Goal: Contribute content: Contribute content

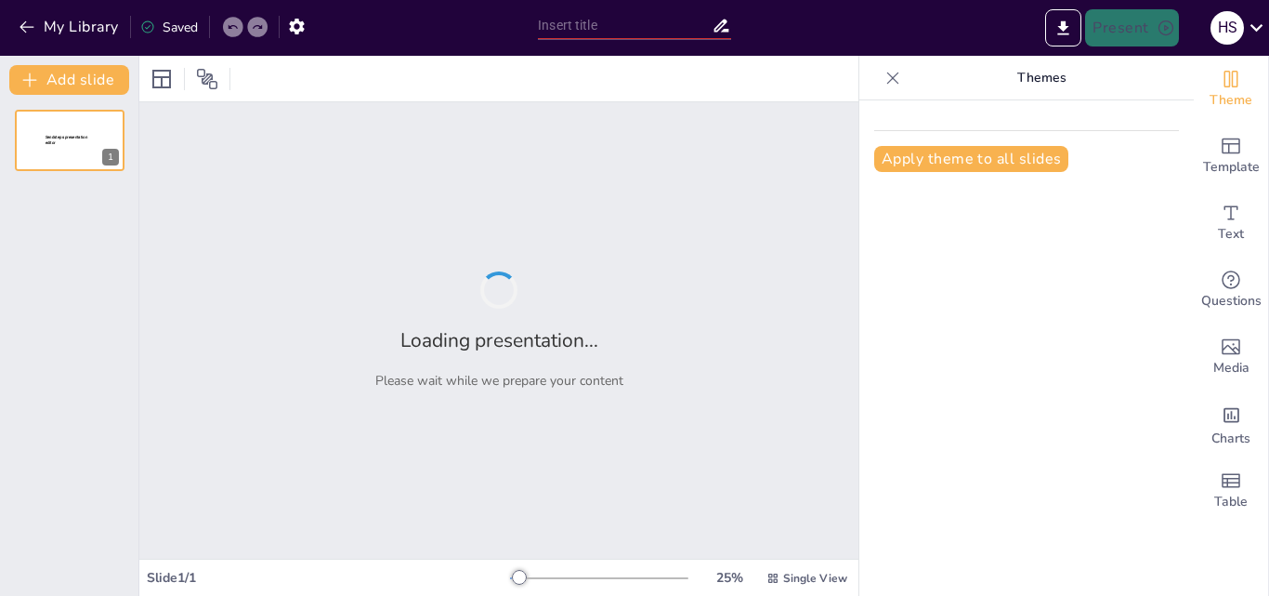
type input "La Interdependencia de la Administración y la Gestión del Cambio en Educación"
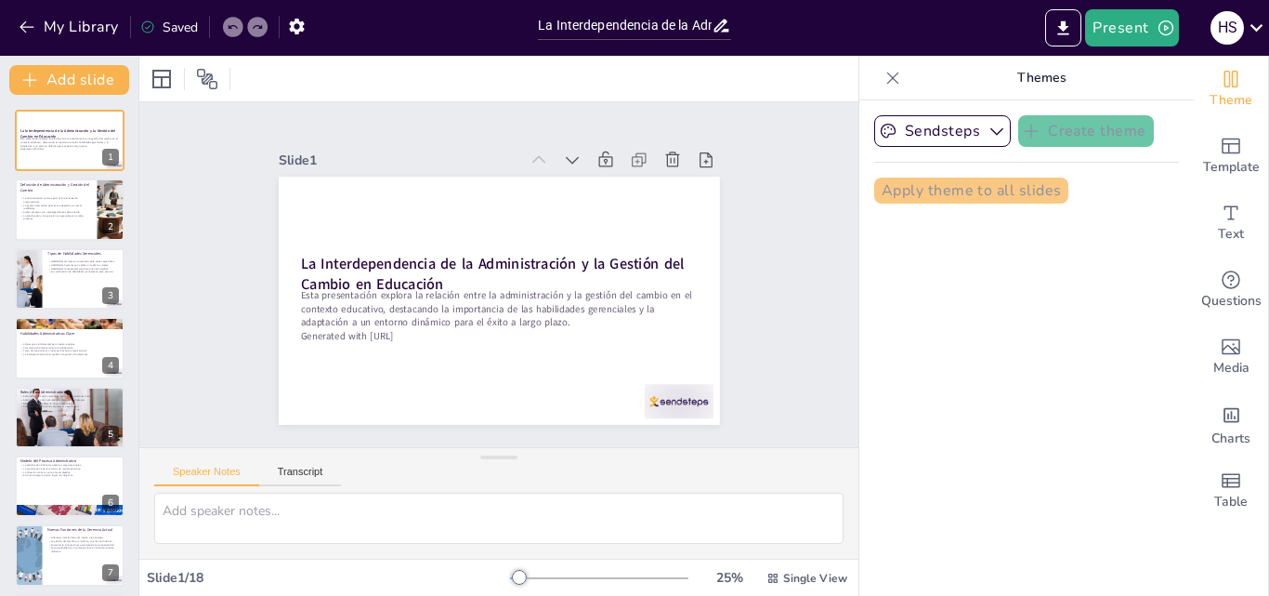
checkbox input "true"
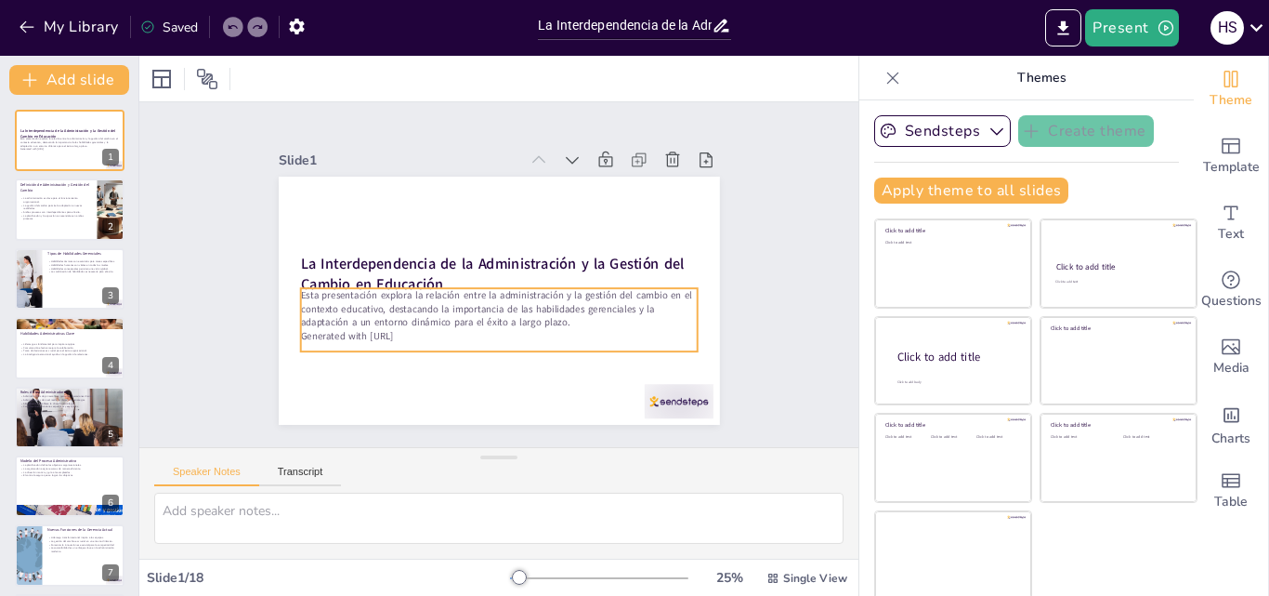
checkbox input "true"
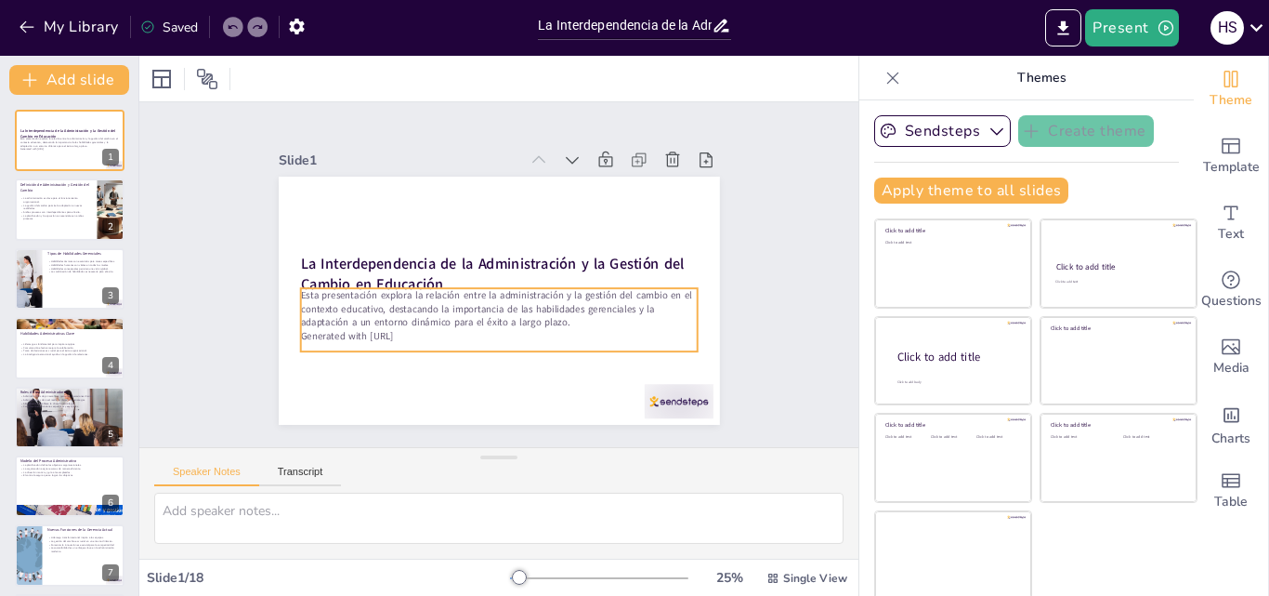
checkbox input "true"
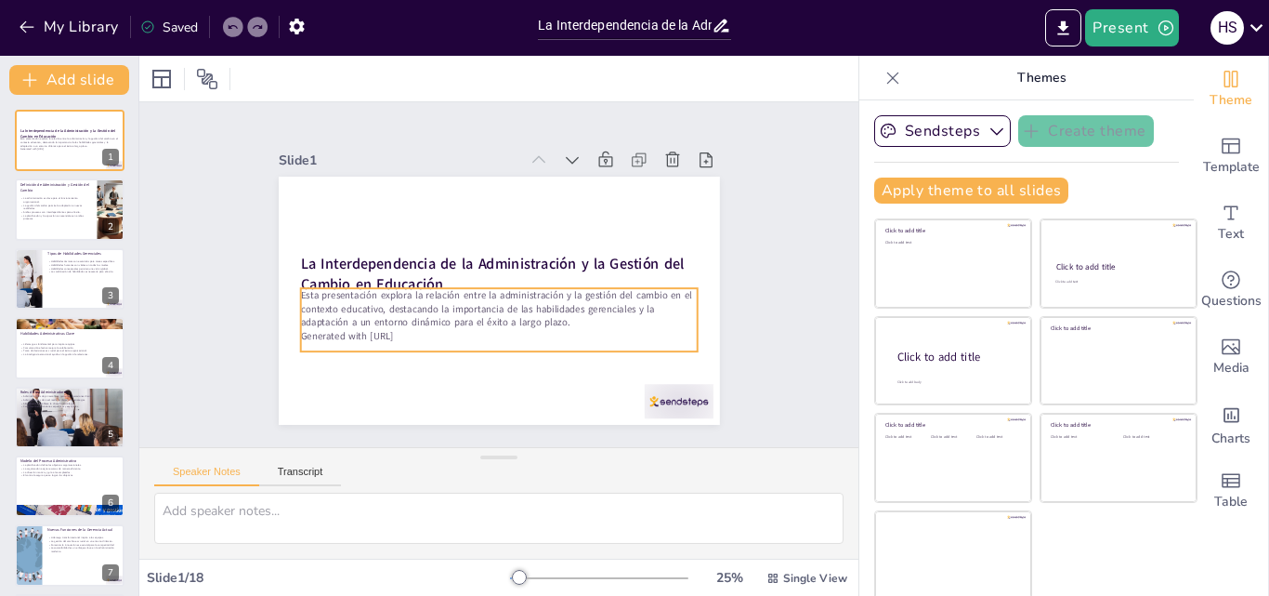
checkbox input "true"
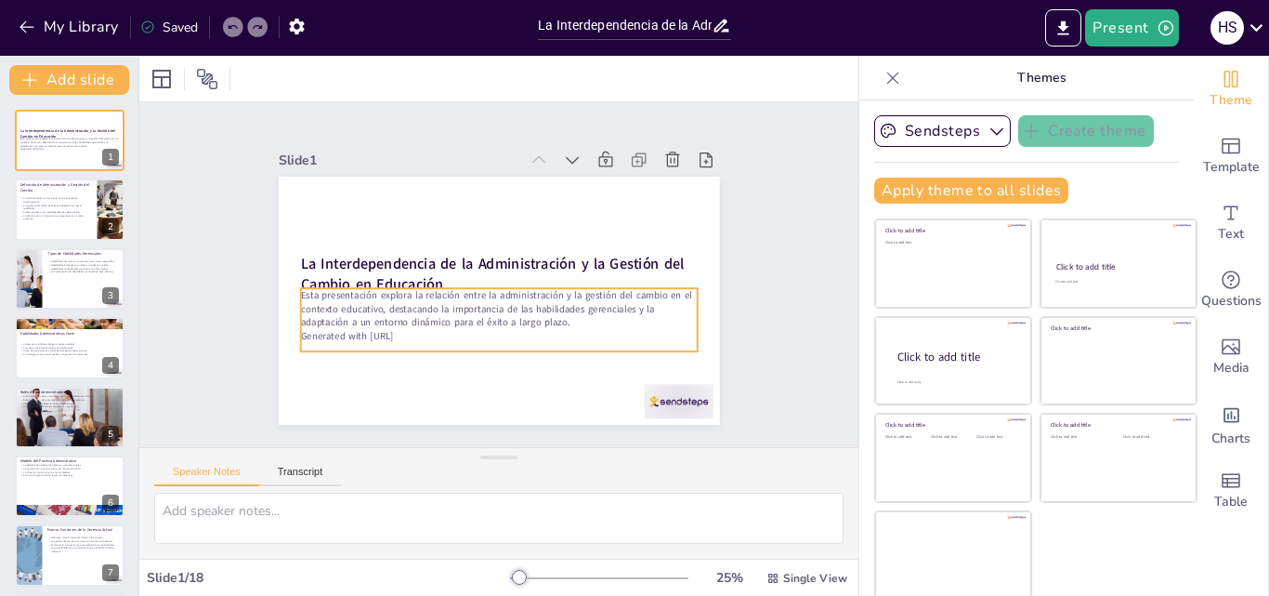
checkbox input "true"
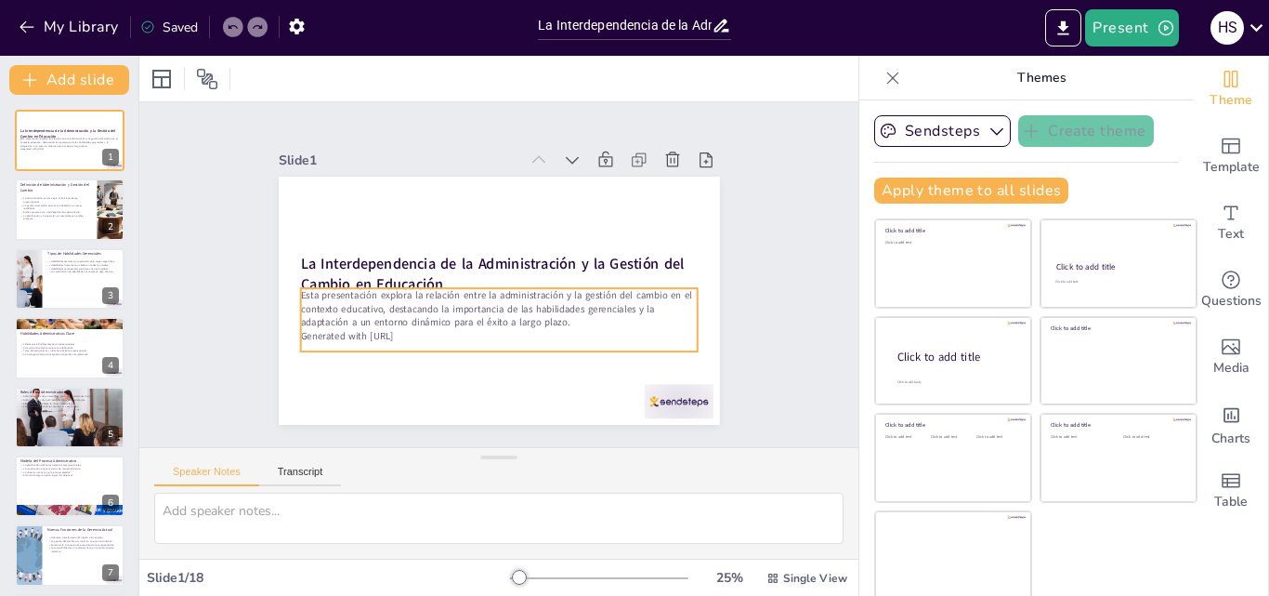
checkbox input "true"
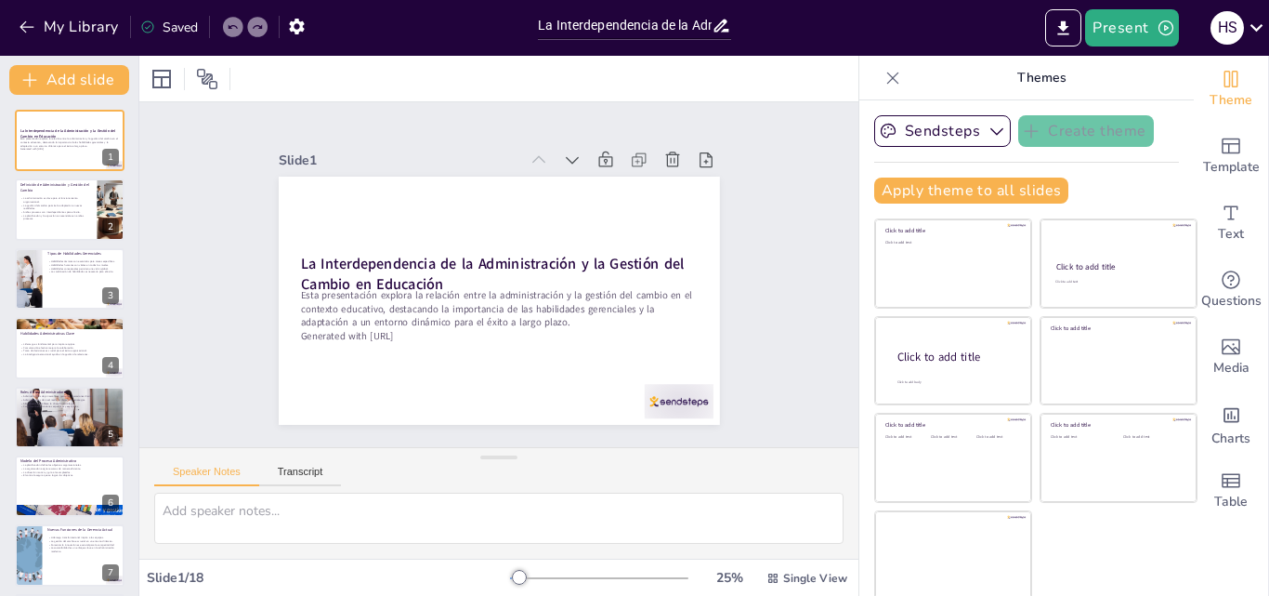
checkbox input "true"
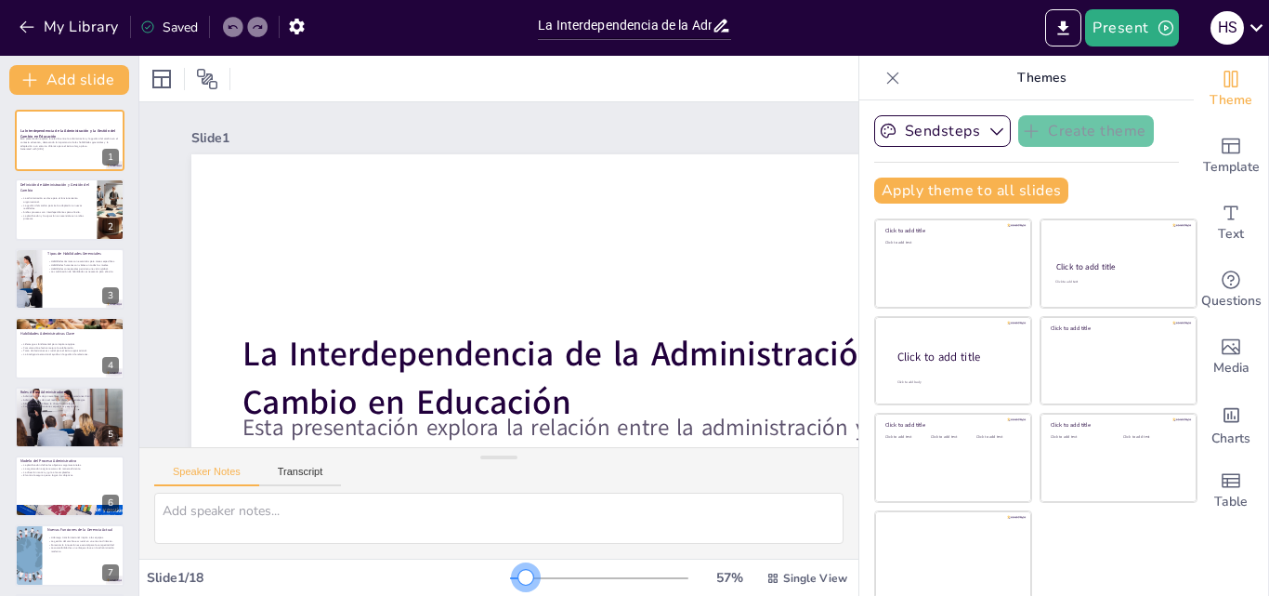
checkbox input "true"
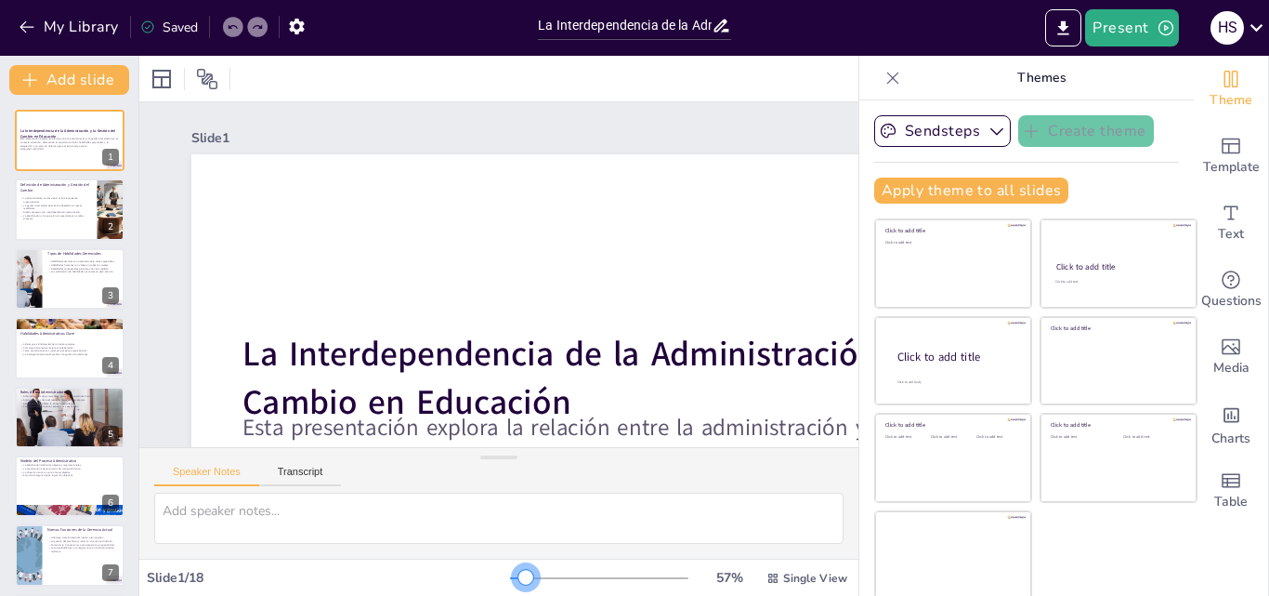
checkbox input "true"
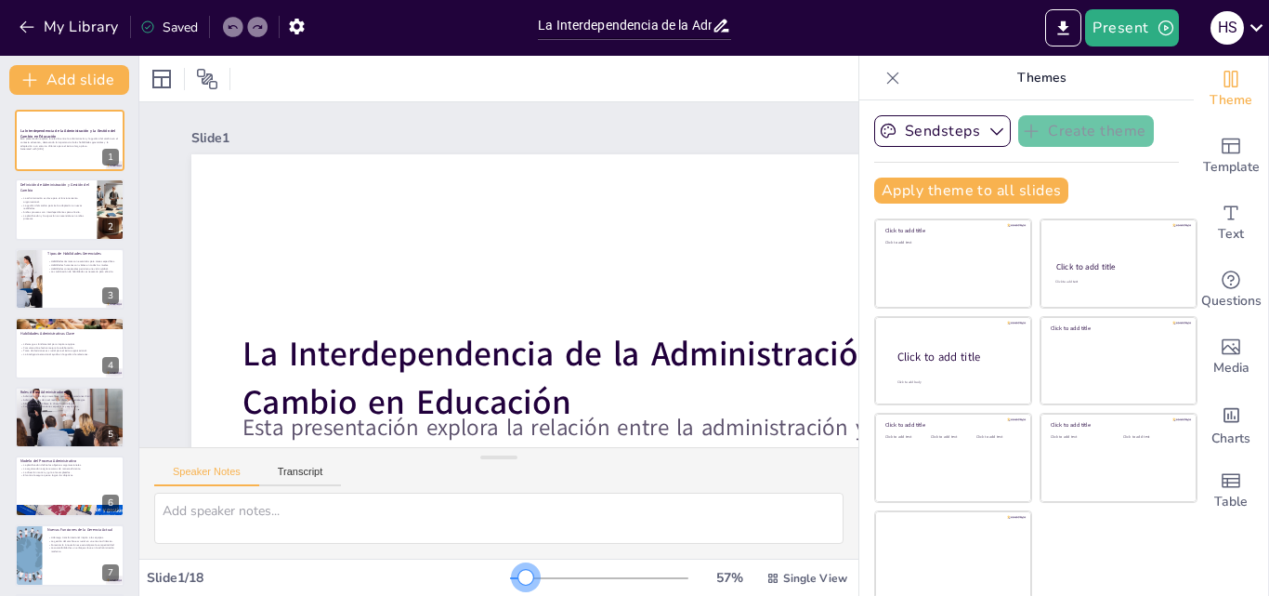
checkbox input "true"
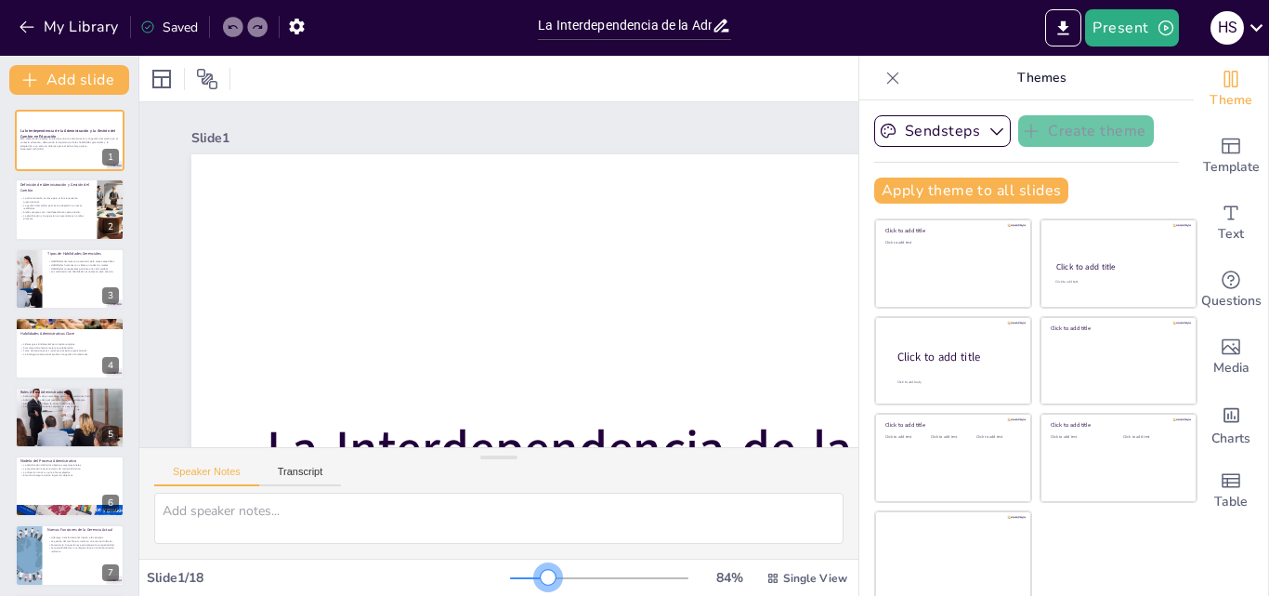
checkbox input "true"
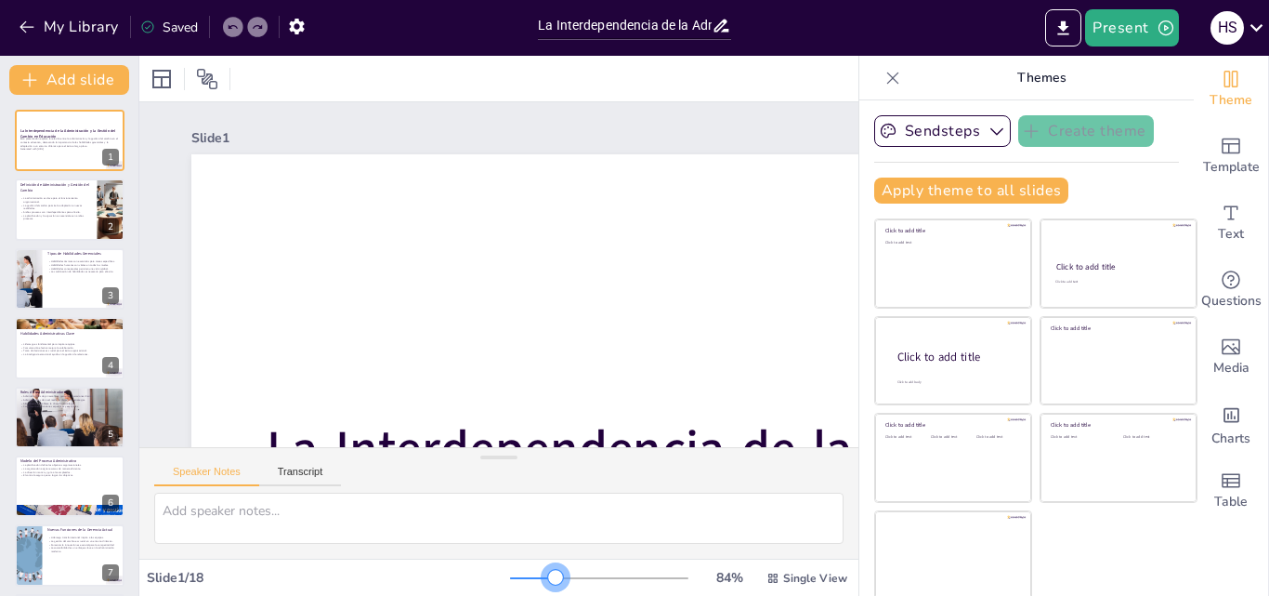
checkbox input "true"
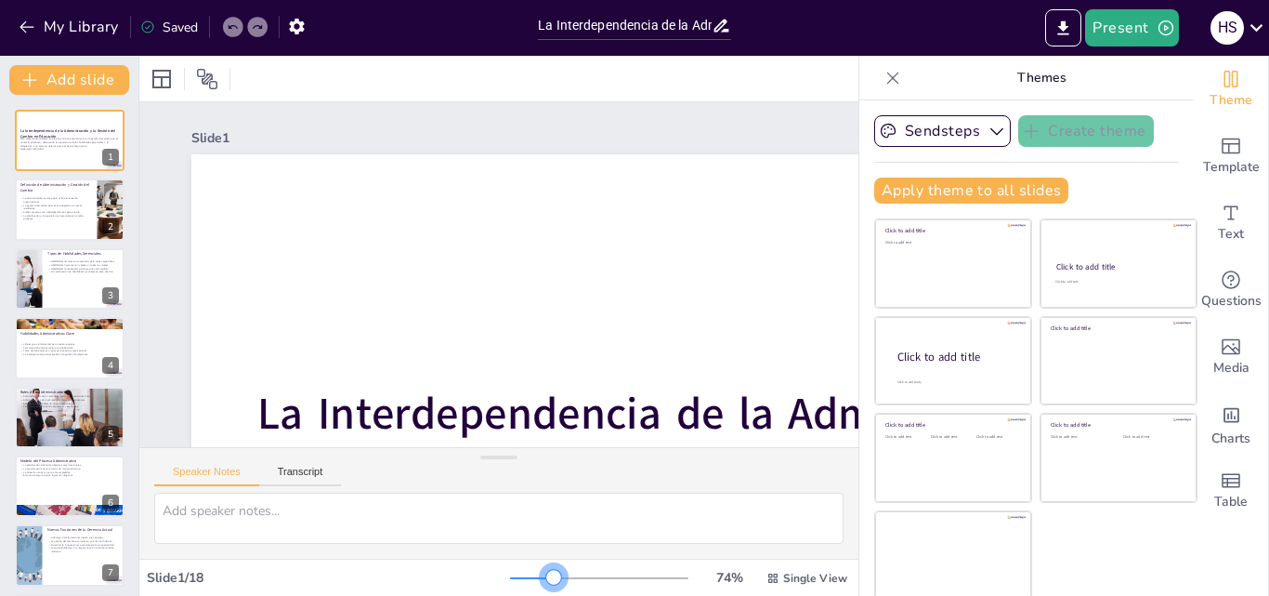
checkbox input "true"
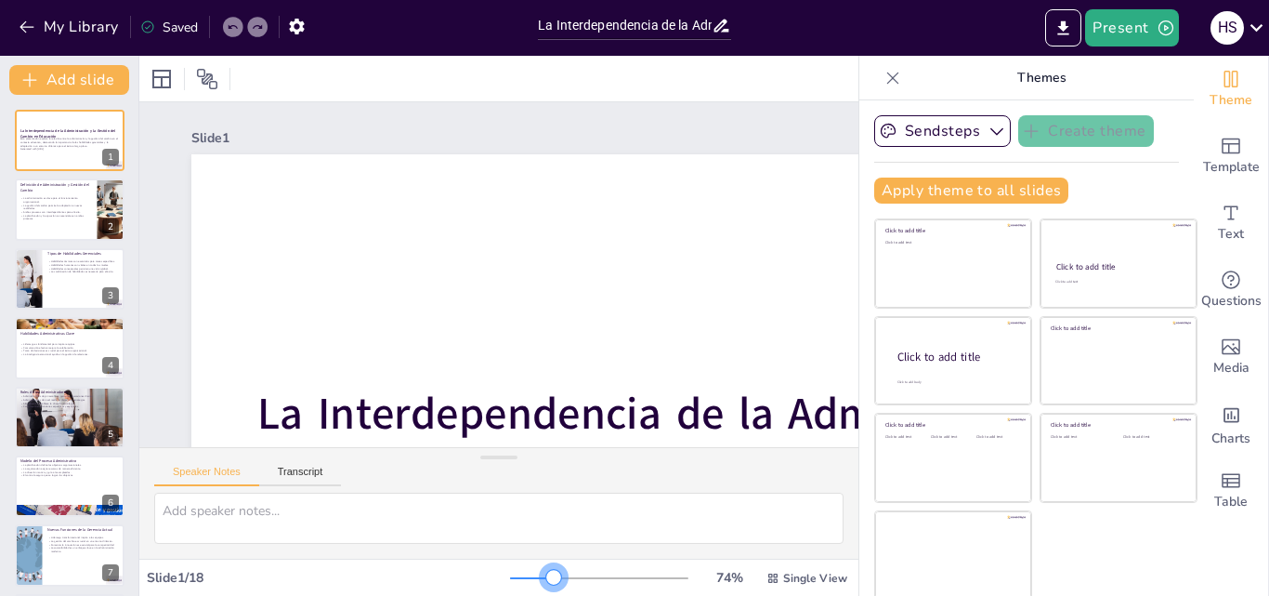
checkbox input "true"
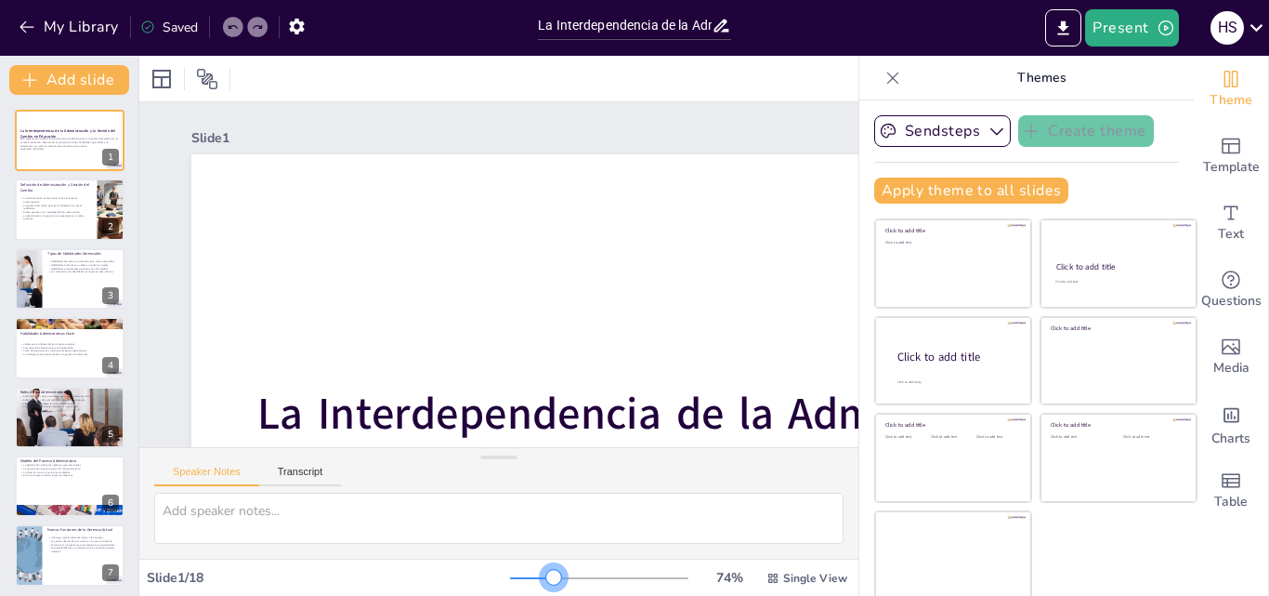
checkbox input "true"
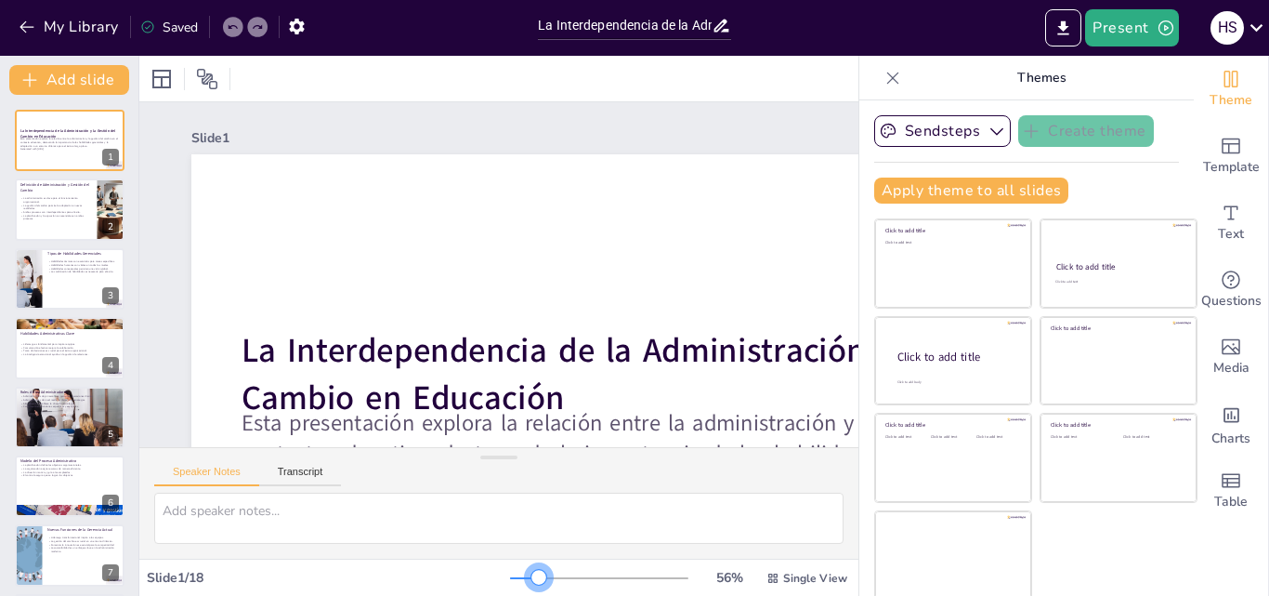
checkbox input "true"
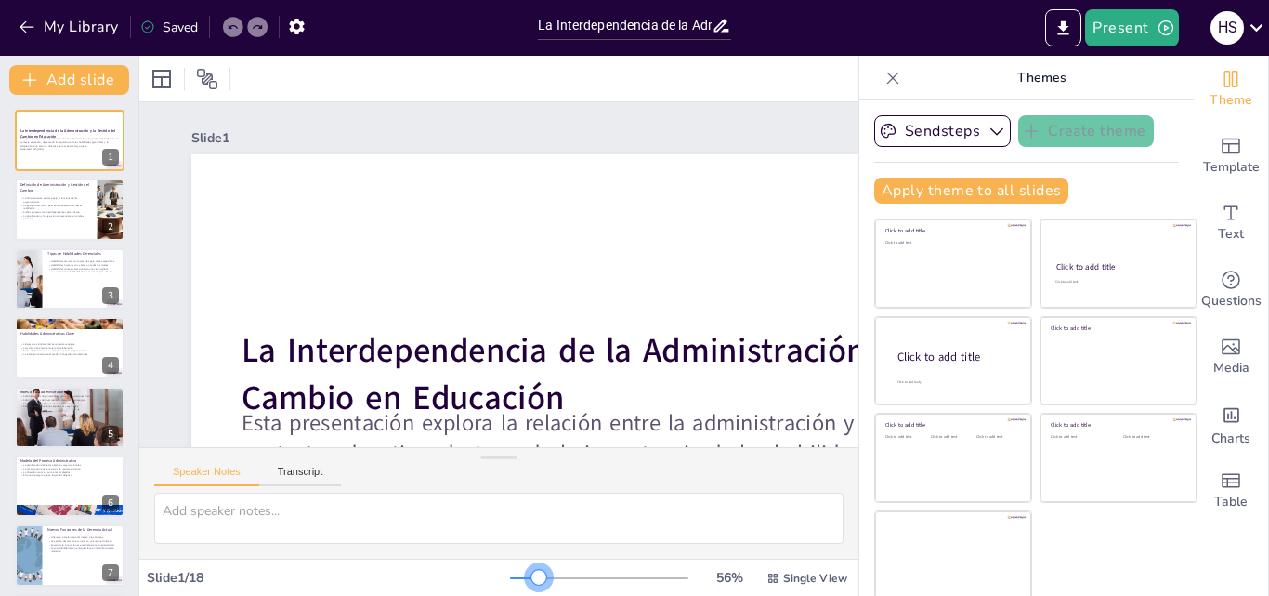
checkbox input "true"
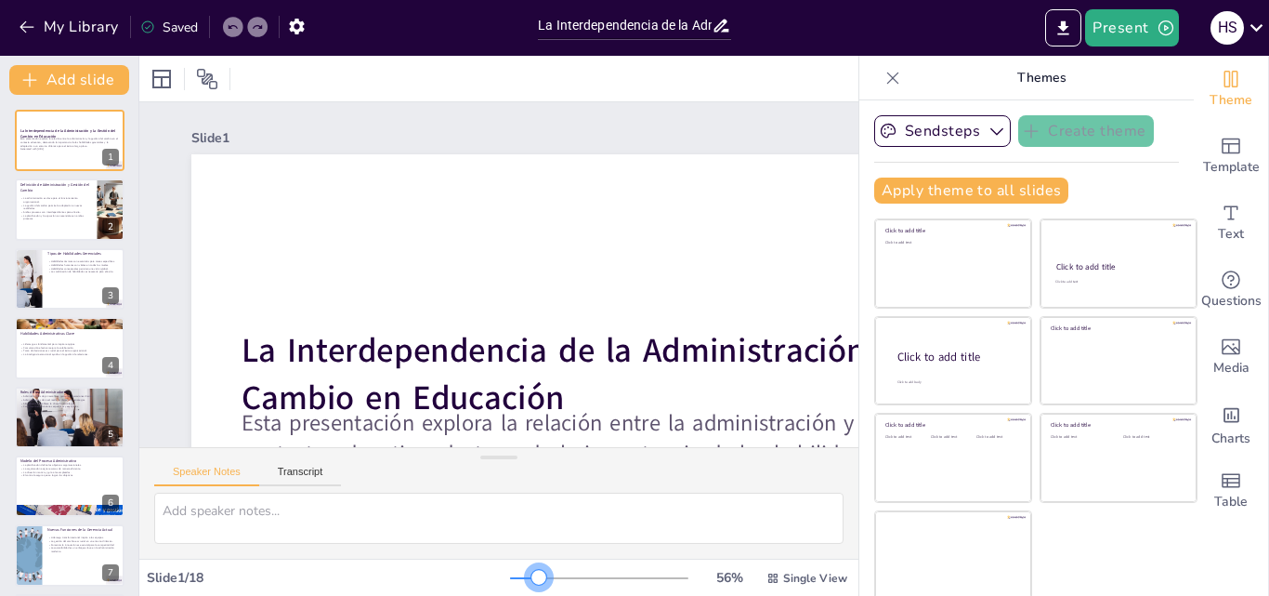
checkbox input "true"
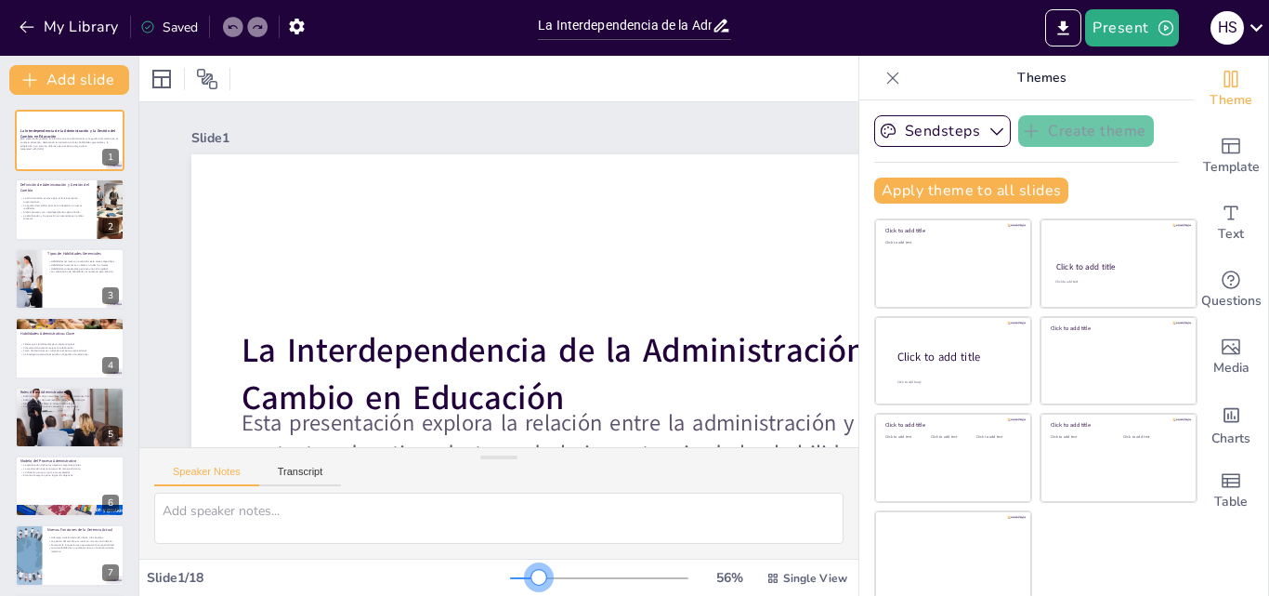
checkbox input "true"
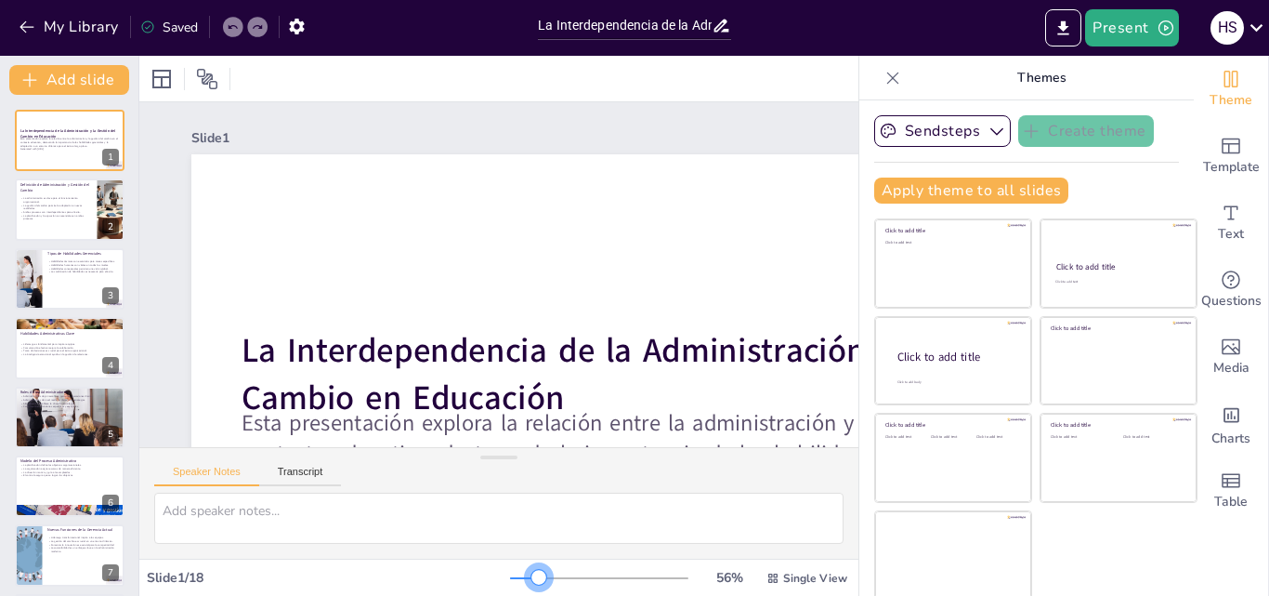
checkbox input "true"
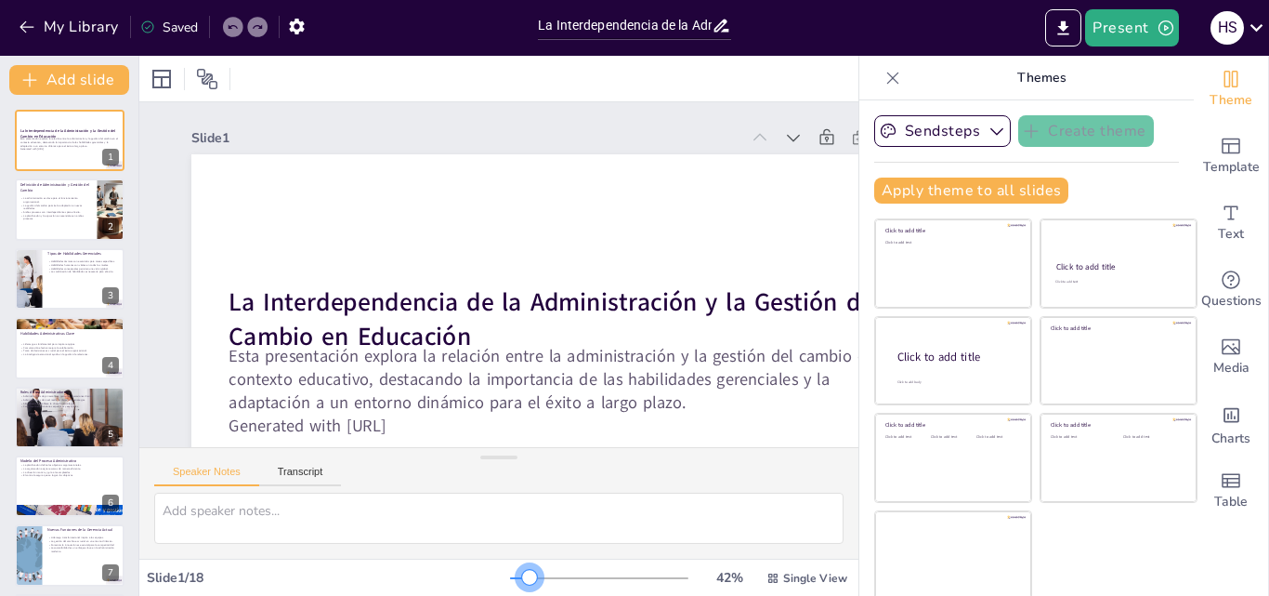
checkbox input "true"
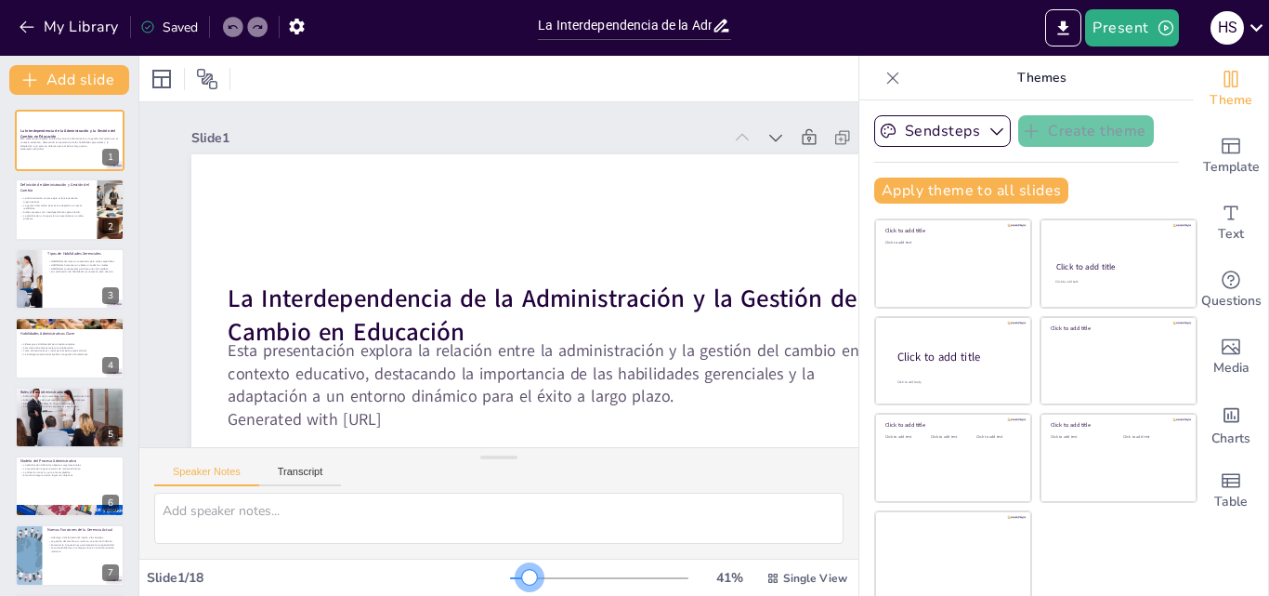
checkbox input "true"
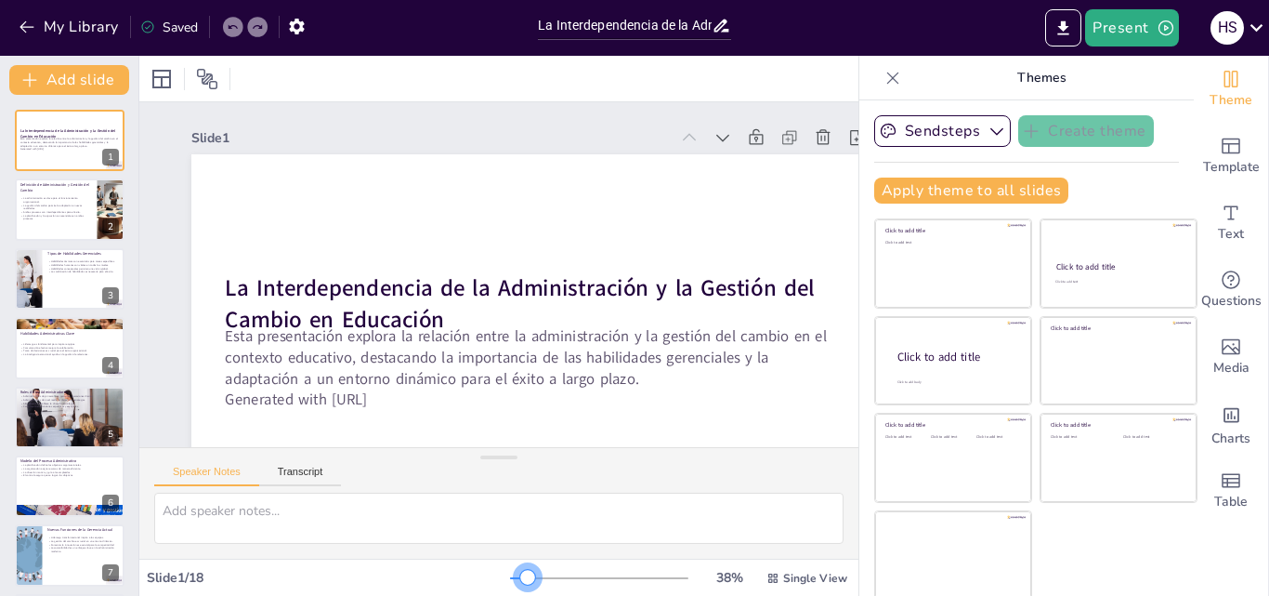
checkbox input "true"
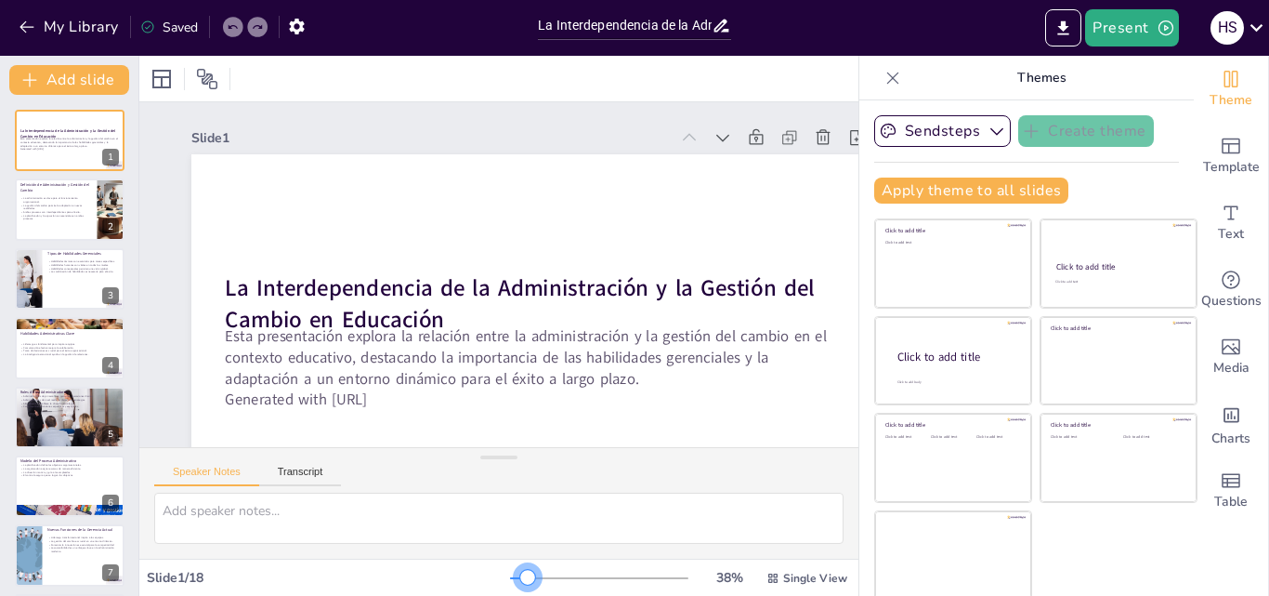
checkbox input "true"
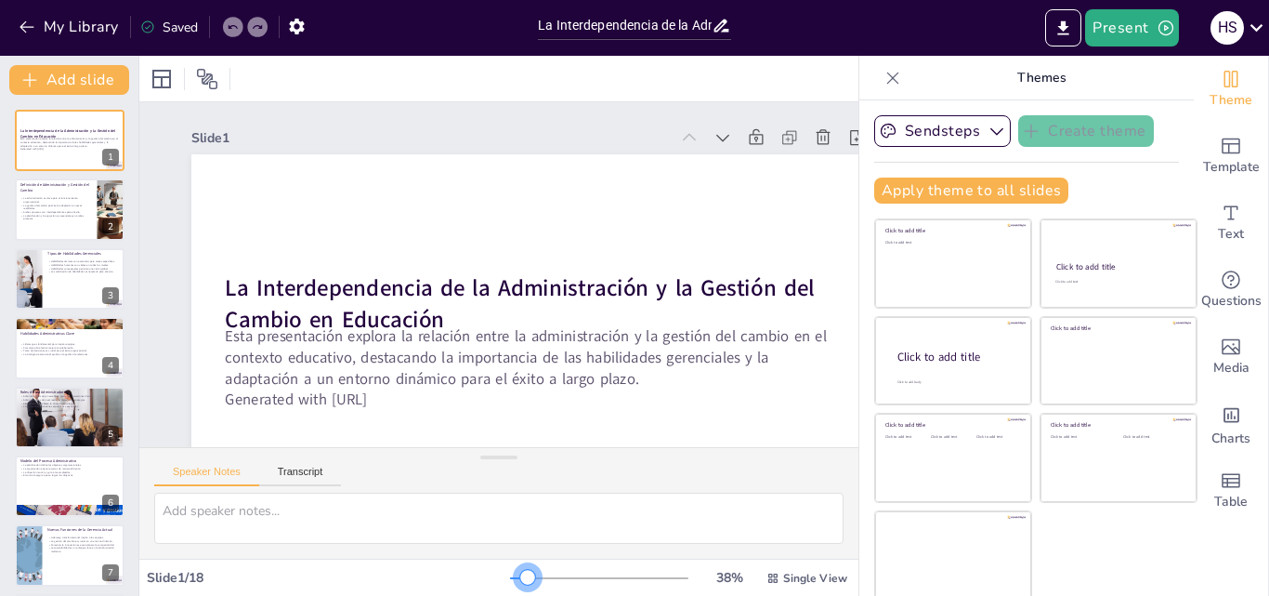
checkbox input "true"
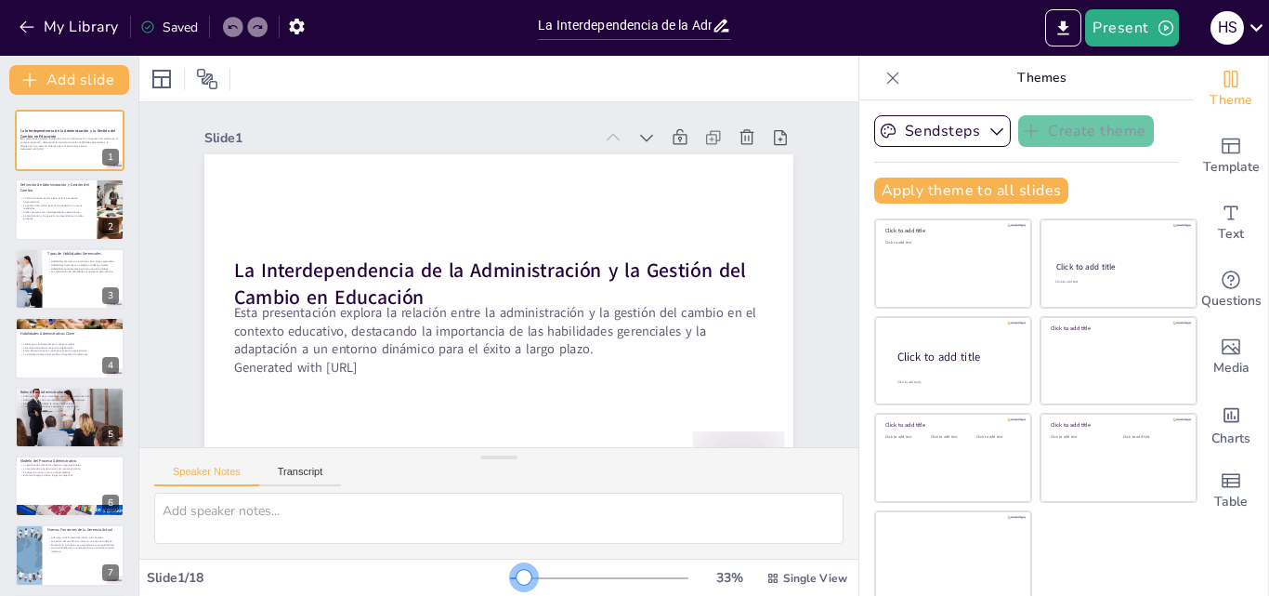
checkbox input "true"
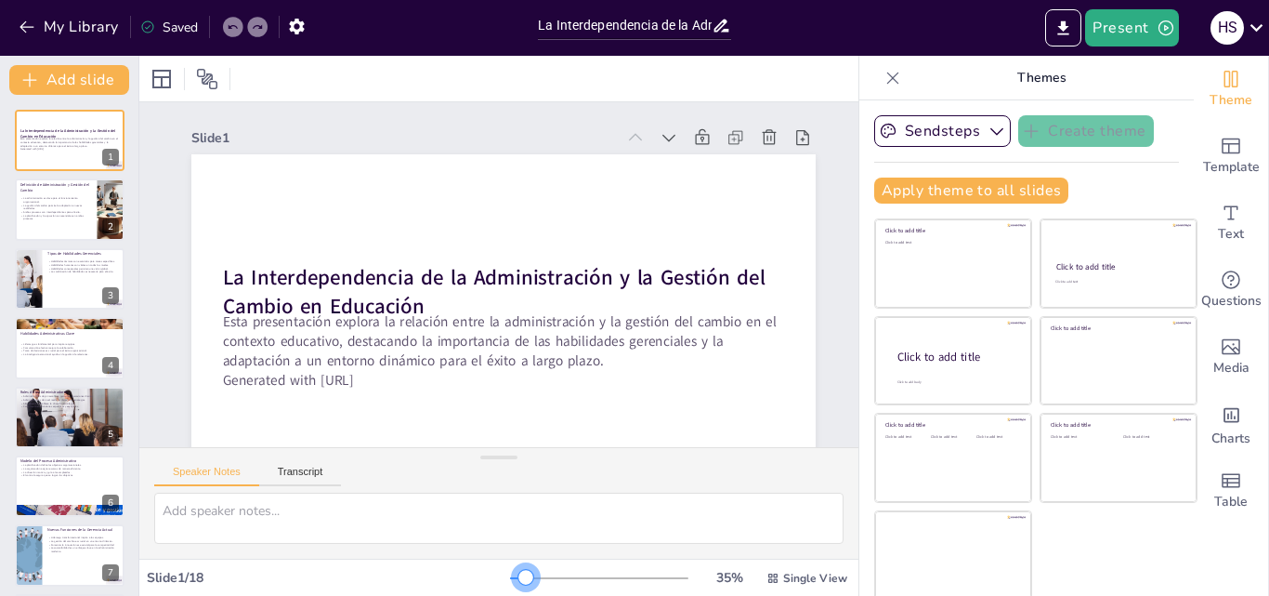
drag, startPoint x: 516, startPoint y: 566, endPoint x: 499, endPoint y: 580, distance: 21.8
click at [518, 580] on div at bounding box center [525, 577] width 15 height 15
checkbox input "true"
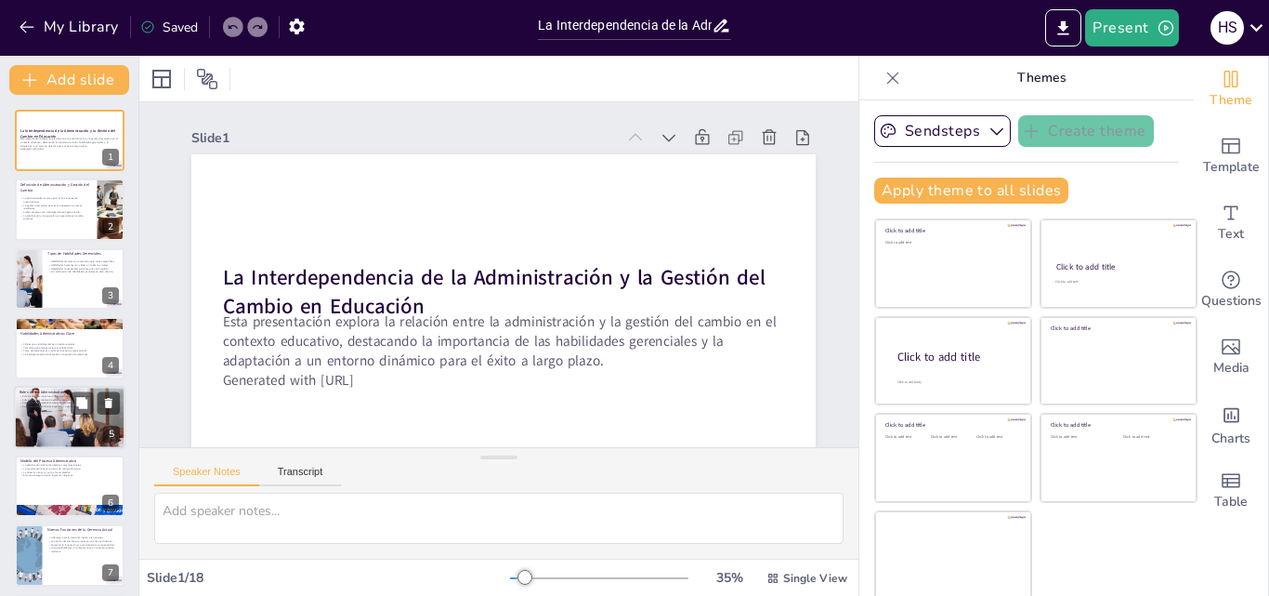
checkbox input "true"
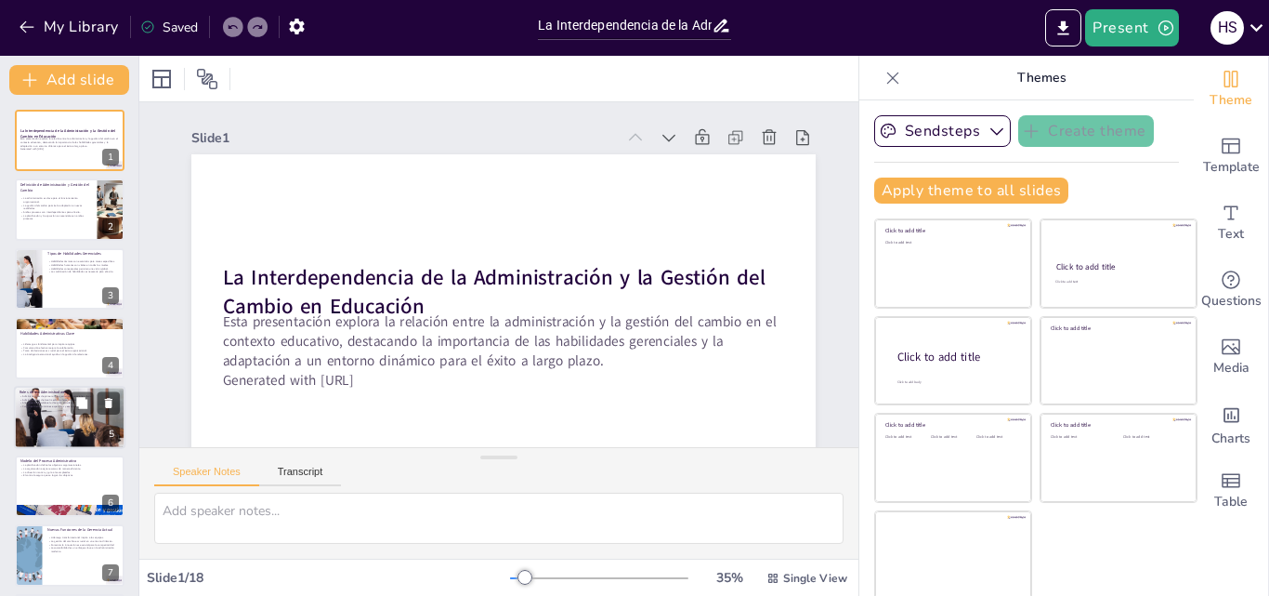
checkbox input "true"
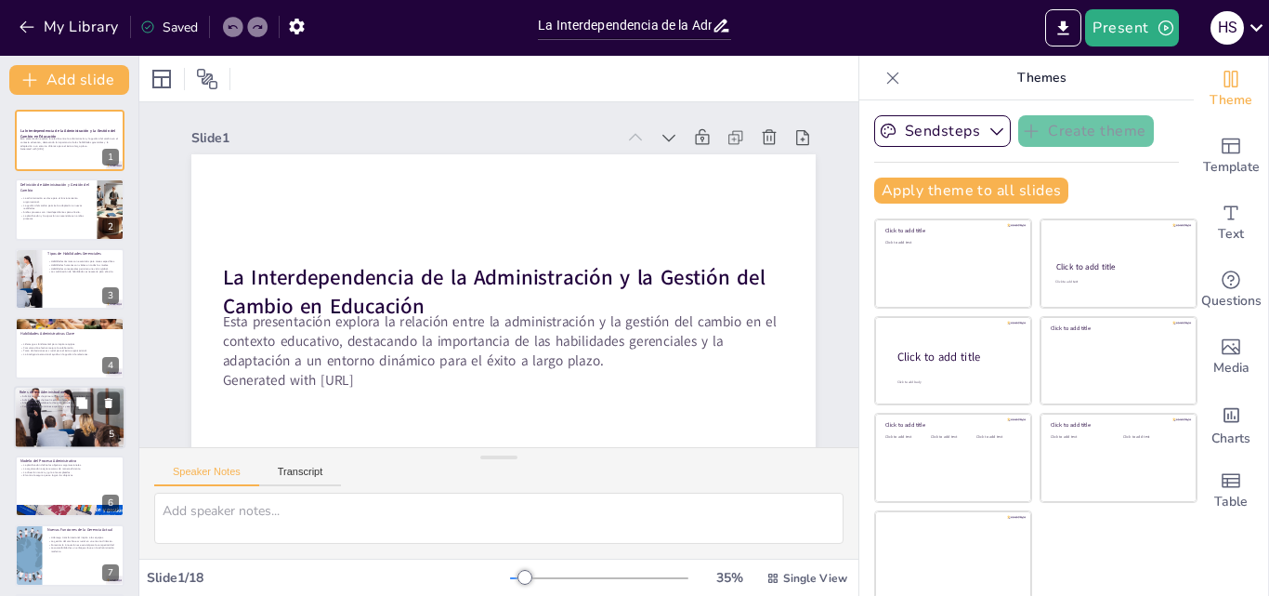
checkbox input "true"
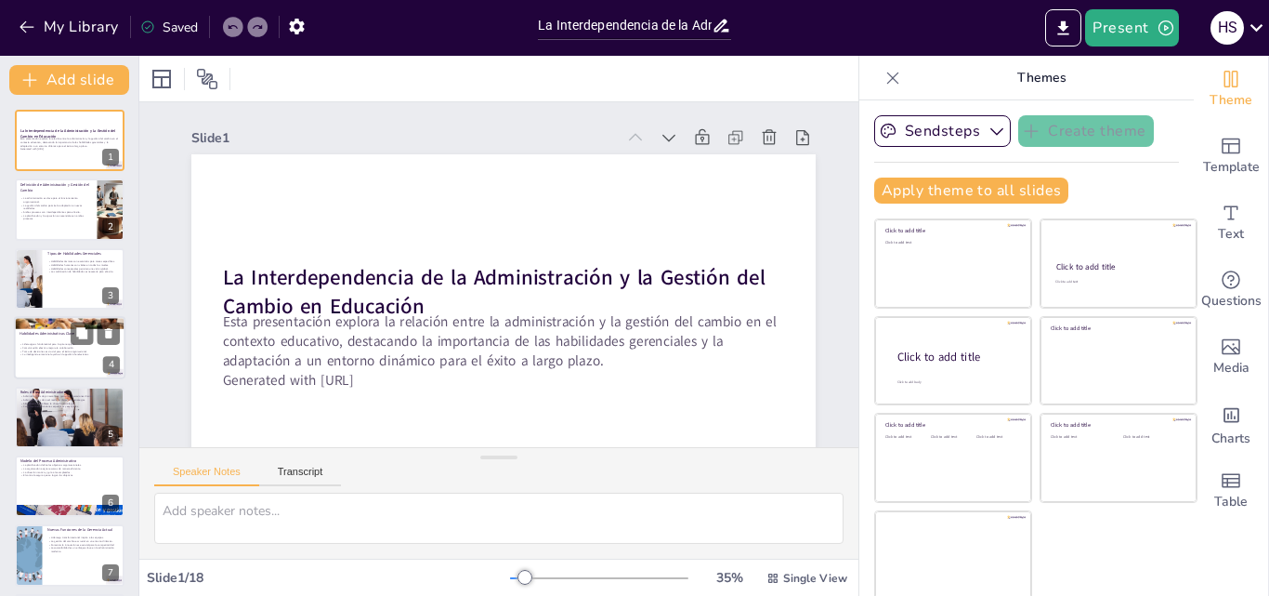
checkbox input "true"
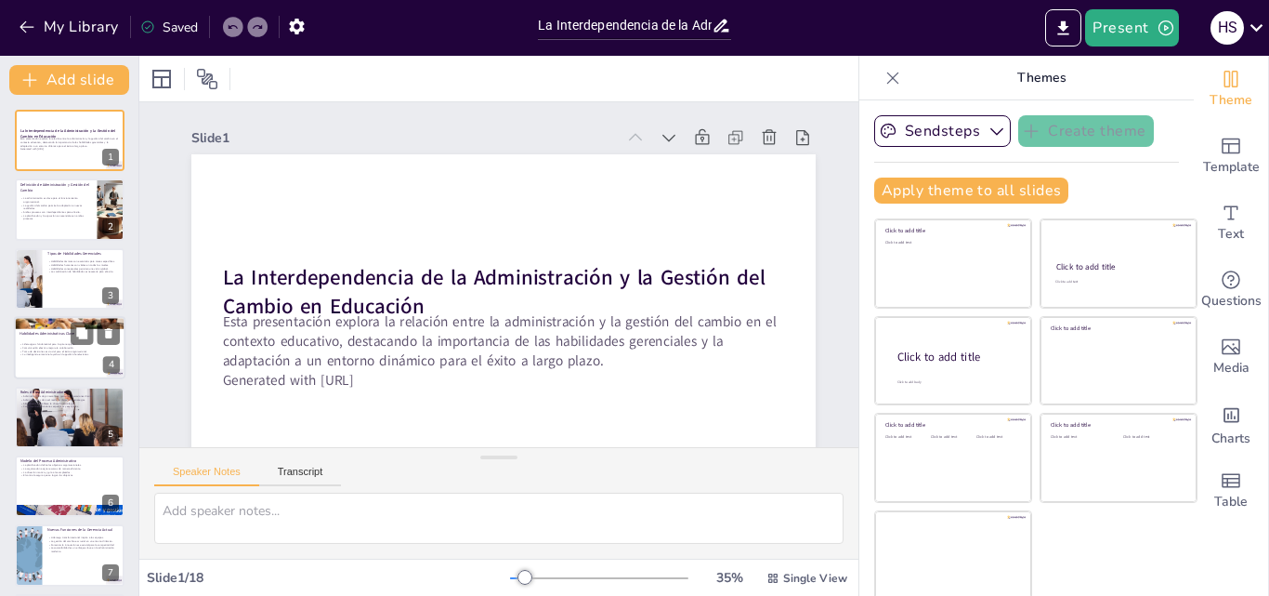
checkbox input "true"
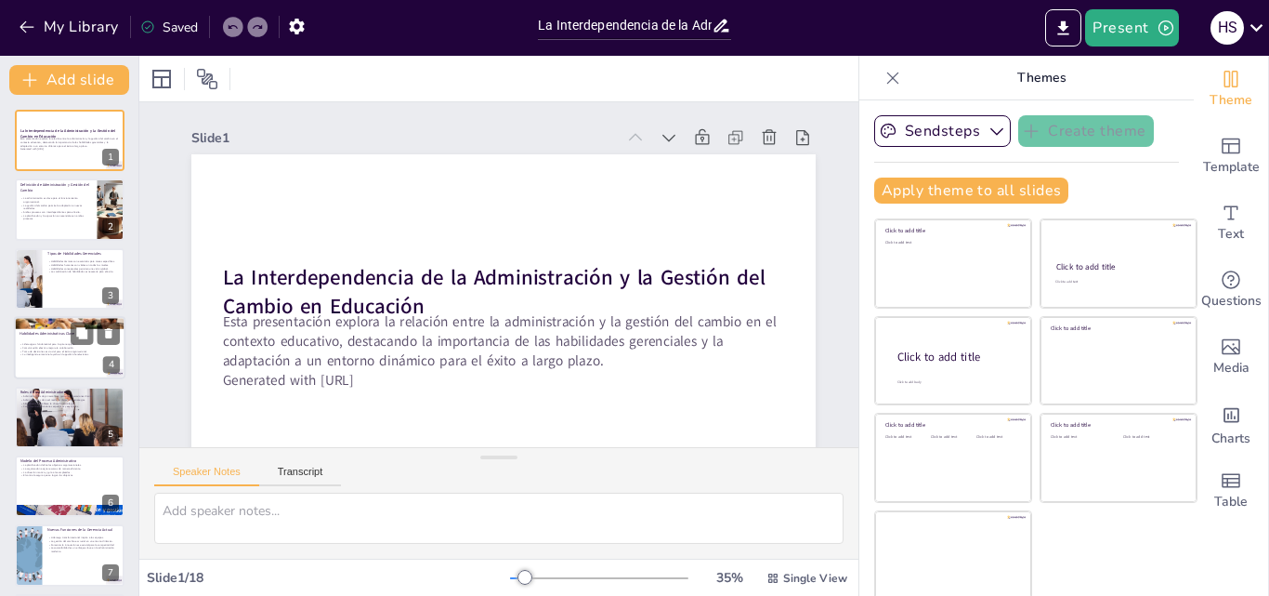
checkbox input "true"
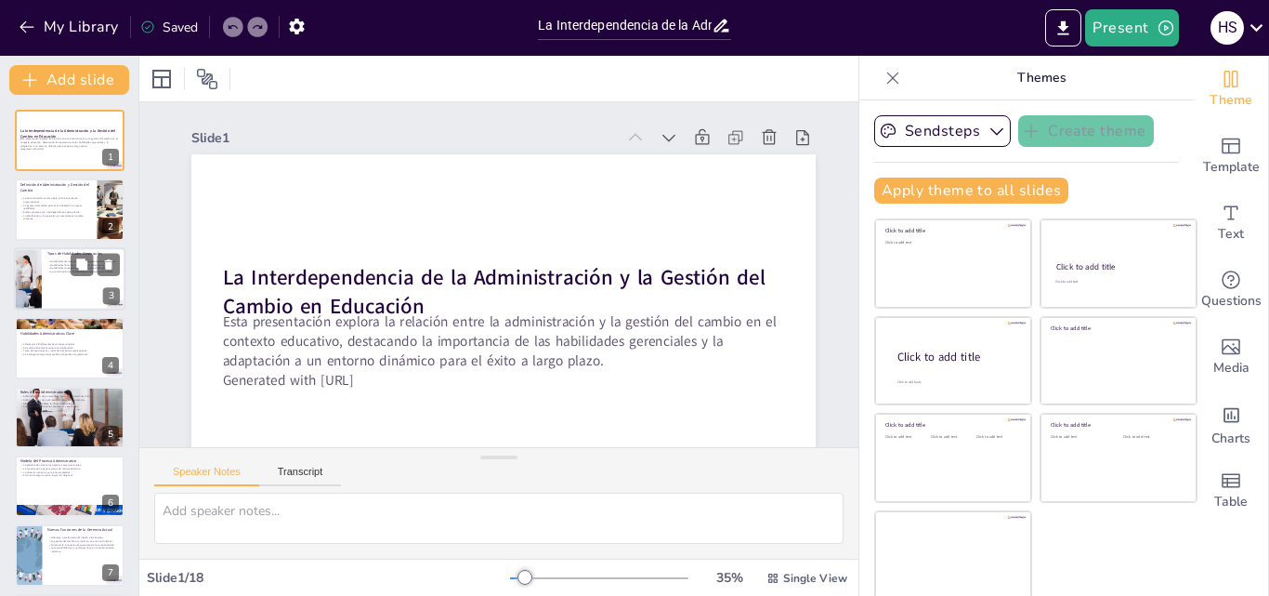
checkbox input "true"
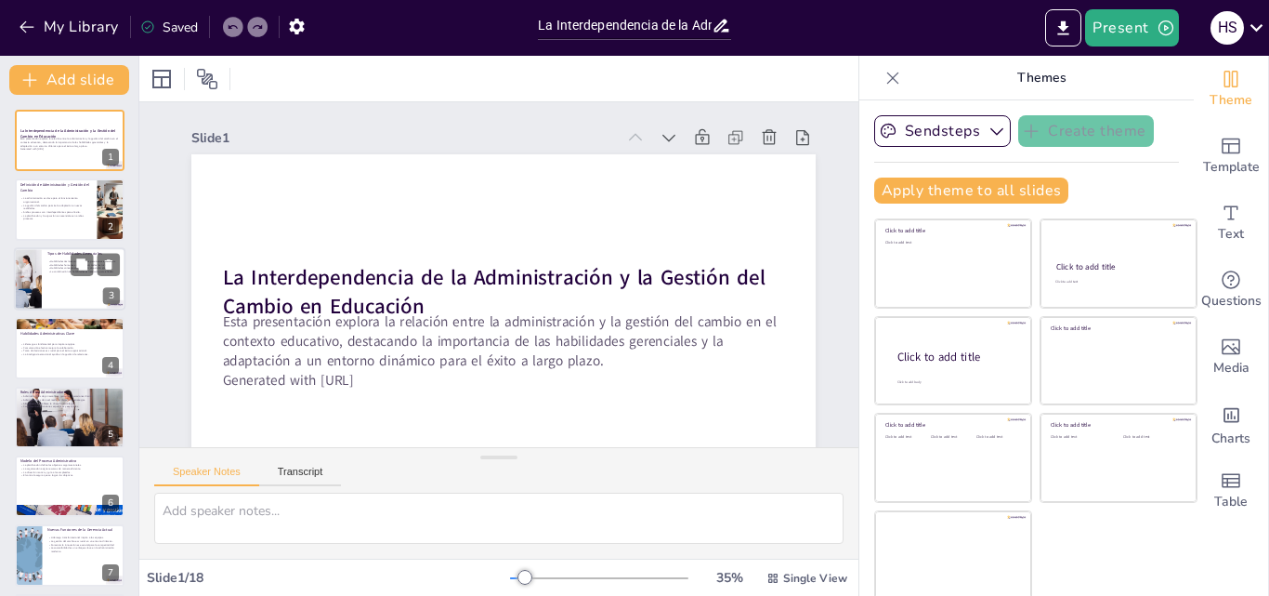
checkbox input "true"
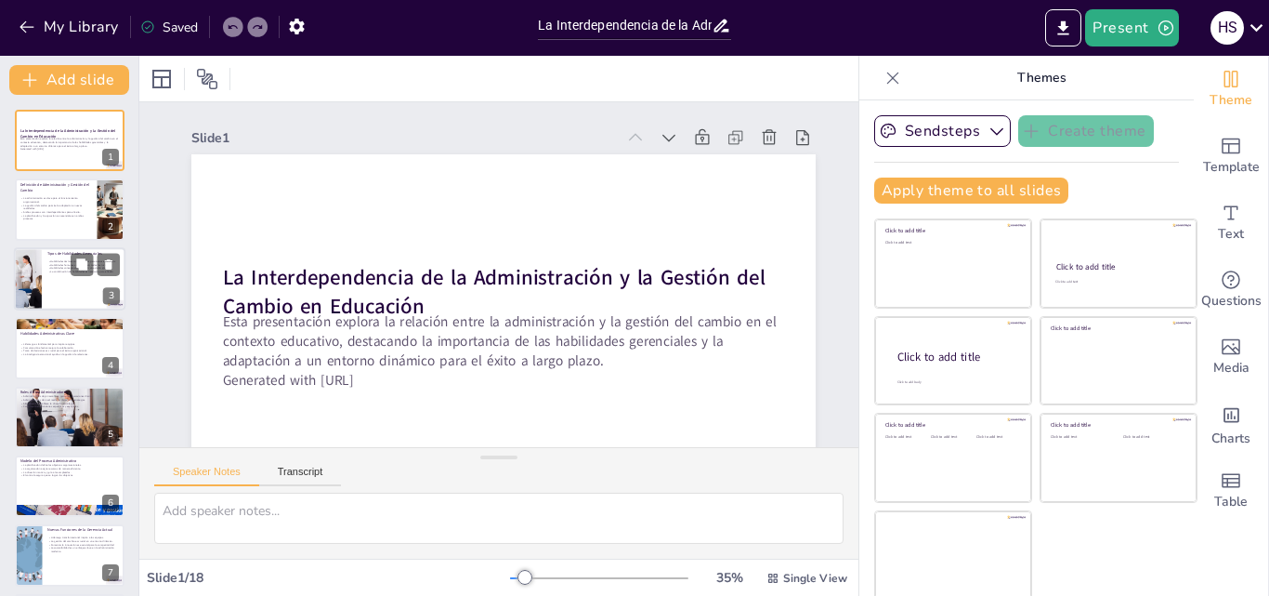
checkbox input "true"
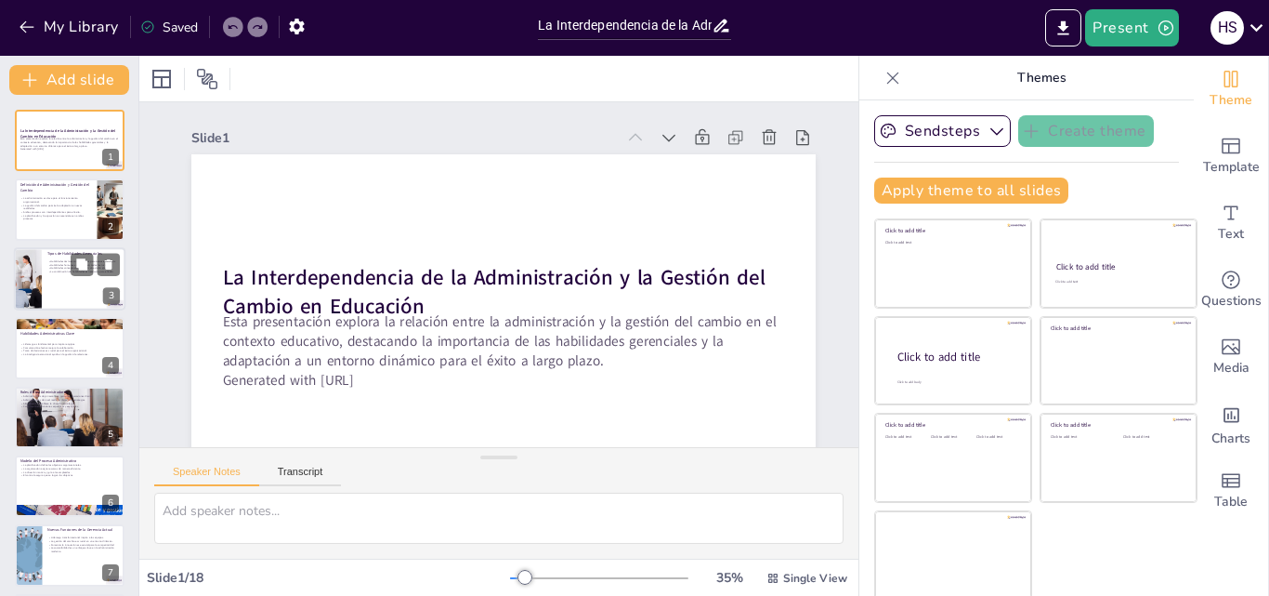
checkbox input "true"
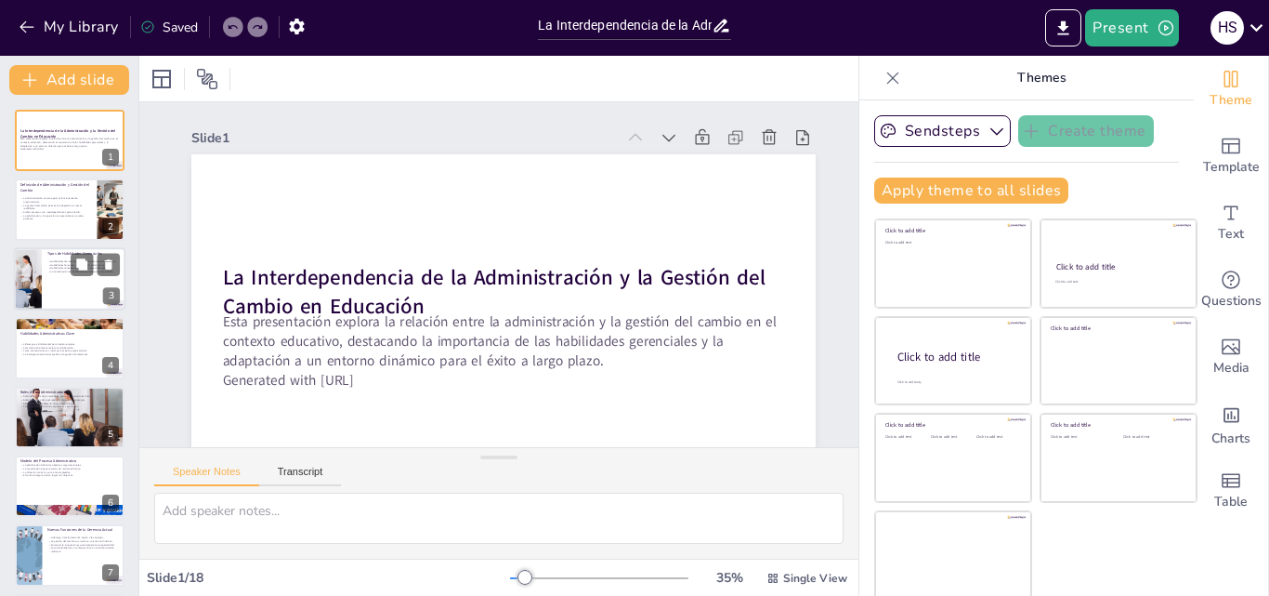
checkbox input "true"
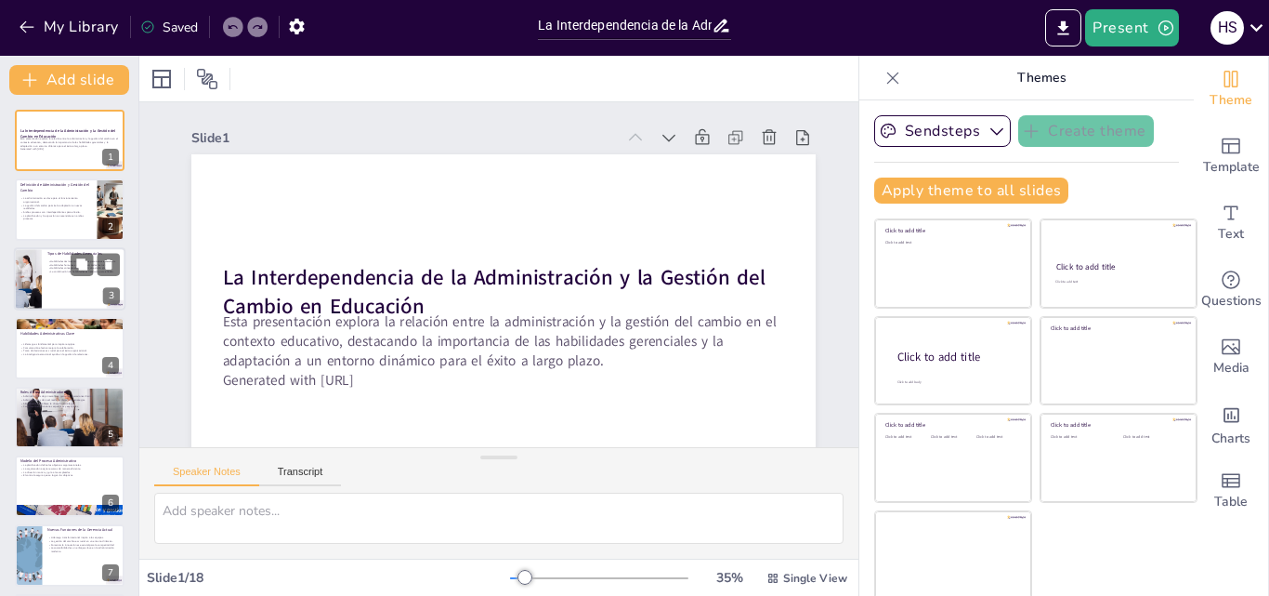
checkbox input "true"
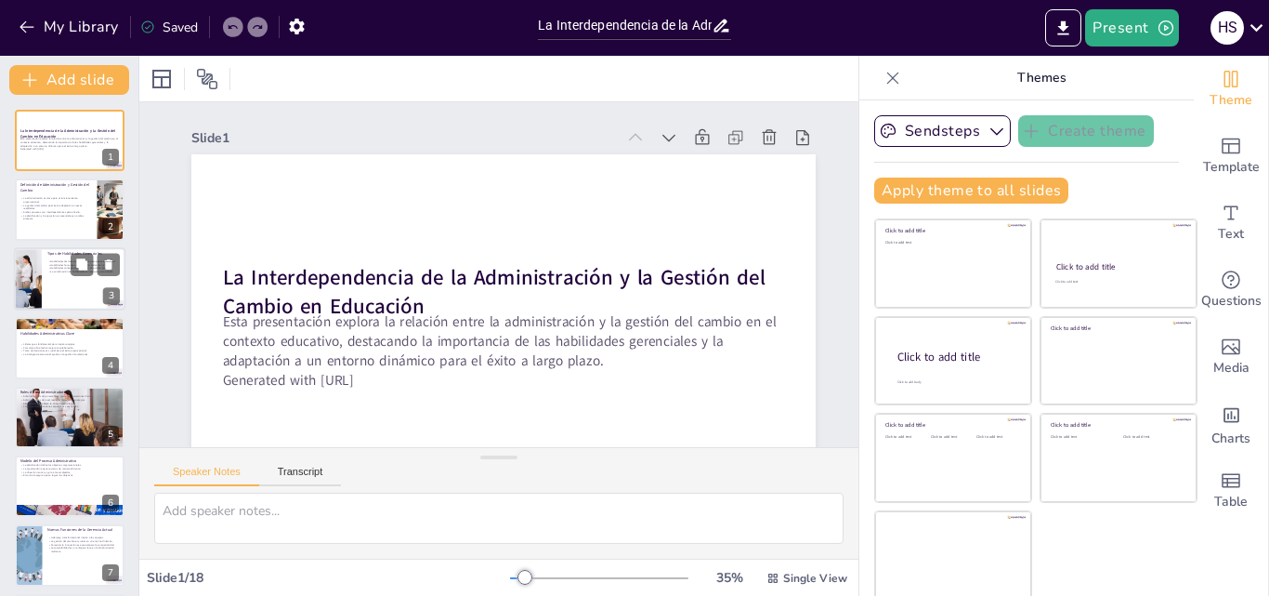
checkbox input "true"
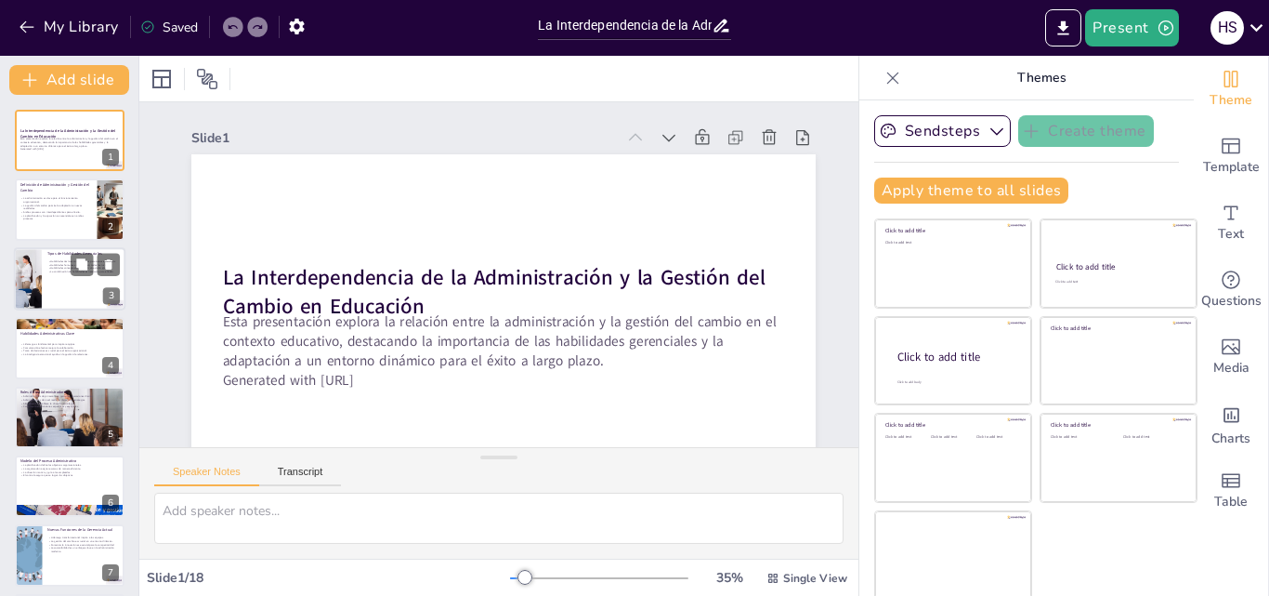
checkbox input "true"
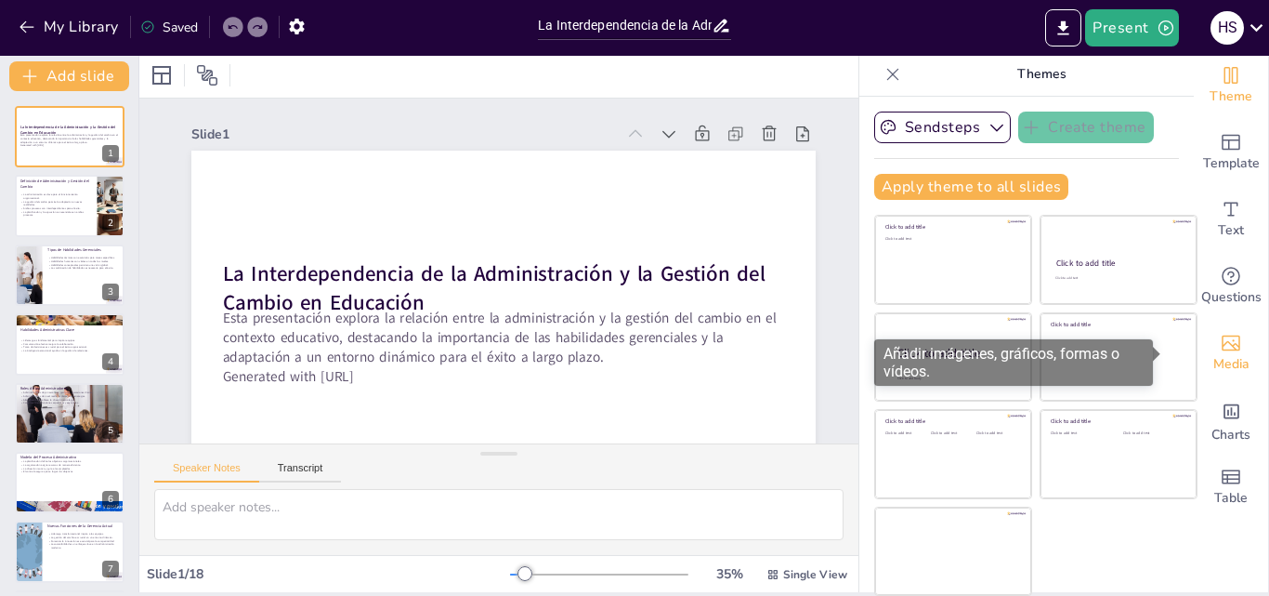
click at [1217, 349] on div "Media" at bounding box center [1231, 353] width 74 height 67
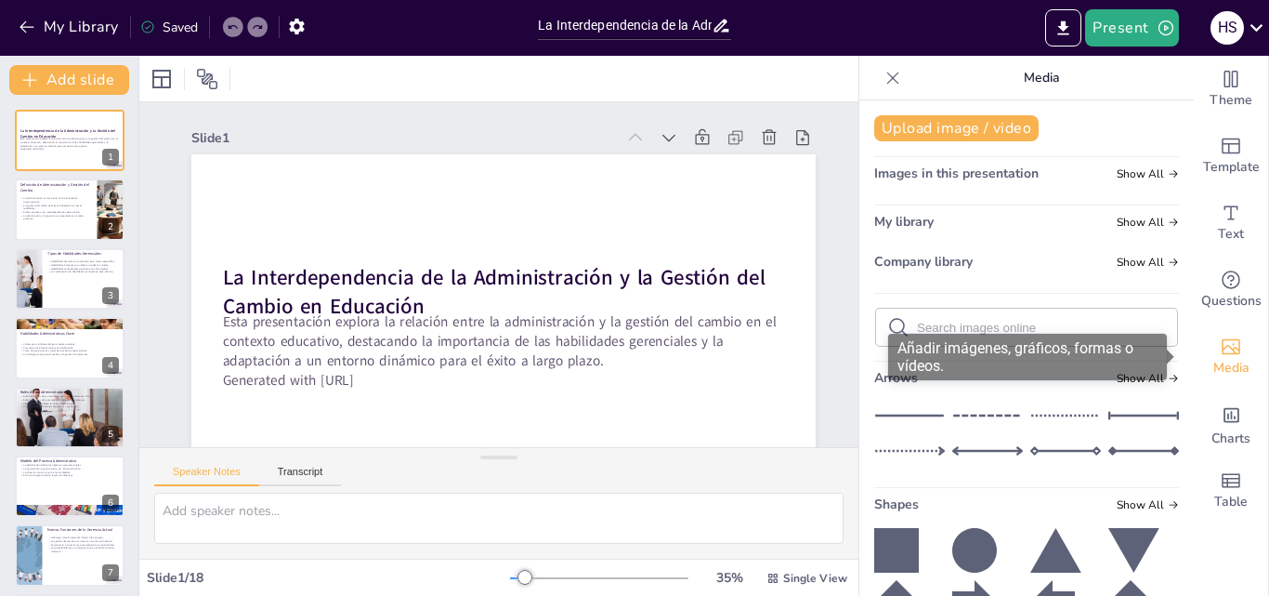
scroll to position [0, 0]
click at [1060, 351] on font "Añadir imágenes, gráficos, formas o vídeos." at bounding box center [1016, 356] width 236 height 35
click at [937, 350] on font "Añadir imágenes, gráficos, formas o vídeos." at bounding box center [1016, 356] width 236 height 35
click at [937, 347] on font "Añadir imágenes, gráficos, formas o vídeos." at bounding box center [1016, 356] width 236 height 35
click at [997, 347] on font "Añadir imágenes, gráficos, formas o vídeos." at bounding box center [1016, 356] width 236 height 35
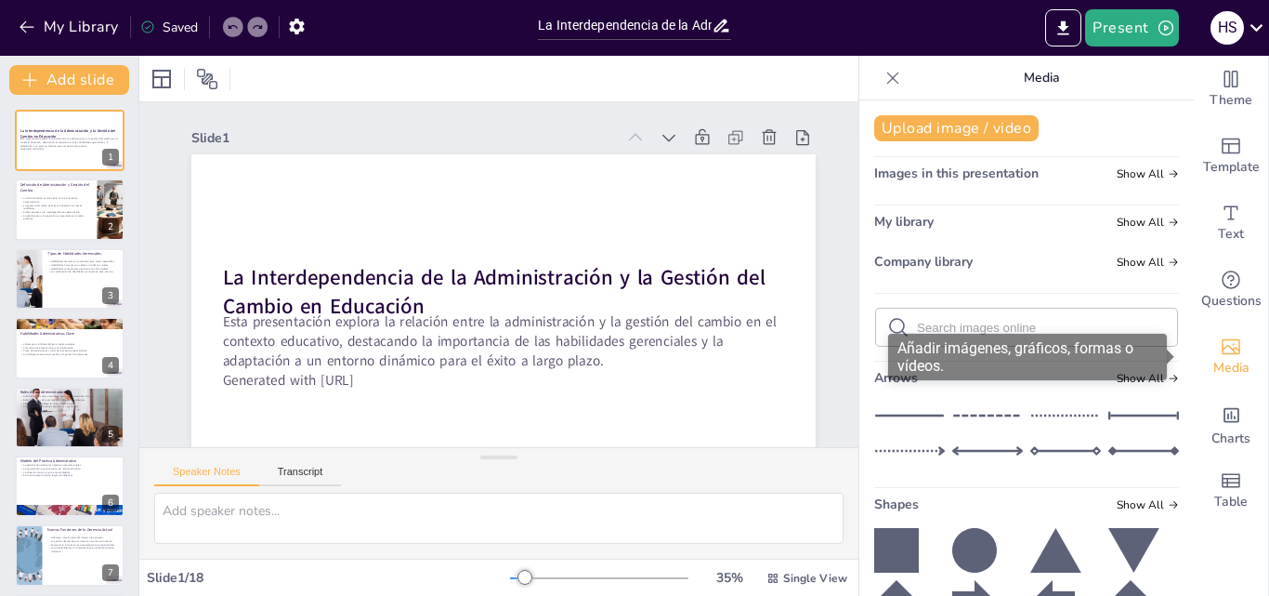
click at [997, 347] on font "Añadir imágenes, gráficos, formas o vídeos." at bounding box center [1016, 356] width 236 height 35
click at [1227, 351] on icon "Add images, graphics, shapes or video" at bounding box center [1231, 346] width 22 height 22
click at [1227, 350] on icon "Add images, graphics, shapes or video" at bounding box center [1231, 346] width 22 height 22
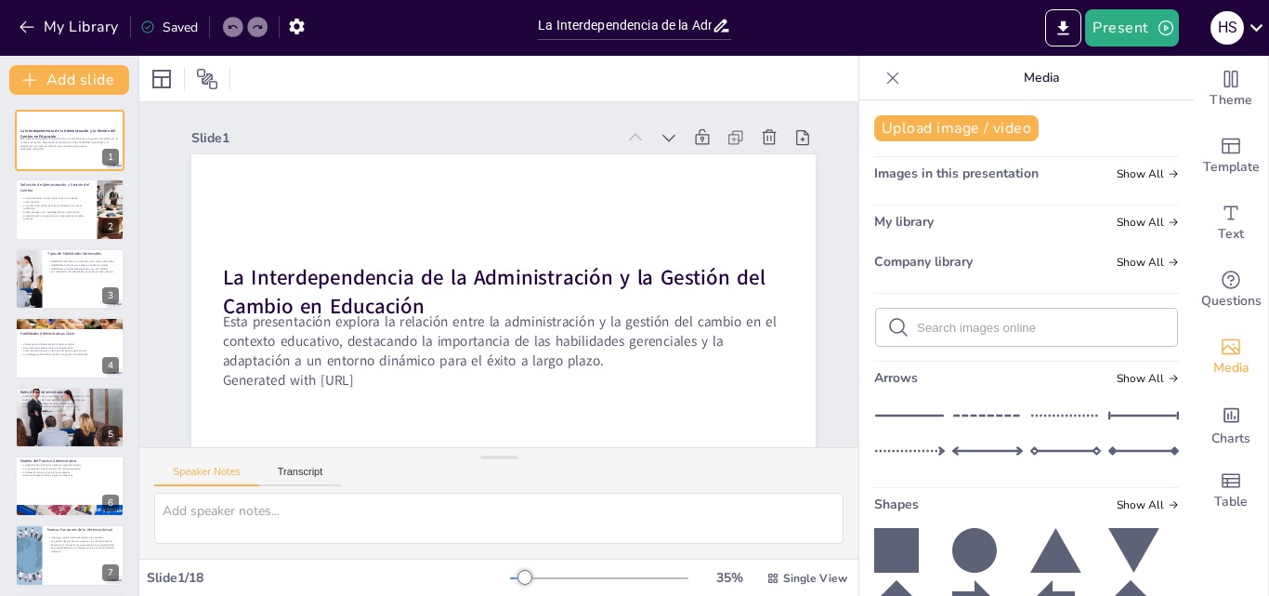
click at [1021, 324] on input "text" at bounding box center [1041, 328] width 249 height 14
click at [1019, 324] on input "text" at bounding box center [1041, 328] width 249 height 14
click at [887, 325] on icon at bounding box center [898, 327] width 22 height 22
click at [1125, 378] on span "Show All" at bounding box center [1148, 378] width 62 height 13
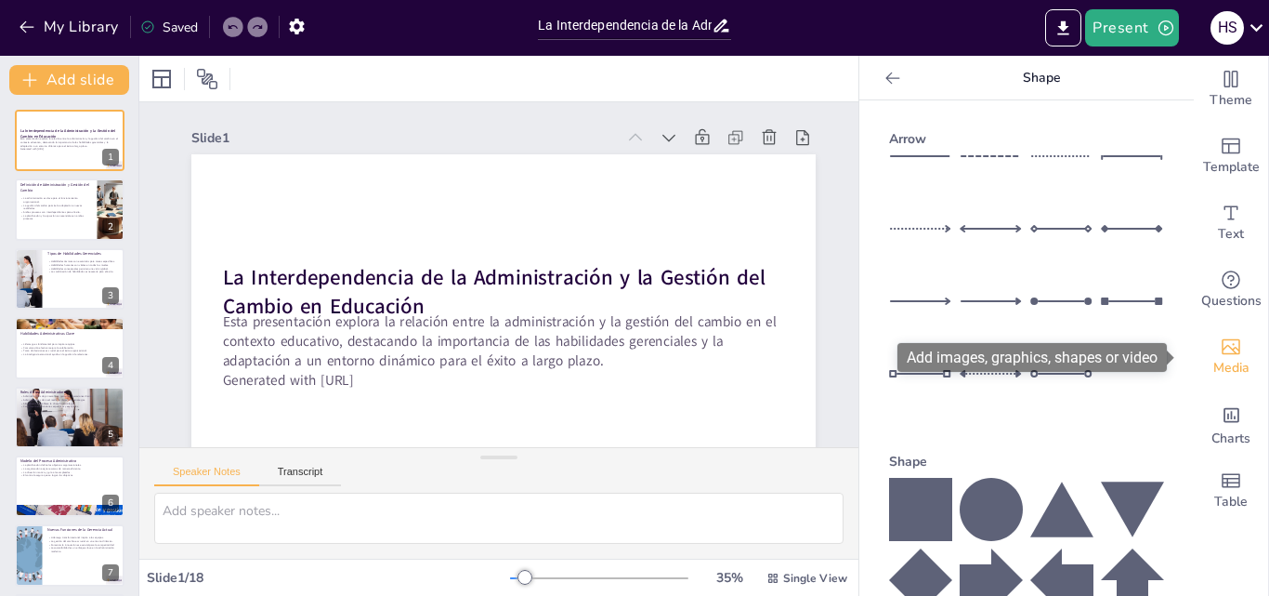
click at [1204, 349] on div "Media" at bounding box center [1231, 356] width 74 height 67
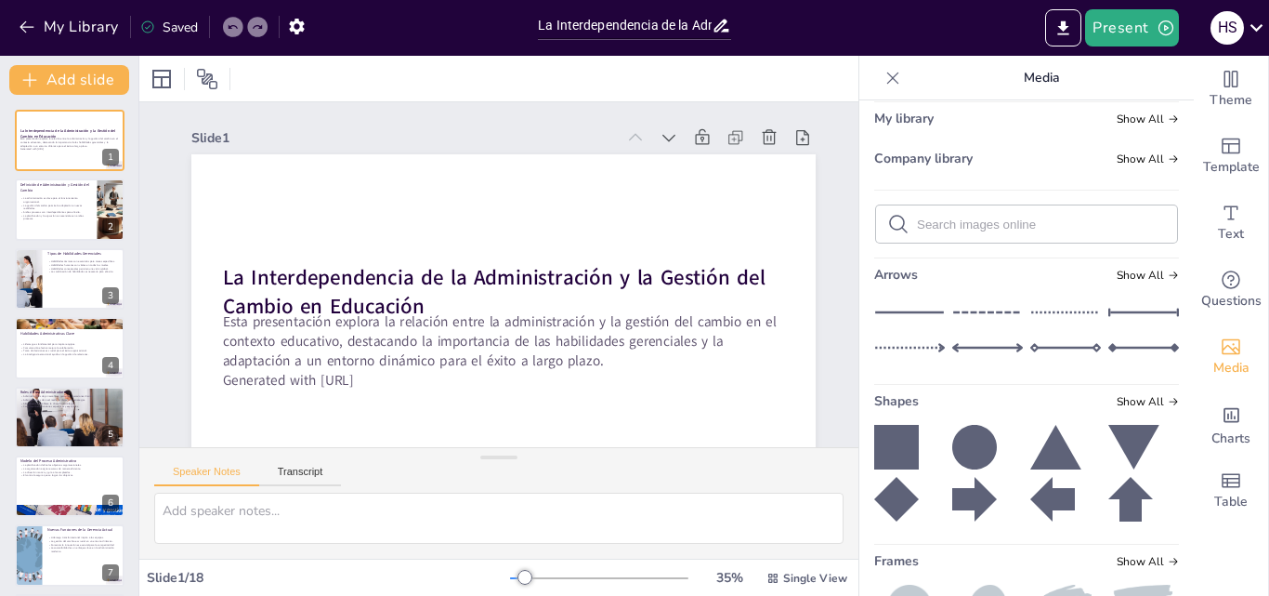
scroll to position [96, 0]
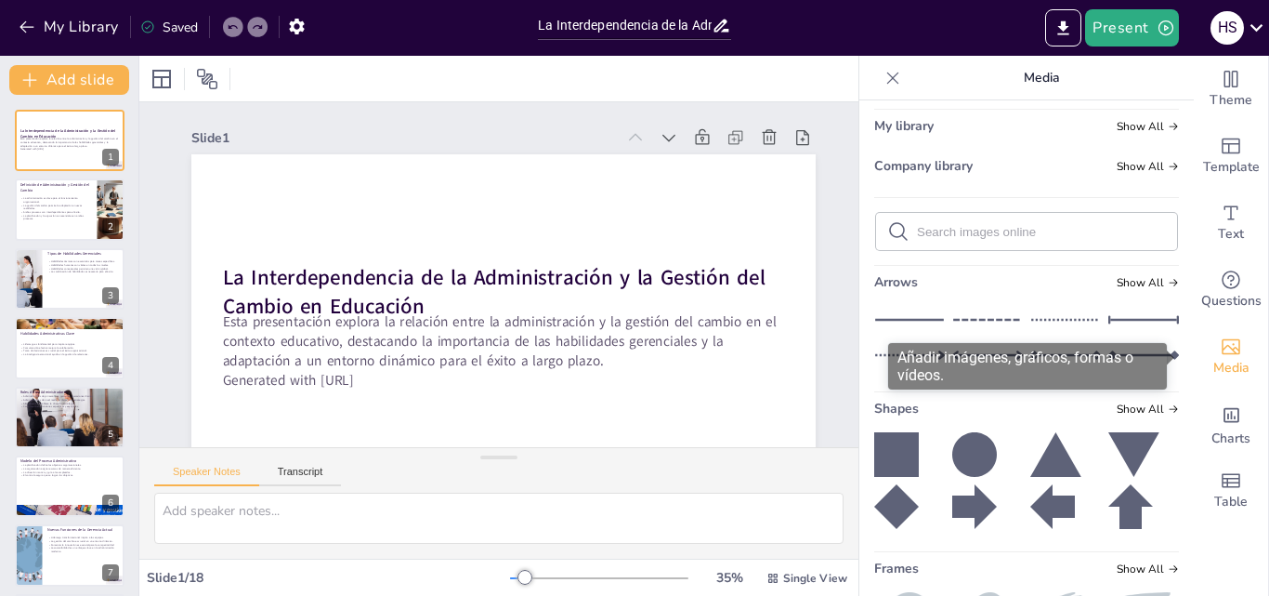
drag, startPoint x: 1218, startPoint y: 359, endPoint x: 1104, endPoint y: 377, distance: 115.8
click at [1104, 377] on div "Añadir imágenes, gráficos, formas o vídeos." at bounding box center [1027, 366] width 279 height 46
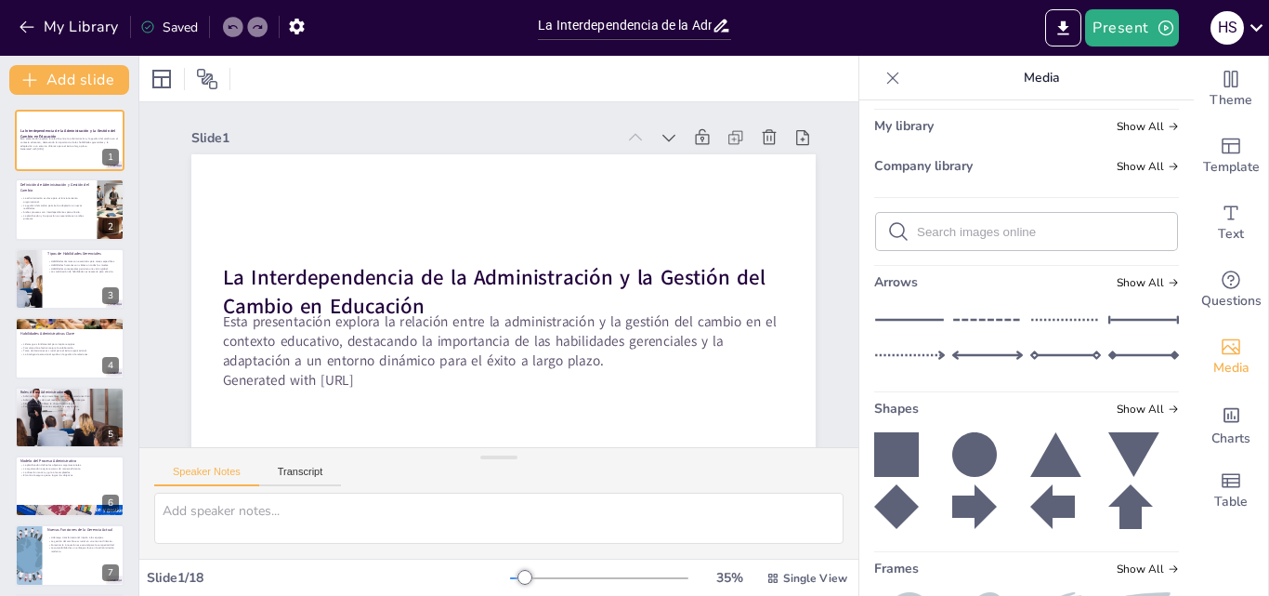
click at [905, 312] on icon at bounding box center [909, 320] width 71 height 28
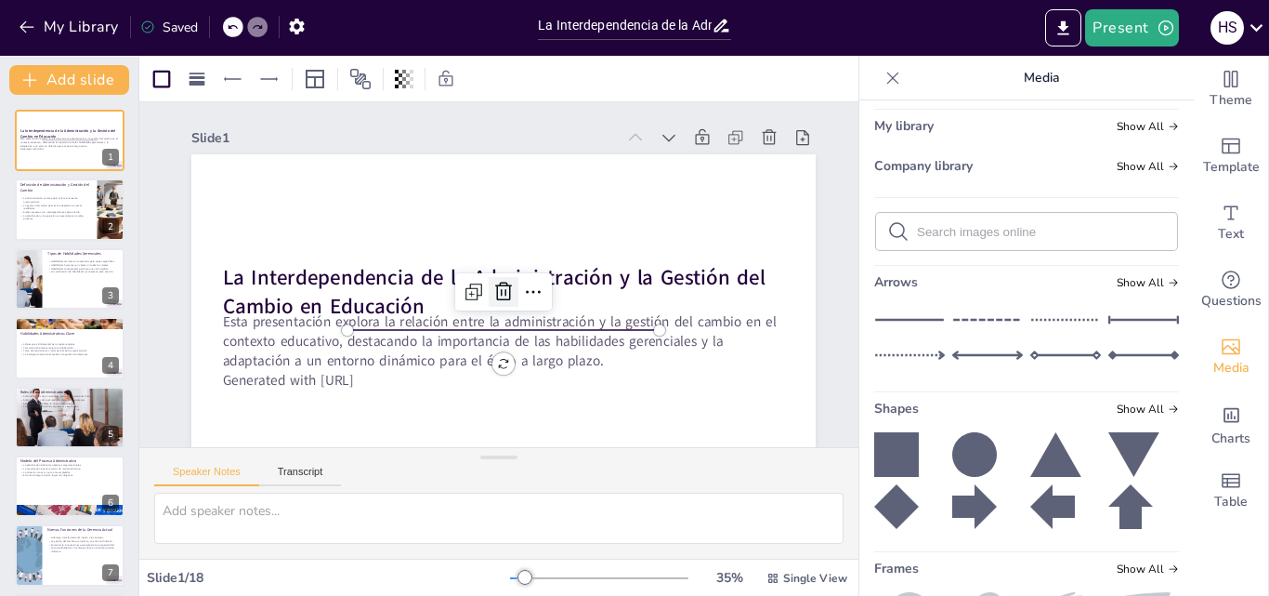
click at [508, 282] on icon at bounding box center [503, 292] width 22 height 22
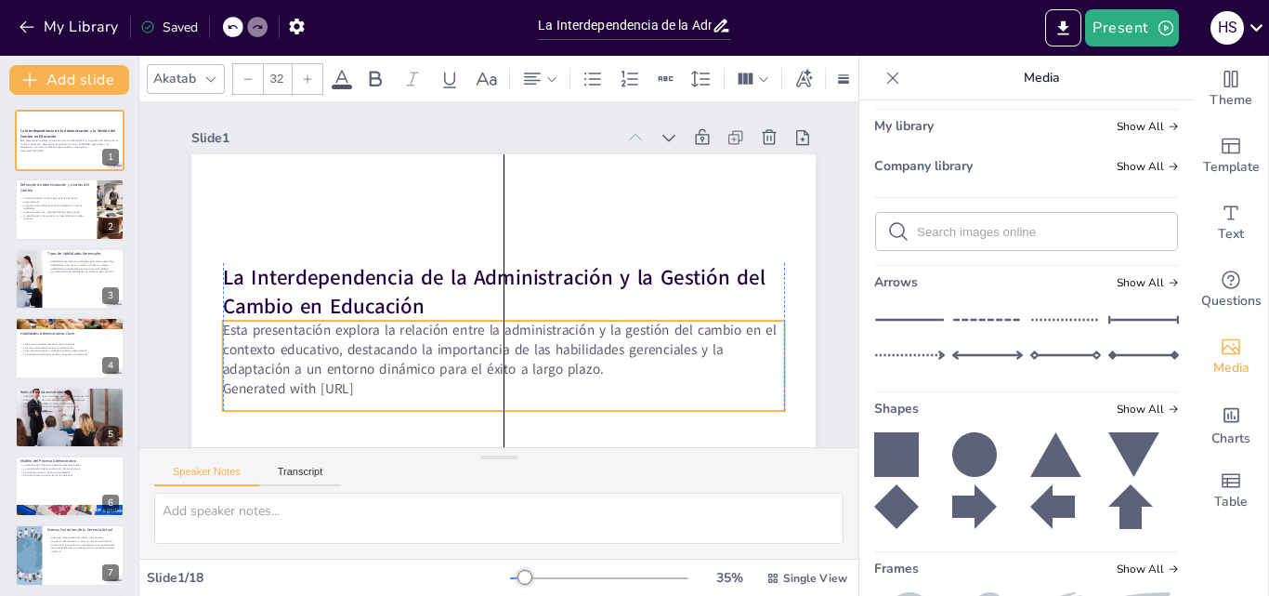
click at [517, 346] on p "Esta presentación explora la relación entre la administración y la gestión del …" at bounding box center [495, 350] width 565 height 117
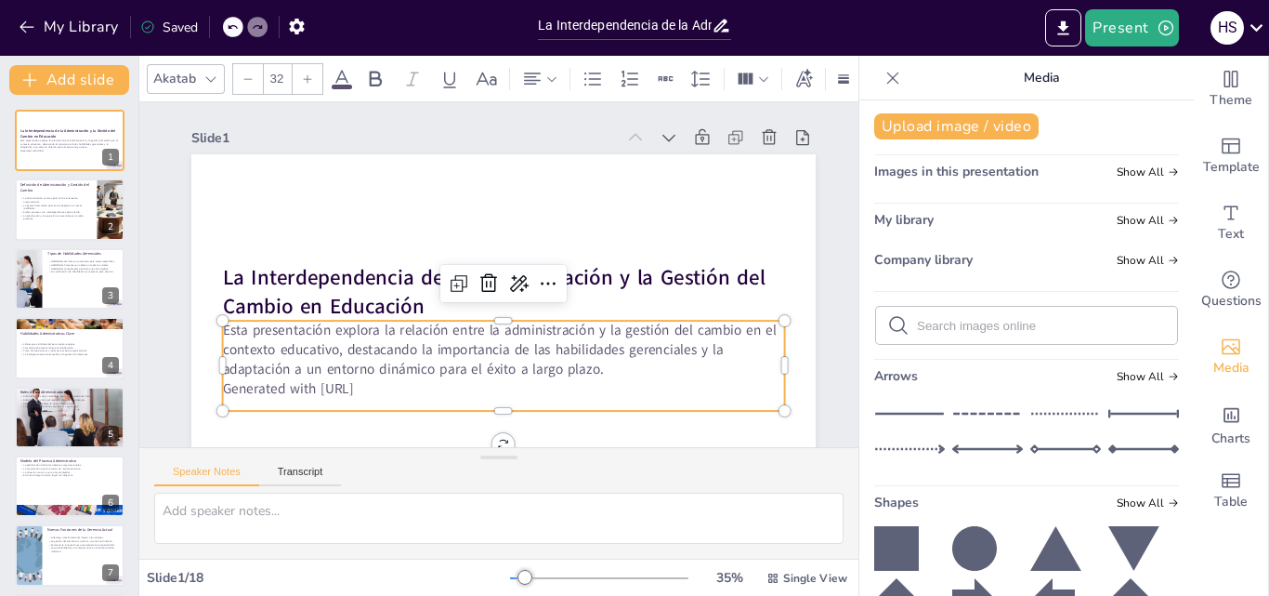
scroll to position [0, 0]
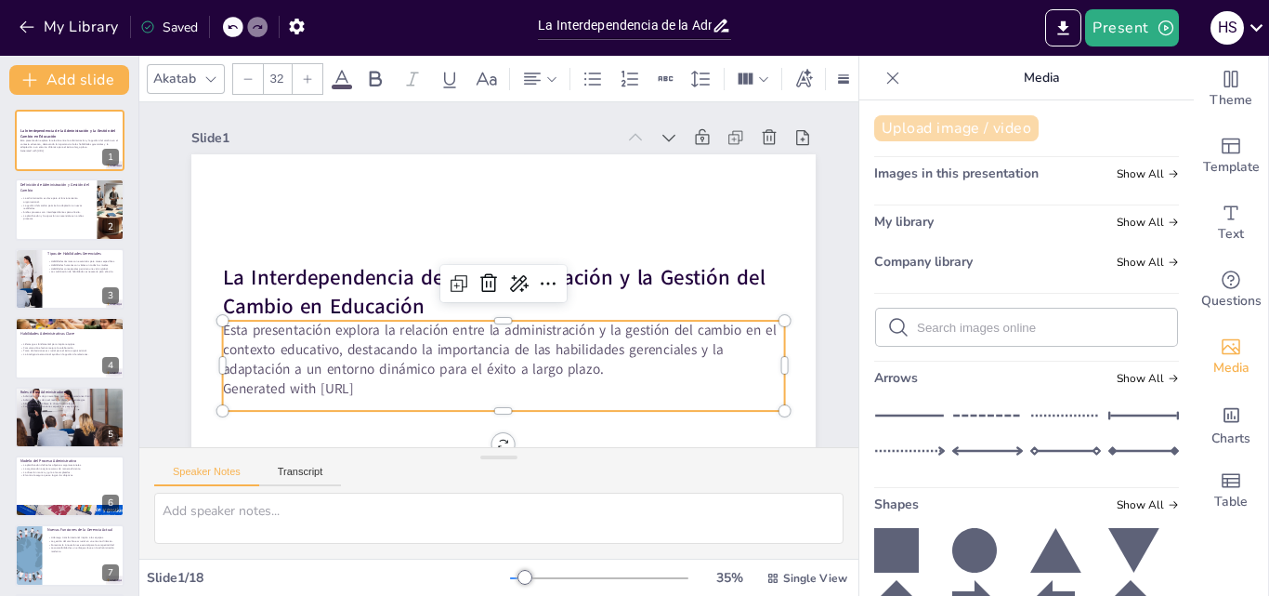
click at [982, 125] on button "Upload image / video" at bounding box center [956, 128] width 164 height 26
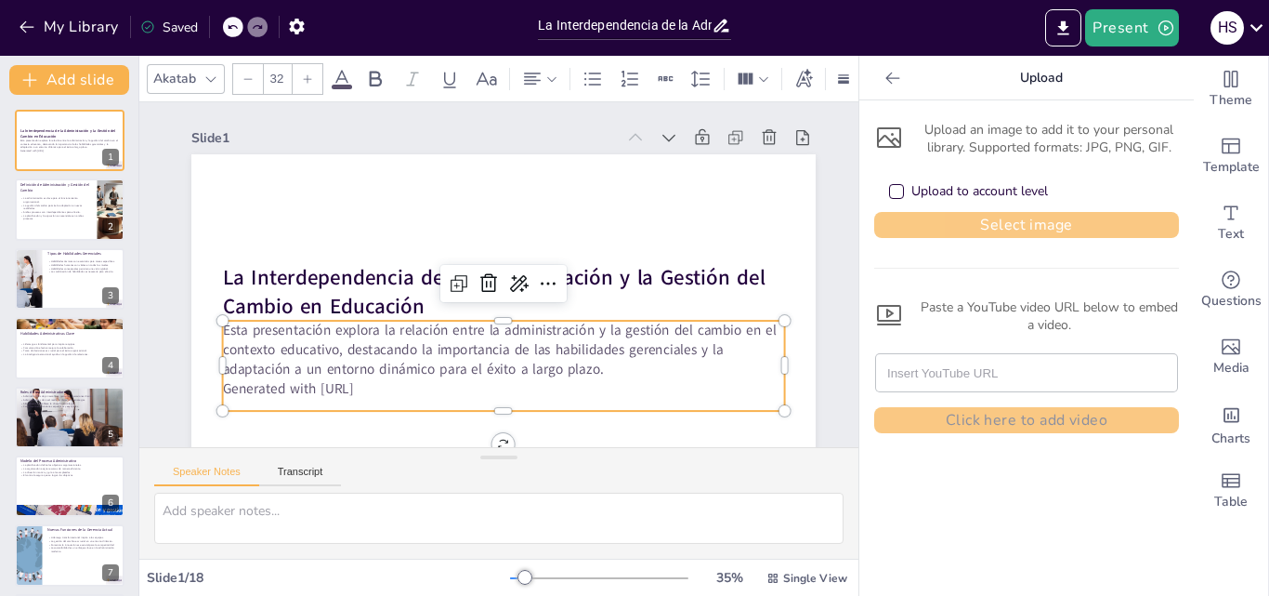
click at [1001, 221] on button "Select image" at bounding box center [1026, 225] width 305 height 26
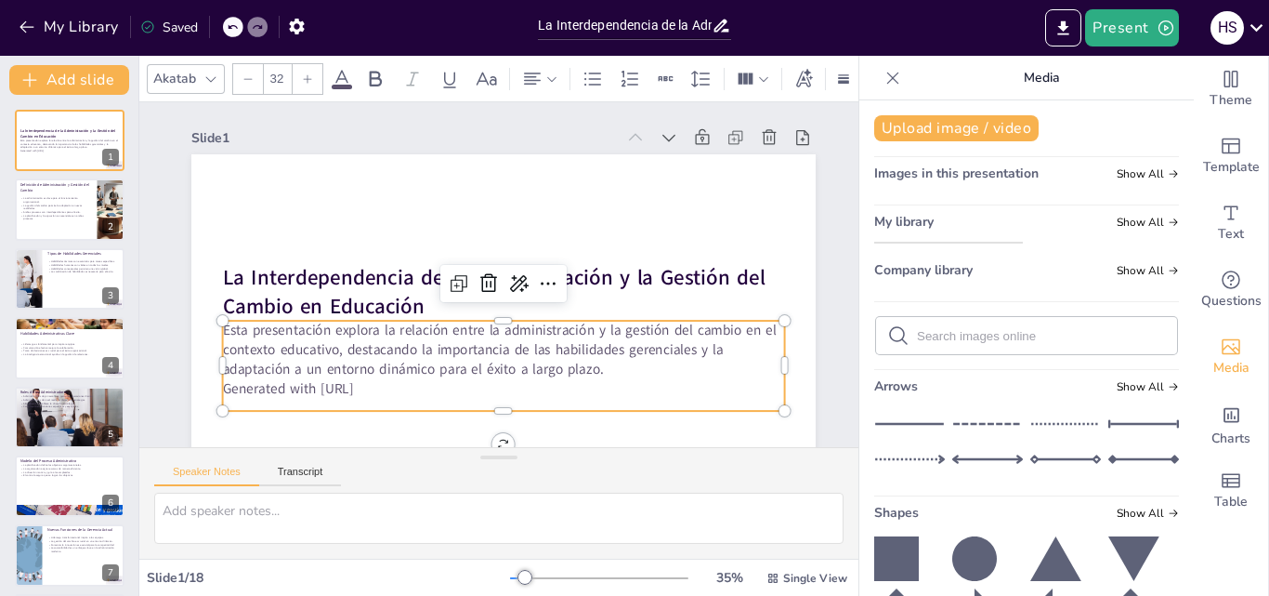
click at [958, 243] on img at bounding box center [948, 243] width 147 height 0
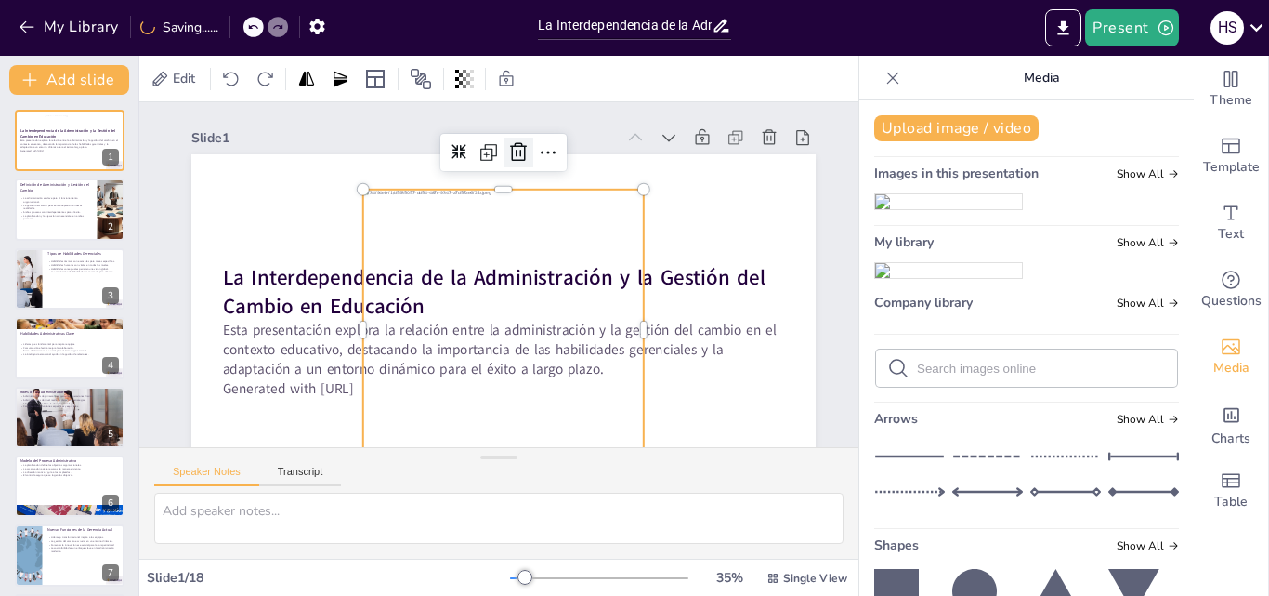
click at [562, 164] on icon at bounding box center [577, 179] width 31 height 31
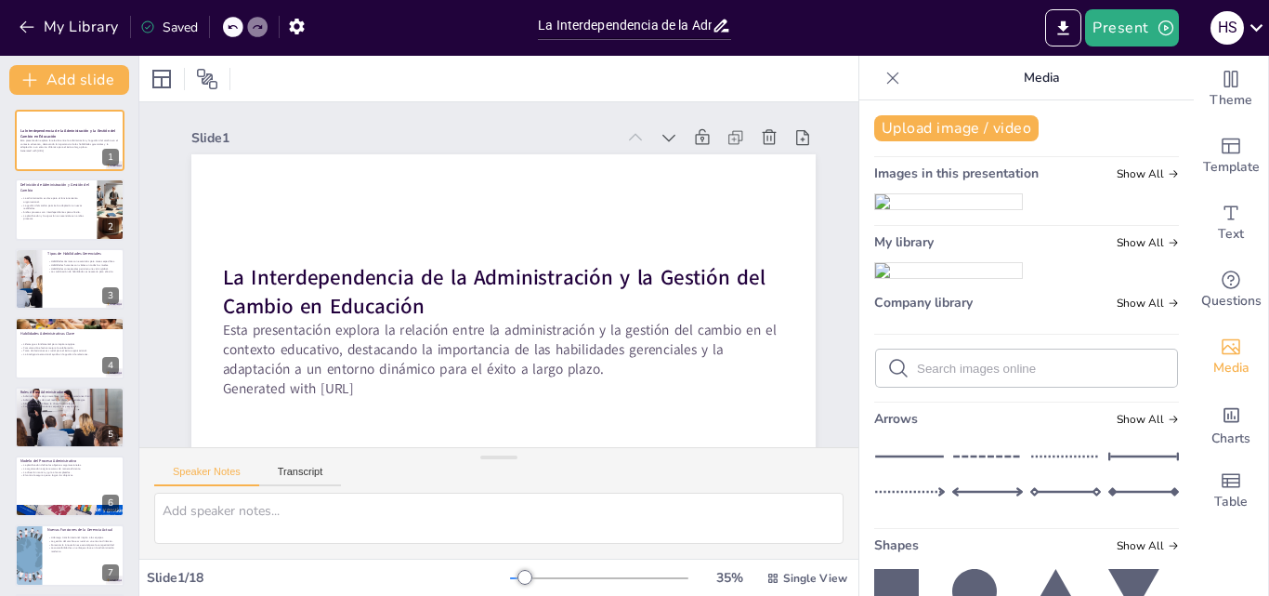
click at [960, 209] on img at bounding box center [948, 201] width 147 height 15
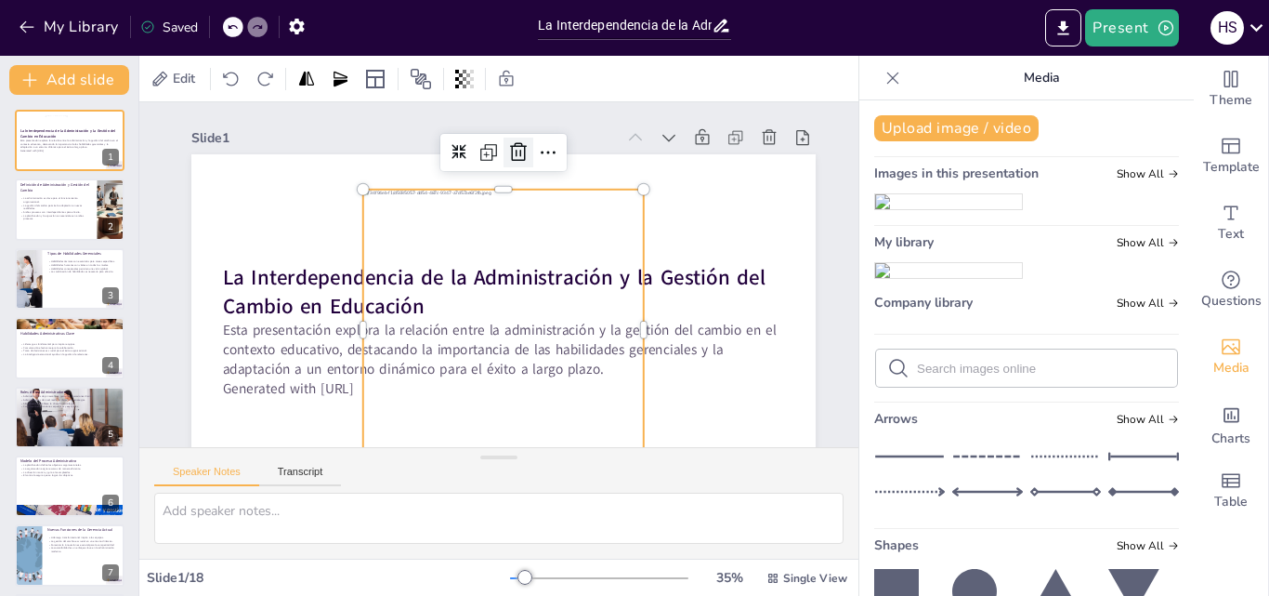
click at [523, 148] on icon at bounding box center [530, 155] width 24 height 24
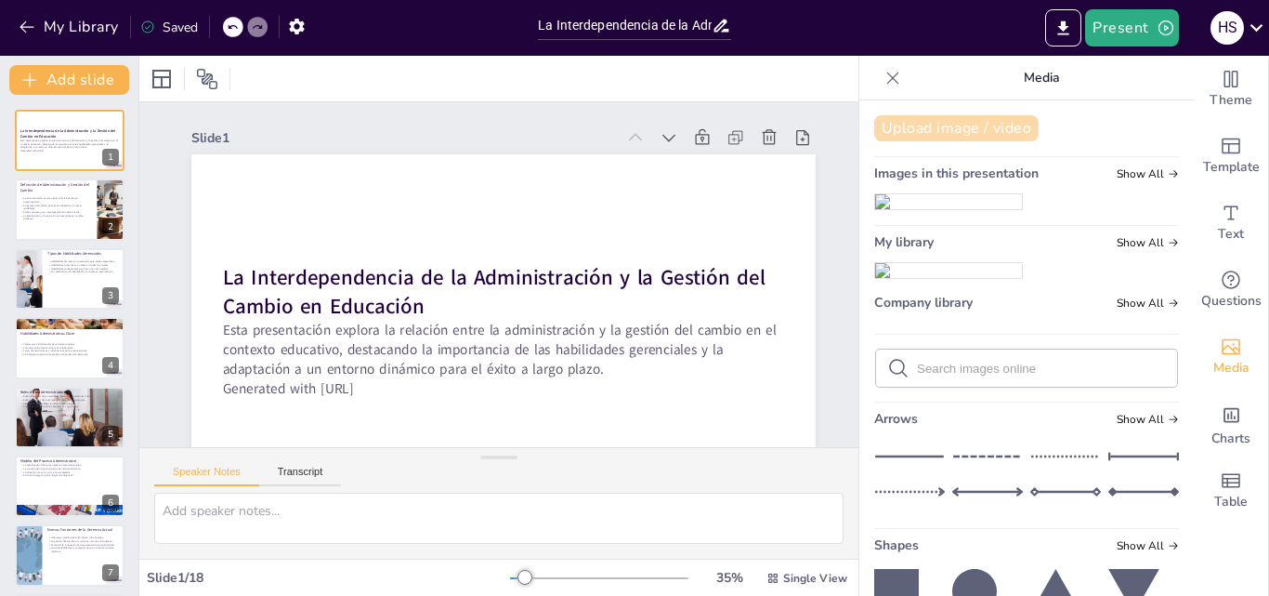
click at [974, 129] on button "Upload image / video" at bounding box center [956, 128] width 164 height 26
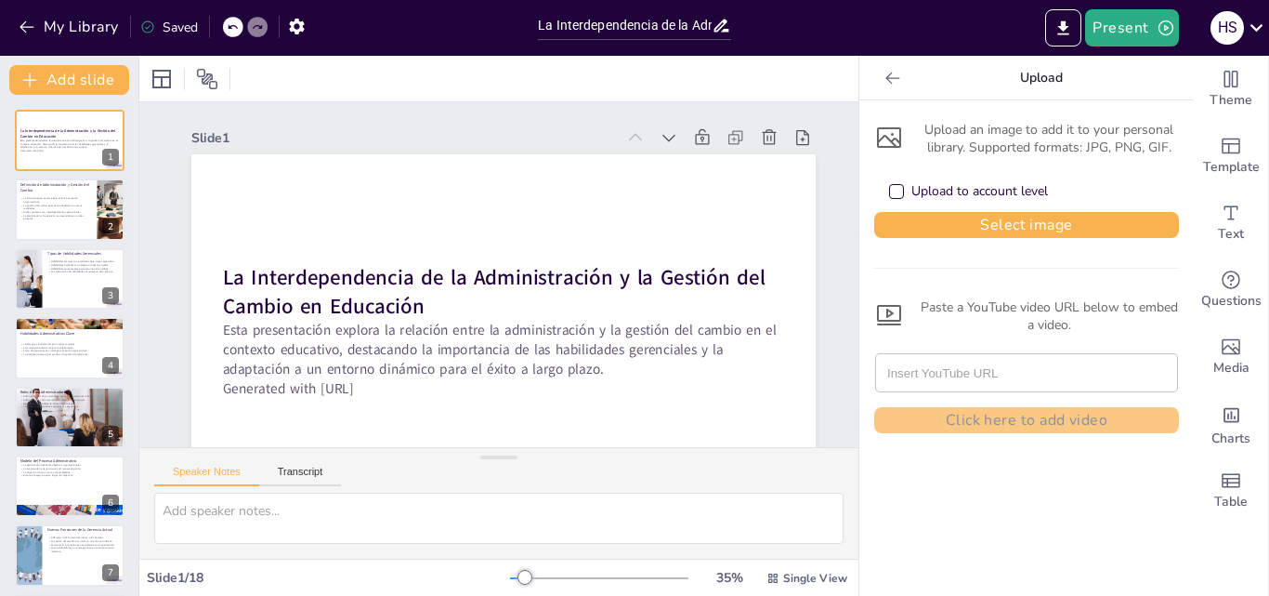
click at [893, 369] on input "text" at bounding box center [1026, 372] width 279 height 37
click at [1117, 381] on input "text" at bounding box center [1026, 372] width 279 height 37
click at [938, 305] on div "Paste a YouTube video URL below to embed a video." at bounding box center [1026, 315] width 305 height 35
click at [874, 317] on icon at bounding box center [889, 315] width 30 height 30
click at [915, 376] on input "text" at bounding box center [1026, 372] width 279 height 37
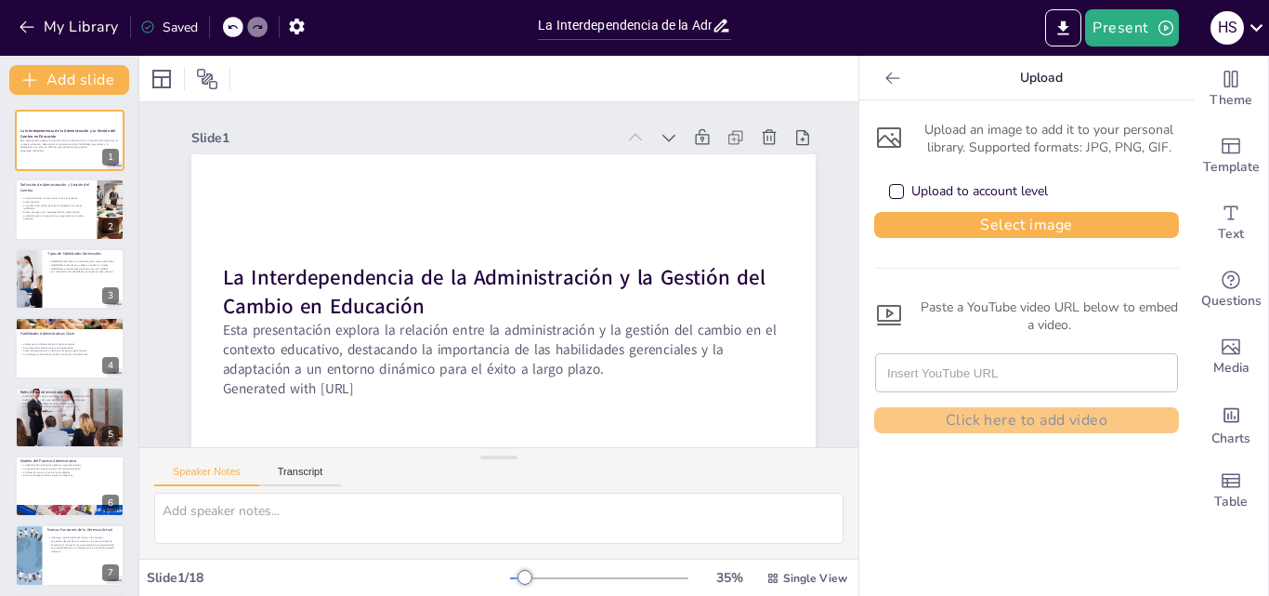
click at [890, 371] on input "text" at bounding box center [1026, 372] width 279 height 37
paste input "[URL][DOMAIN_NAME]"
click at [1160, 374] on div "[URL][DOMAIN_NAME]" at bounding box center [1026, 372] width 301 height 37
click at [879, 318] on icon at bounding box center [889, 315] width 30 height 30
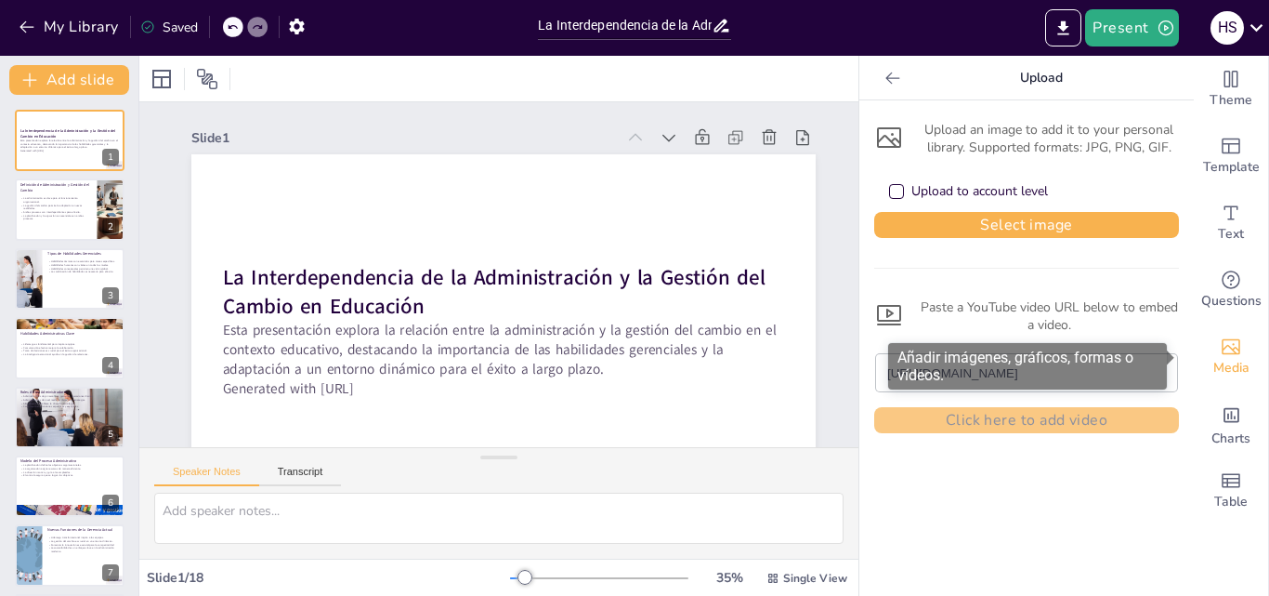
drag, startPoint x: 873, startPoint y: 371, endPoint x: 1192, endPoint y: 376, distance: 318.7
click at [1192, 376] on div "Theme Template Text Questions Media Charts Table Upload Upload an image to add …" at bounding box center [1064, 326] width 410 height 540
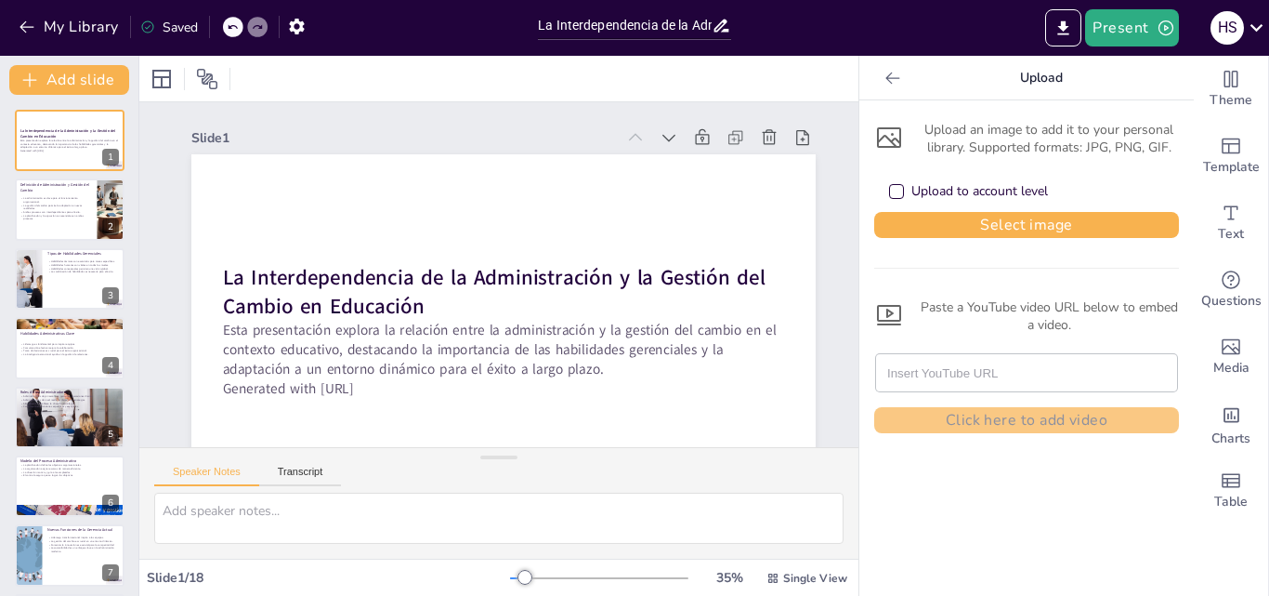
scroll to position [0, 0]
click at [295, 126] on div "Slide 1" at bounding box center [503, 138] width 624 height 26
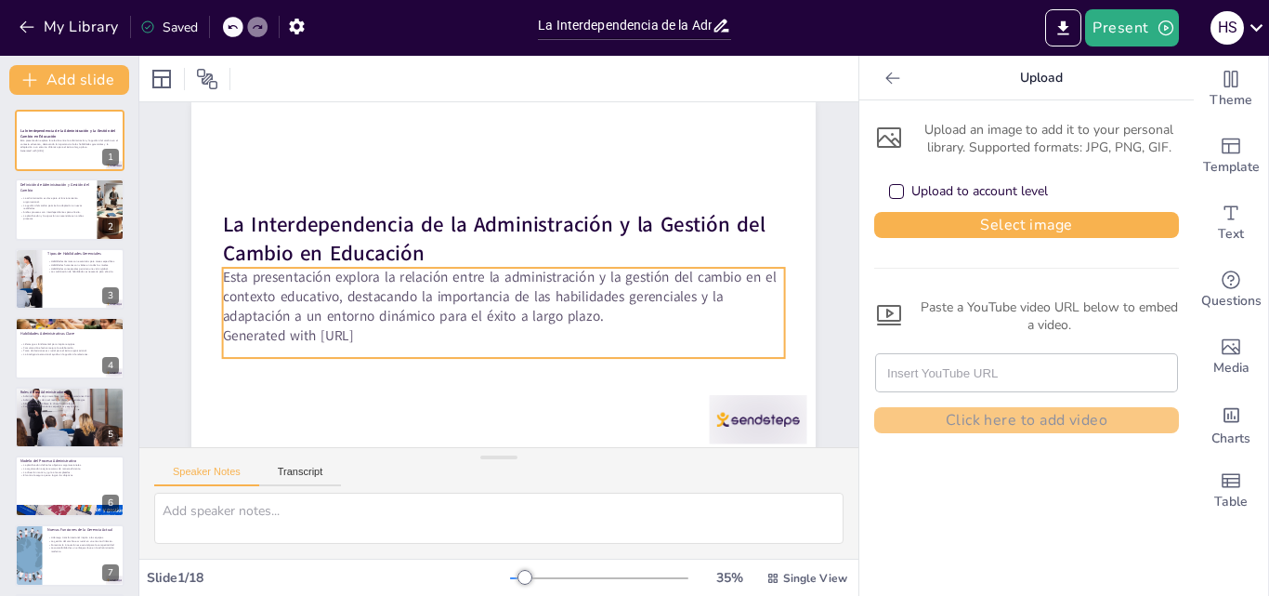
scroll to position [72, 0]
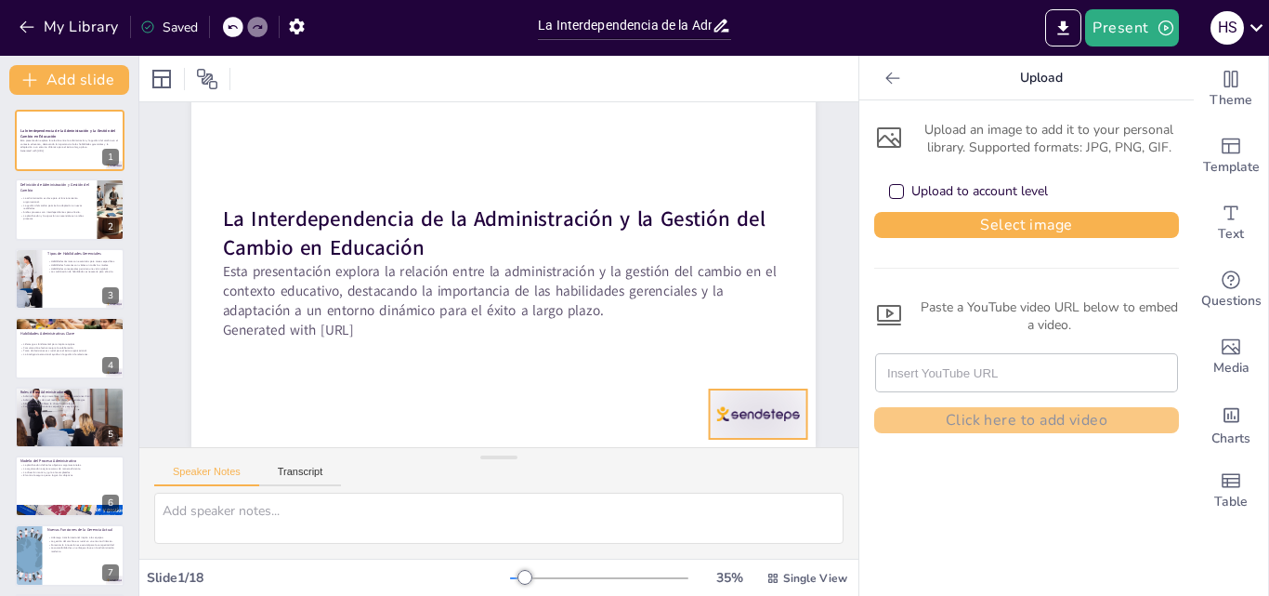
click at [758, 411] on div at bounding box center [742, 440] width 102 height 59
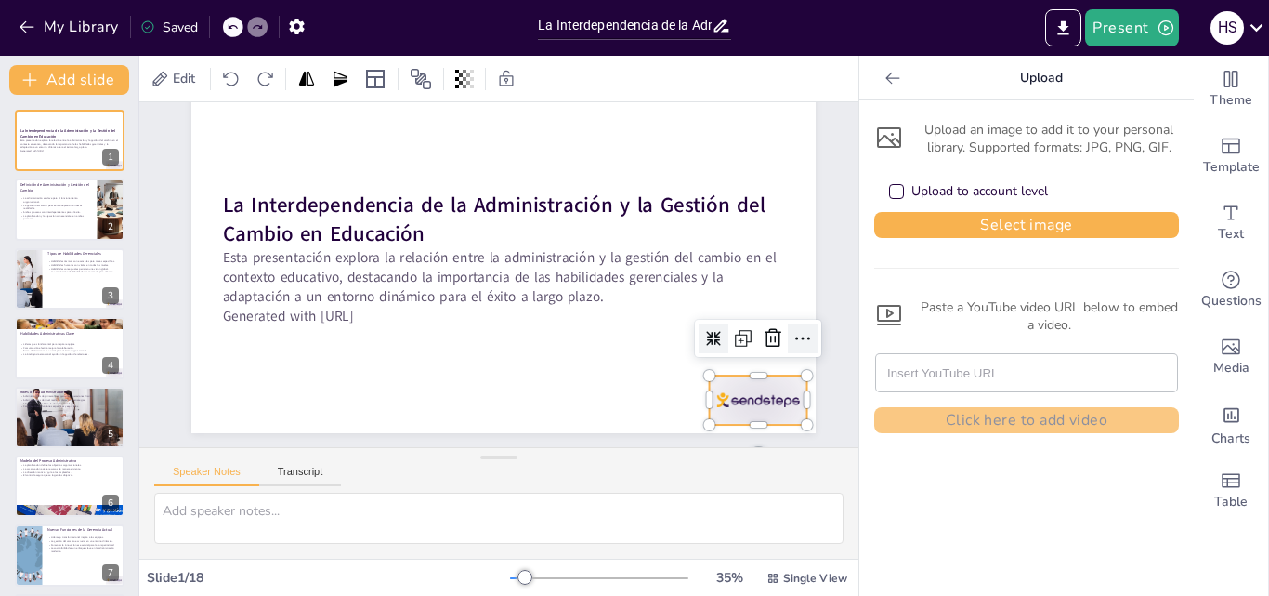
click at [800, 358] on icon at bounding box center [794, 370] width 24 height 24
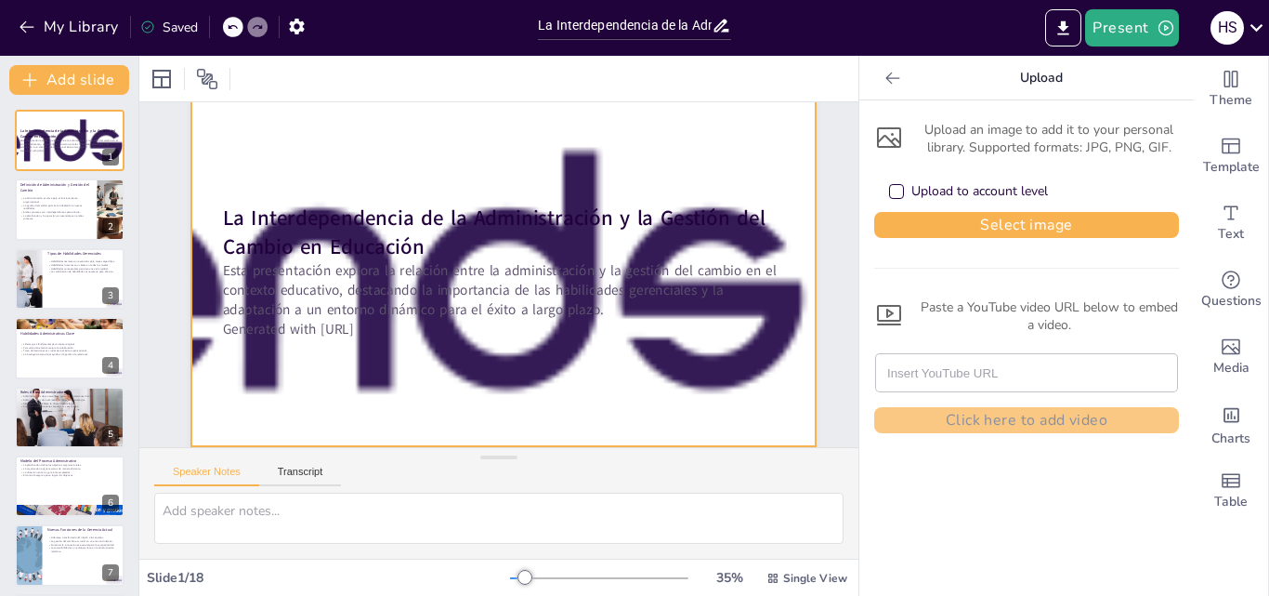
click at [730, 358] on div at bounding box center [504, 272] width 2081 height 770
click at [730, 358] on div at bounding box center [504, 271] width 2078 height 564
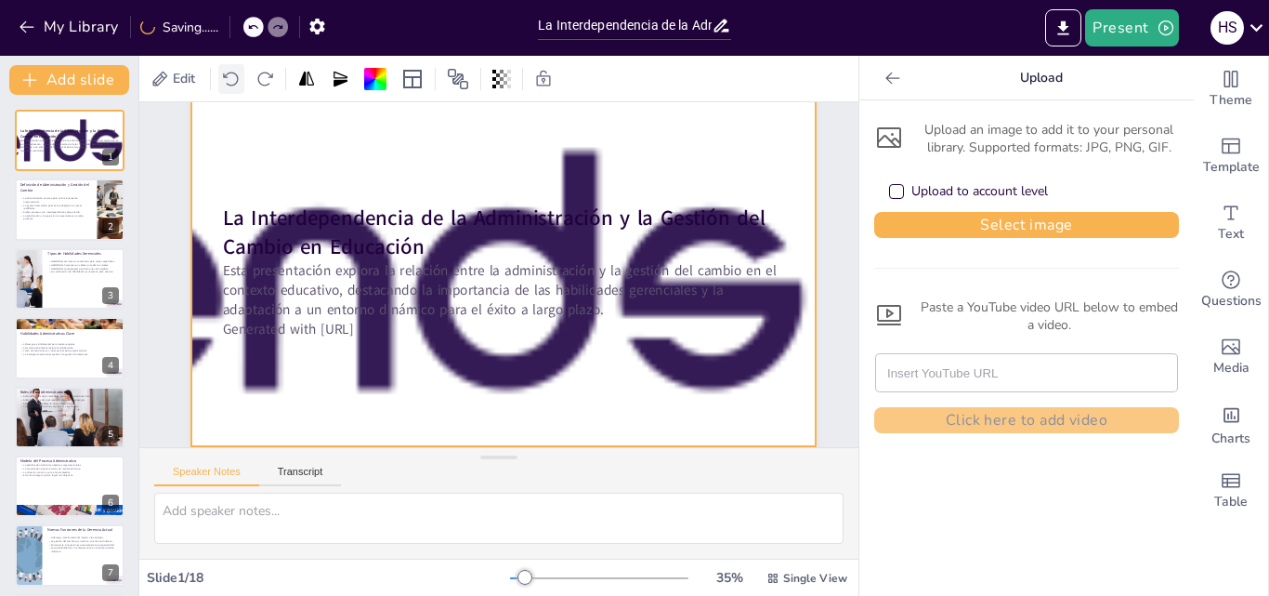
click at [233, 78] on icon at bounding box center [231, 79] width 19 height 19
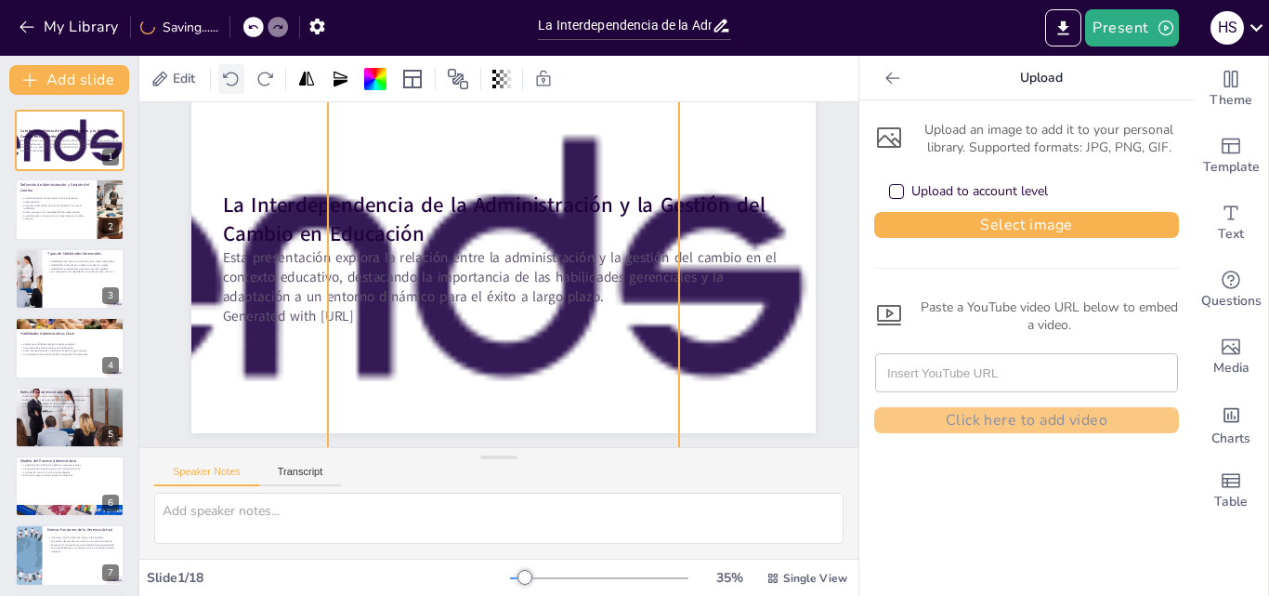
click at [238, 78] on icon at bounding box center [230, 79] width 15 height 14
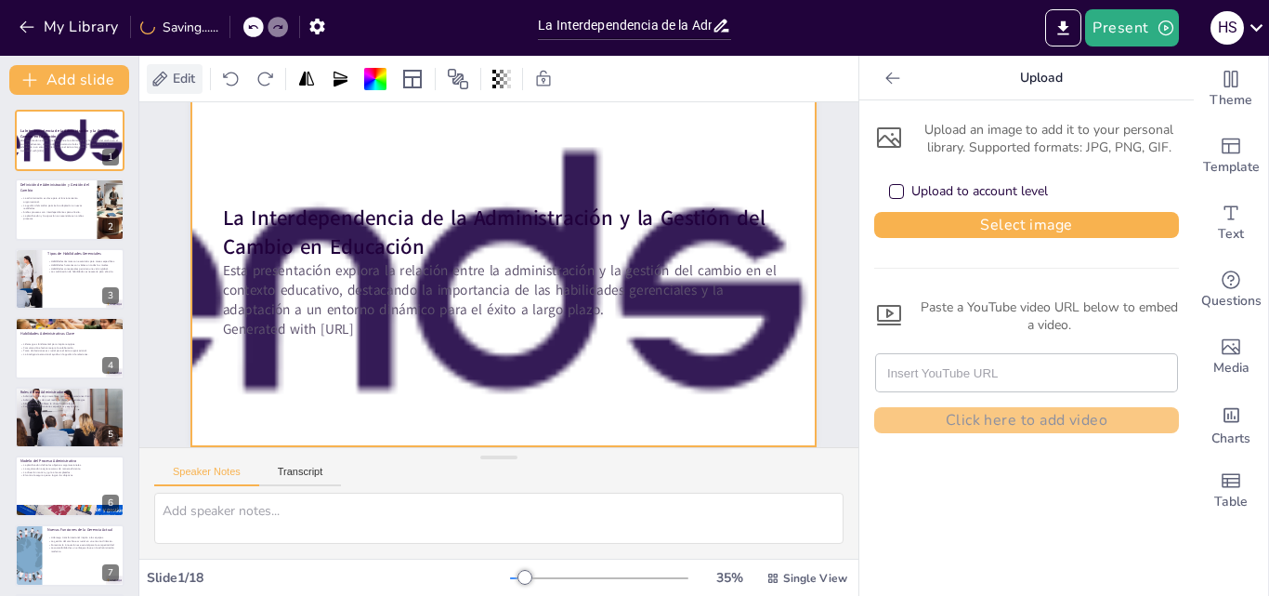
click at [189, 83] on span "Edit" at bounding box center [184, 79] width 30 height 18
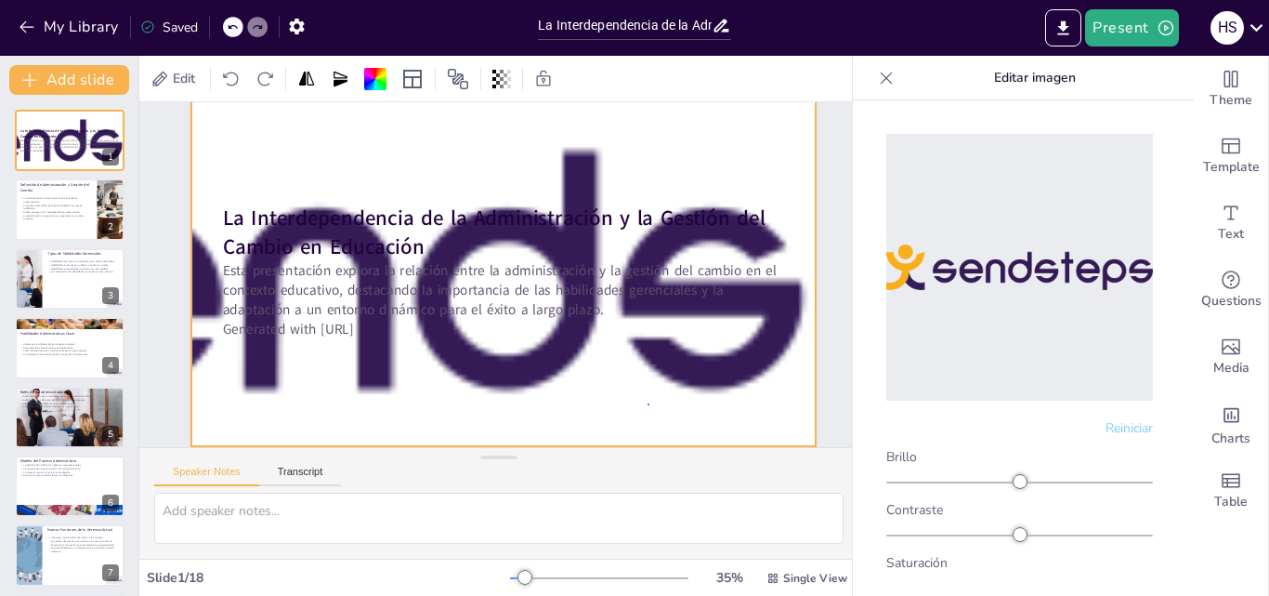
click at [648, 392] on div at bounding box center [504, 271] width 2078 height 565
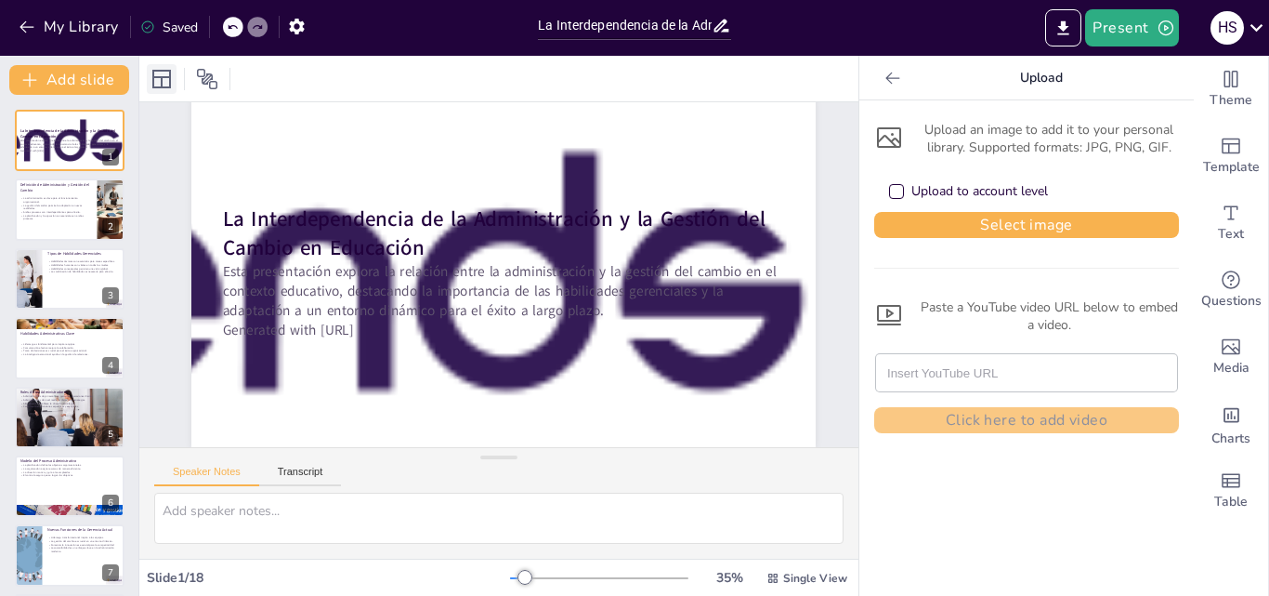
click at [155, 78] on icon at bounding box center [162, 79] width 22 height 22
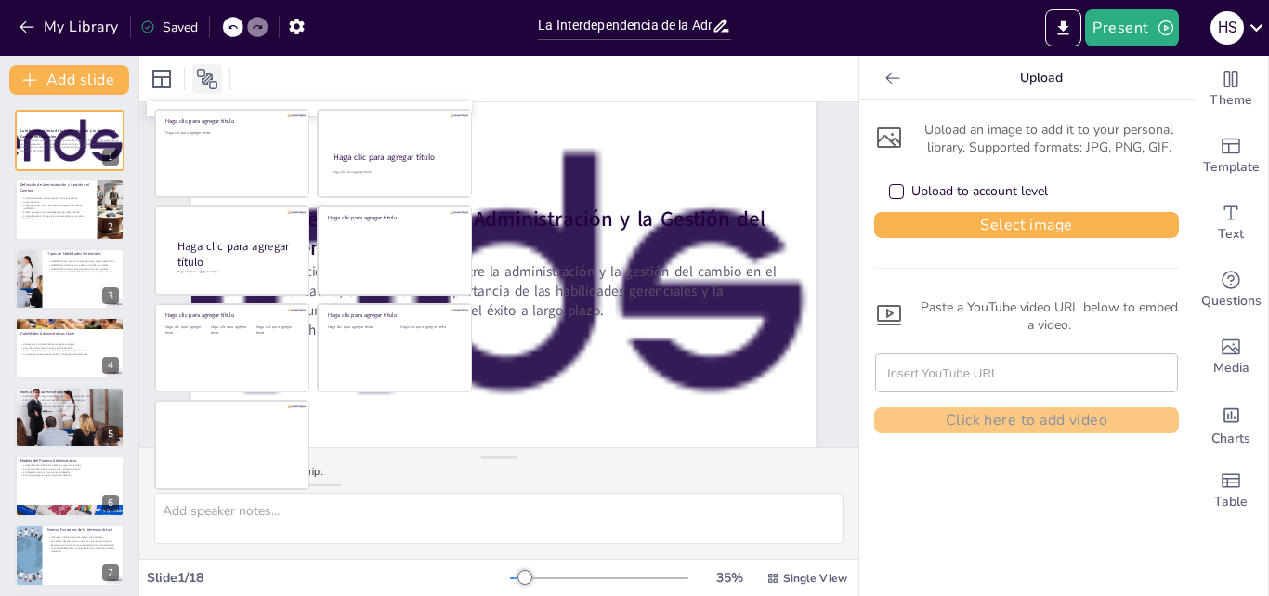
click at [212, 74] on icon at bounding box center [207, 79] width 20 height 20
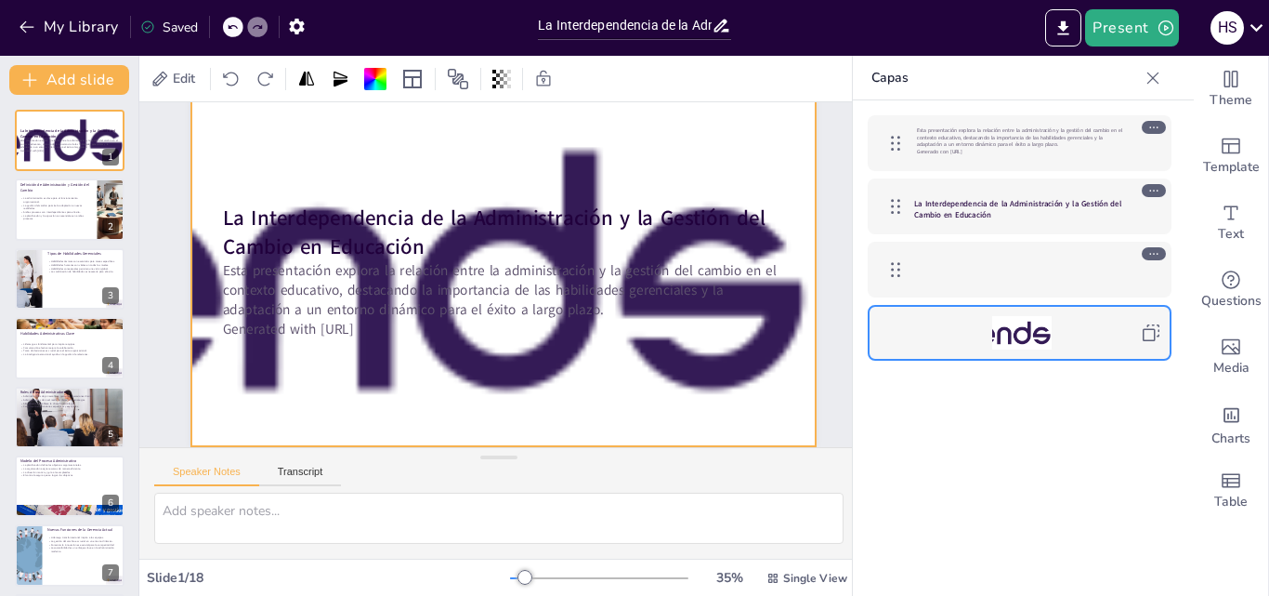
click at [1146, 330] on icon at bounding box center [1151, 332] width 17 height 17
drag, startPoint x: 1011, startPoint y: 329, endPoint x: 1021, endPoint y: 328, distance: 10.3
click at [1014, 330] on div at bounding box center [1021, 332] width 195 height 33
drag, startPoint x: 1018, startPoint y: 328, endPoint x: 1042, endPoint y: 326, distance: 24.2
click at [1042, 326] on div at bounding box center [1021, 332] width 195 height 33
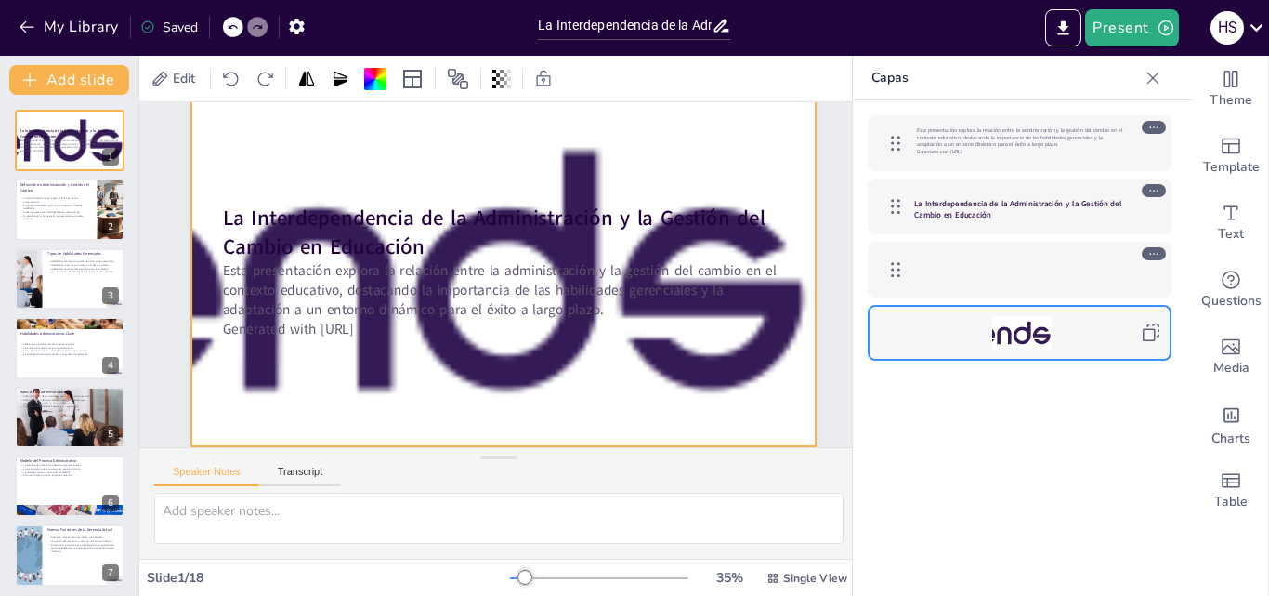
click at [1042, 326] on div at bounding box center [1021, 332] width 195 height 33
click at [1039, 324] on div at bounding box center [1021, 332] width 195 height 33
click at [1038, 324] on div at bounding box center [1021, 332] width 195 height 33
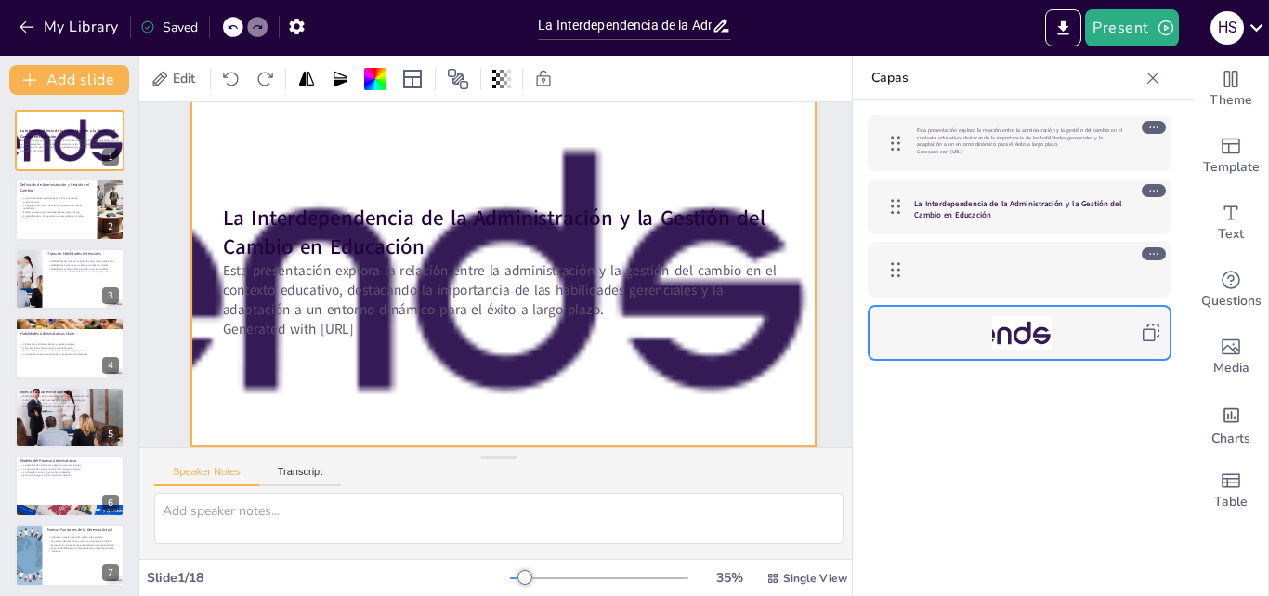
click at [770, 388] on div at bounding box center [504, 271] width 2078 height 564
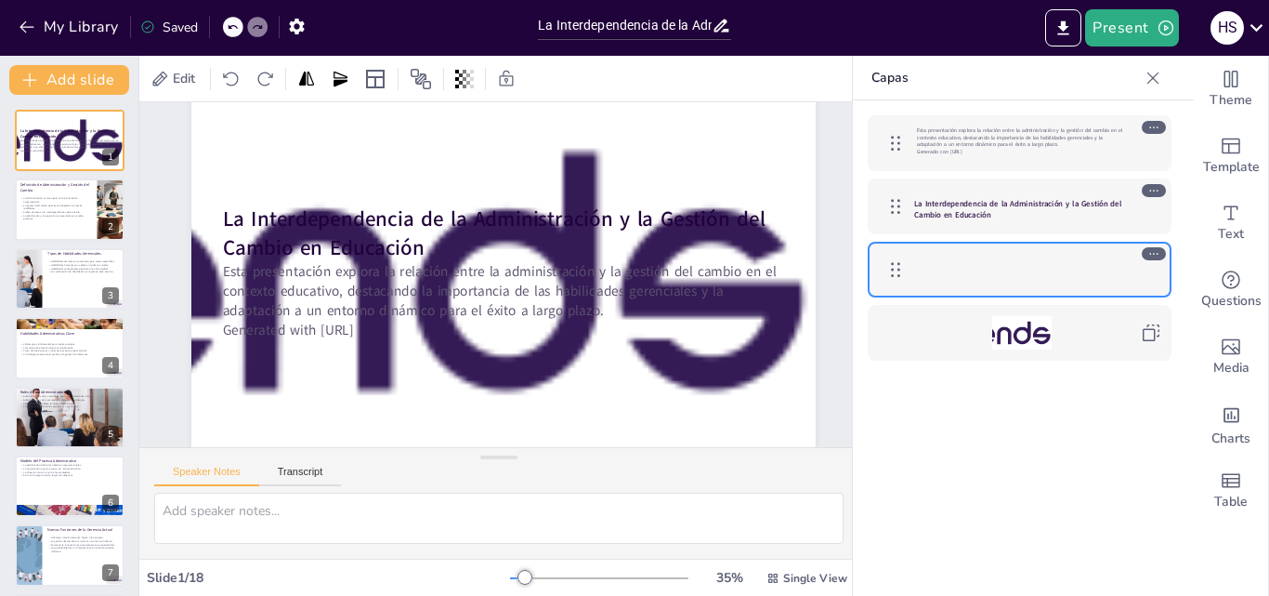
click at [1055, 329] on div at bounding box center [1021, 332] width 215 height 33
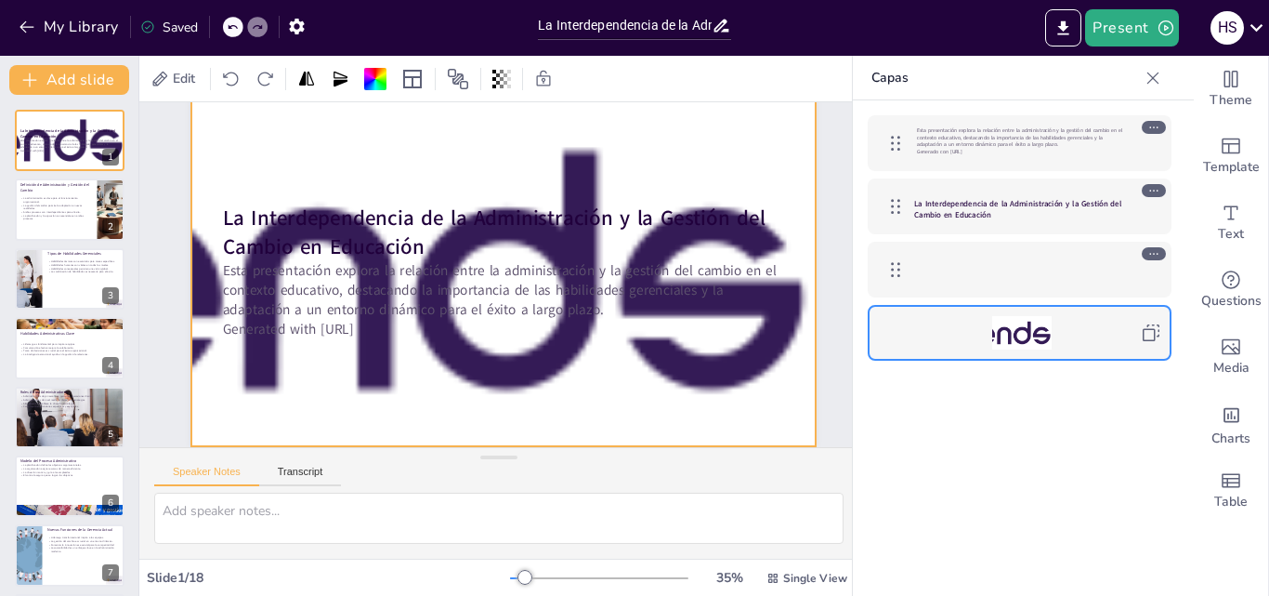
click at [1156, 321] on icon at bounding box center [1151, 332] width 22 height 22
click at [1155, 321] on icon at bounding box center [1151, 332] width 22 height 22
click at [1152, 256] on icon at bounding box center [1153, 253] width 13 height 13
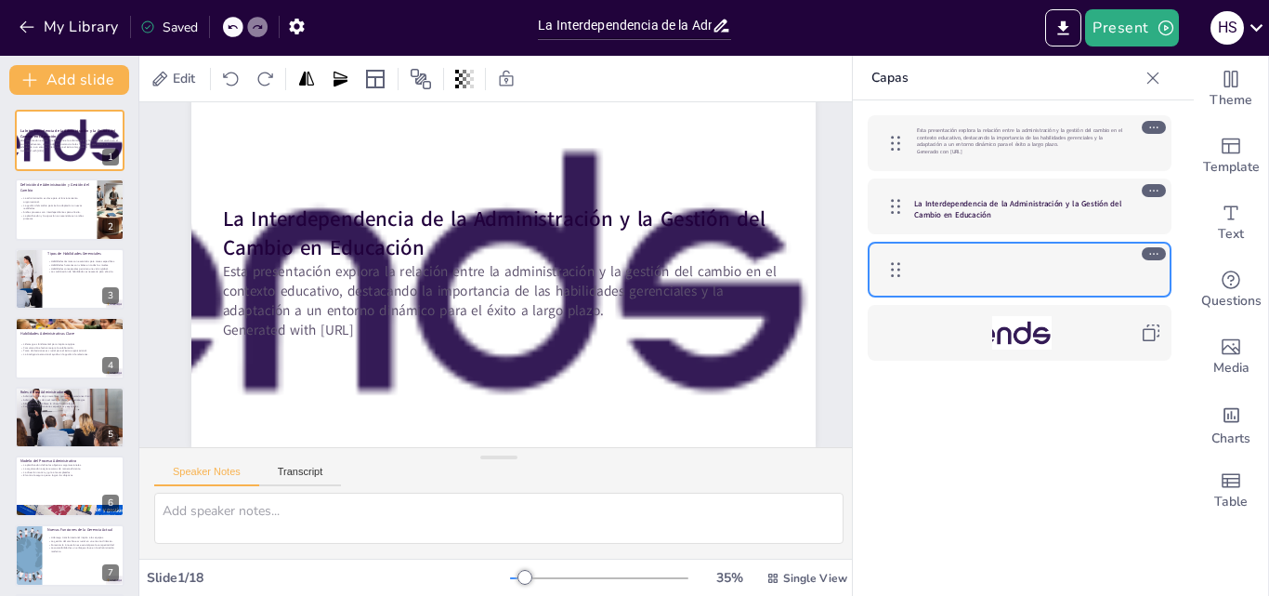
click at [1151, 257] on icon at bounding box center [1153, 253] width 13 height 13
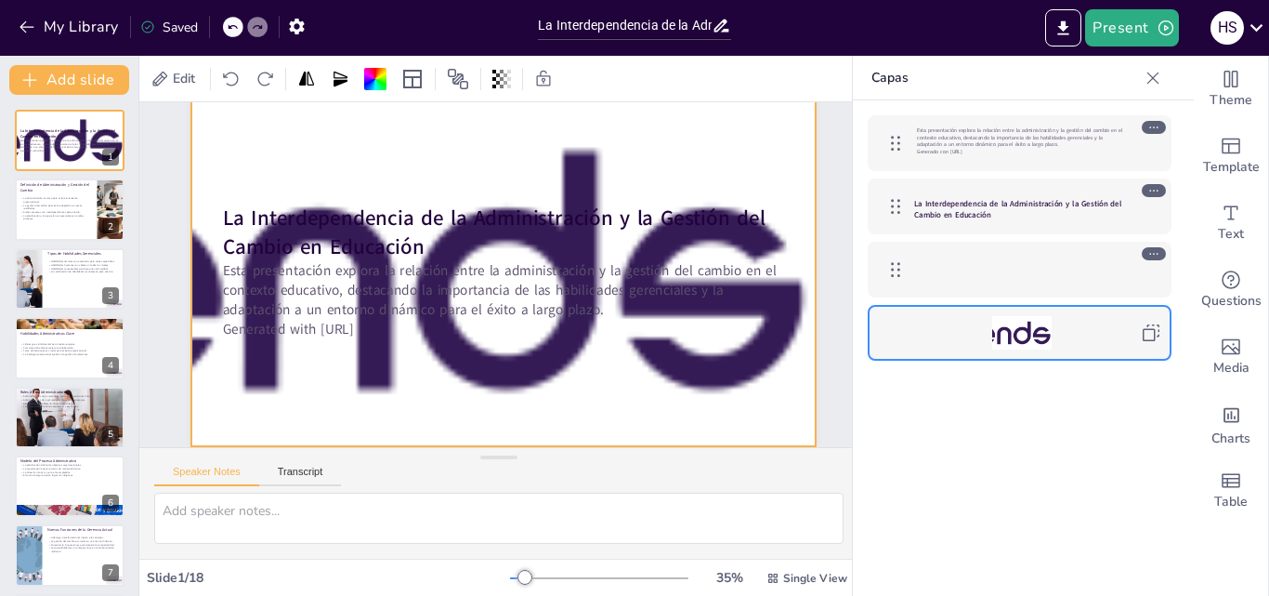
click at [1147, 321] on div at bounding box center [1019, 332] width 285 height 37
click at [193, 72] on span "Edit" at bounding box center [184, 79] width 30 height 18
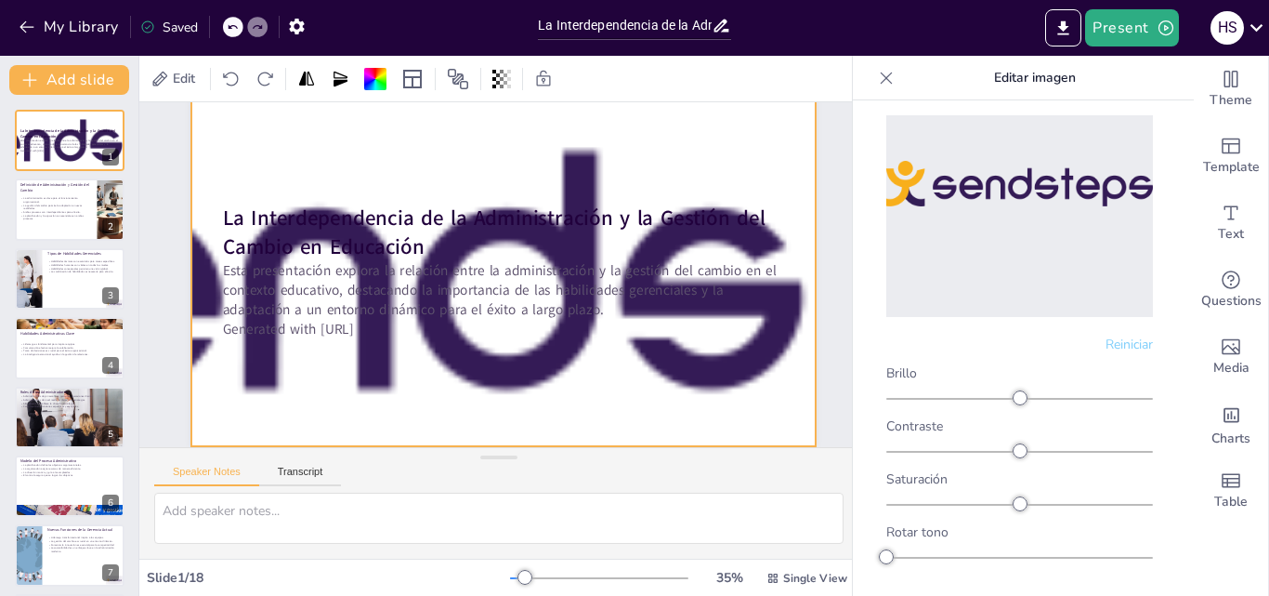
scroll to position [0, 0]
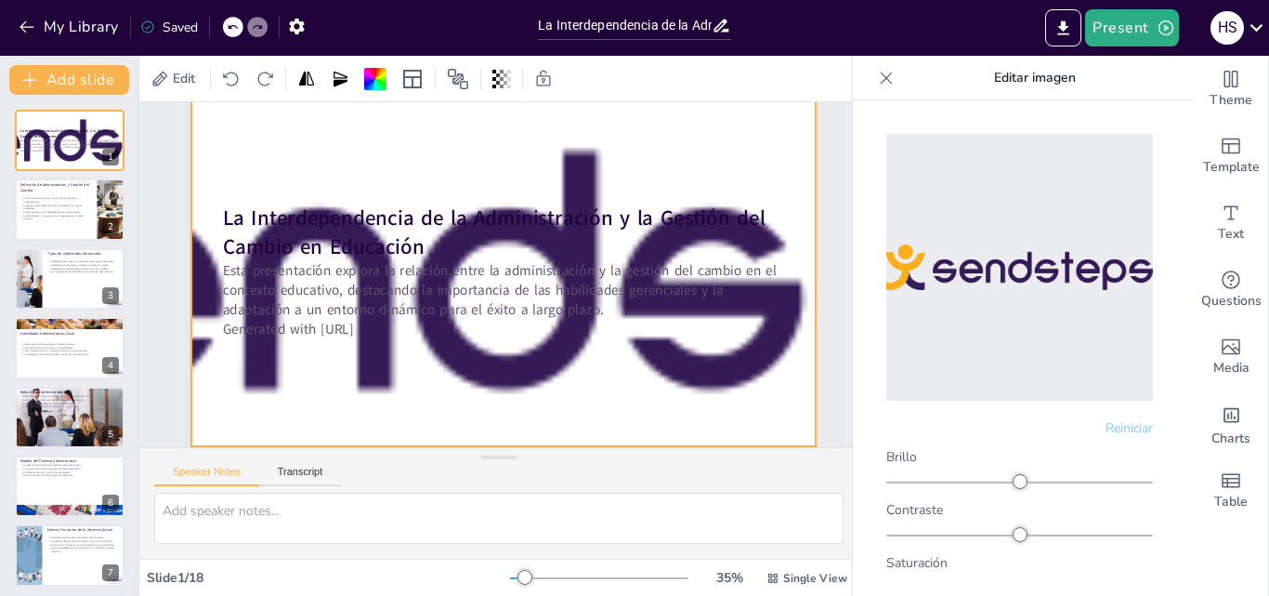
drag, startPoint x: 1042, startPoint y: 234, endPoint x: 1102, endPoint y: 275, distance: 72.2
click at [1102, 277] on img at bounding box center [1019, 267] width 267 height 46
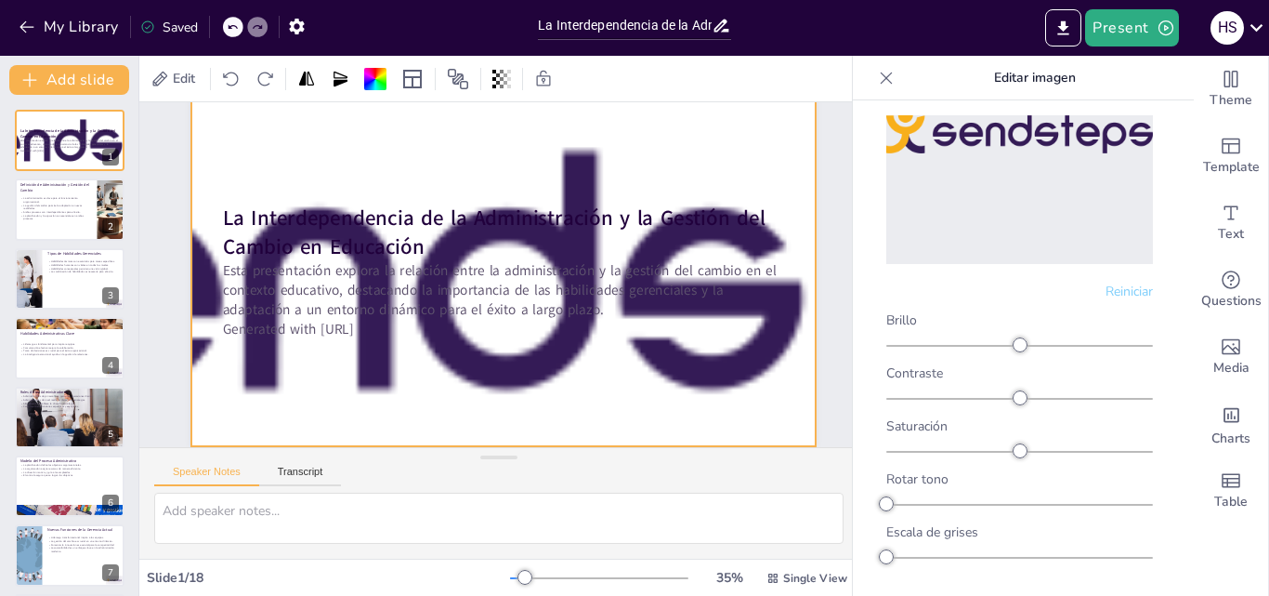
scroll to position [169, 0]
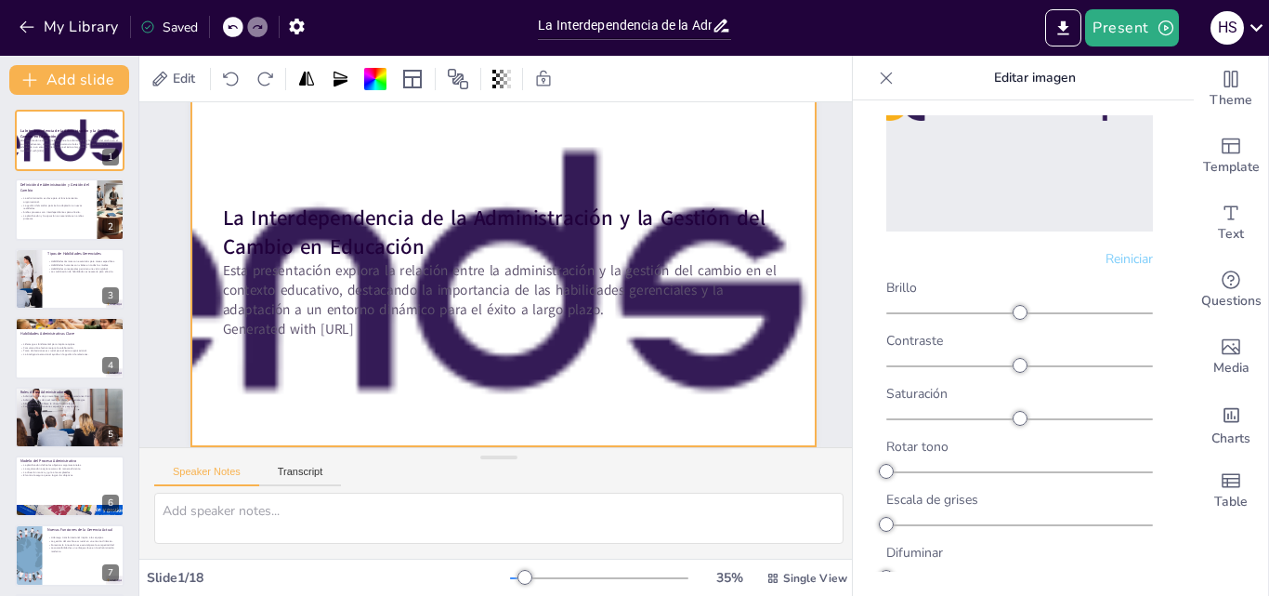
click at [1126, 250] on font "Reiniciar" at bounding box center [1129, 259] width 47 height 18
click at [1118, 250] on font "Reiniciar" at bounding box center [1129, 259] width 47 height 18
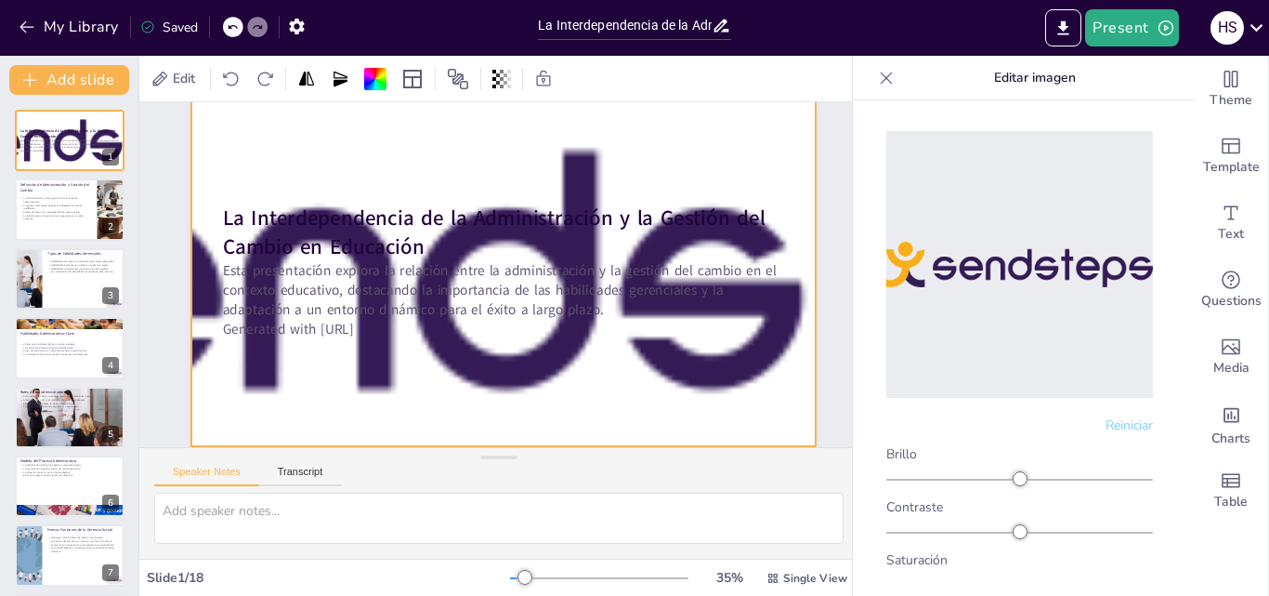
scroll to position [0, 0]
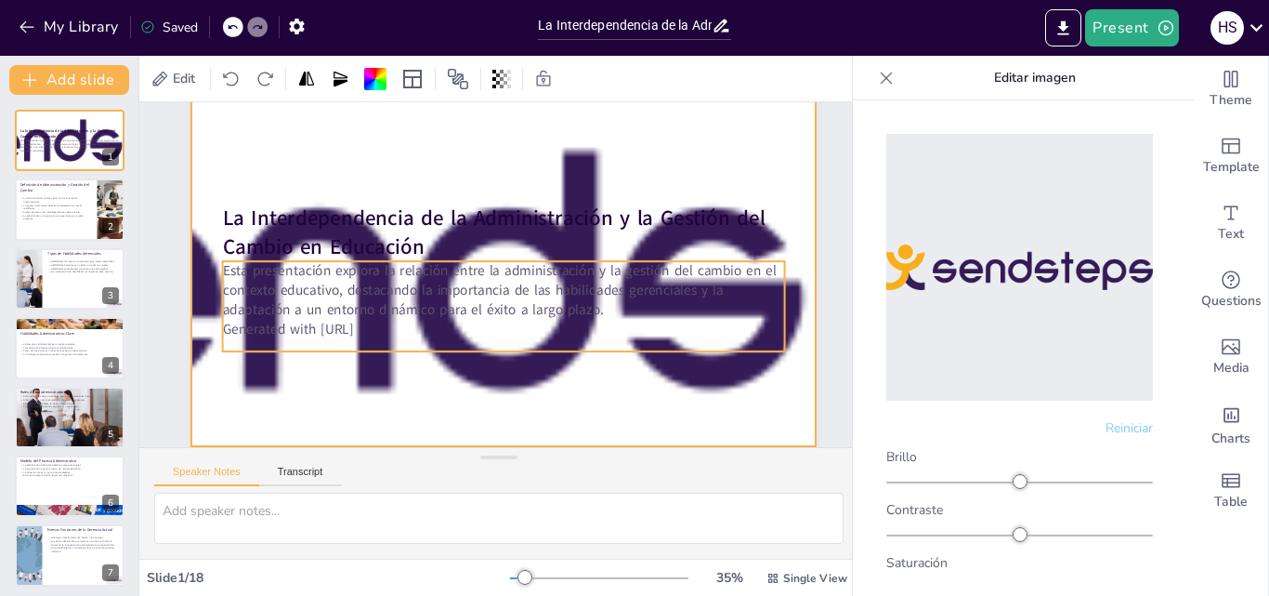
click at [696, 301] on p "Esta presentación explora la relación entre la administración y la gestión del …" at bounding box center [504, 290] width 562 height 59
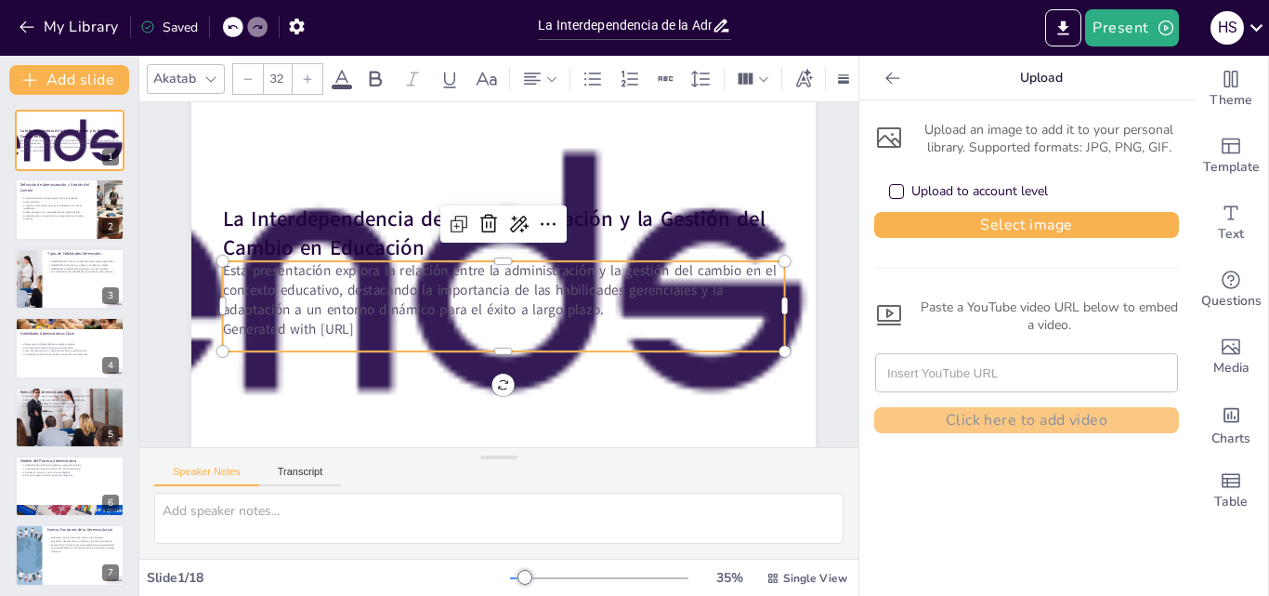
click at [699, 297] on p "Esta presentación explora la relación entre la administración y la gestión del …" at bounding box center [501, 290] width 565 height 117
click at [485, 213] on icon at bounding box center [494, 223] width 19 height 20
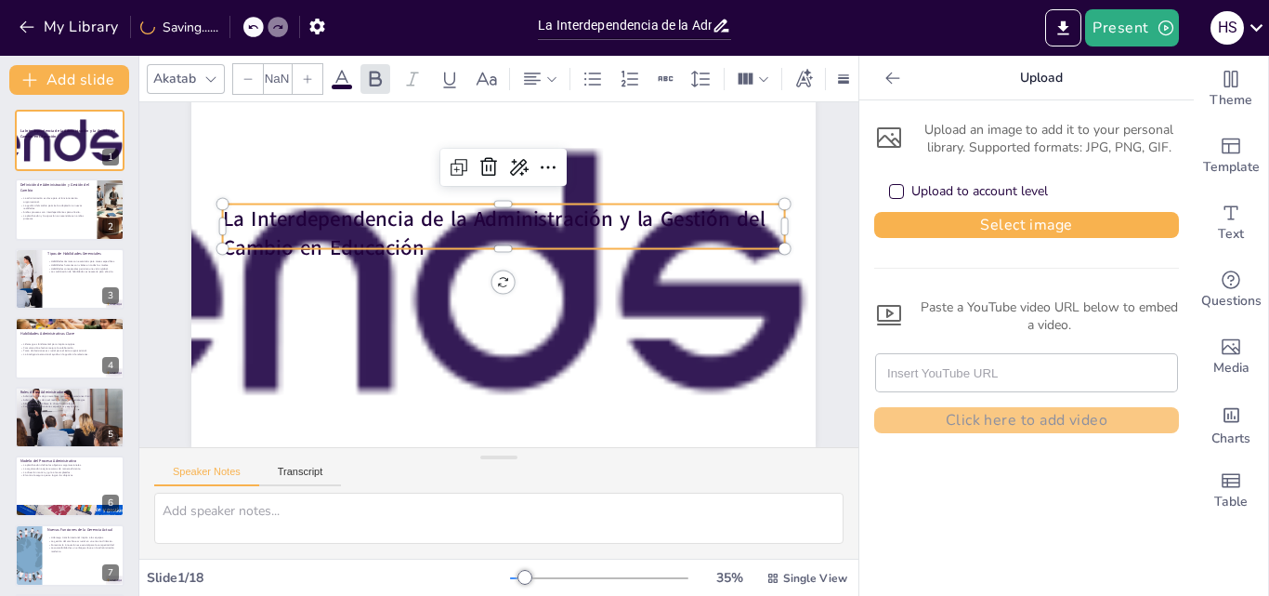
click at [488, 209] on strong "La Interdependencia de la Administración y la Gestión del Cambio en Educación" at bounding box center [498, 218] width 545 height 85
click at [505, 266] on div "La Interdependencia de la Administración y la Gestión del Cambio en Educación" at bounding box center [504, 271] width 658 height 414
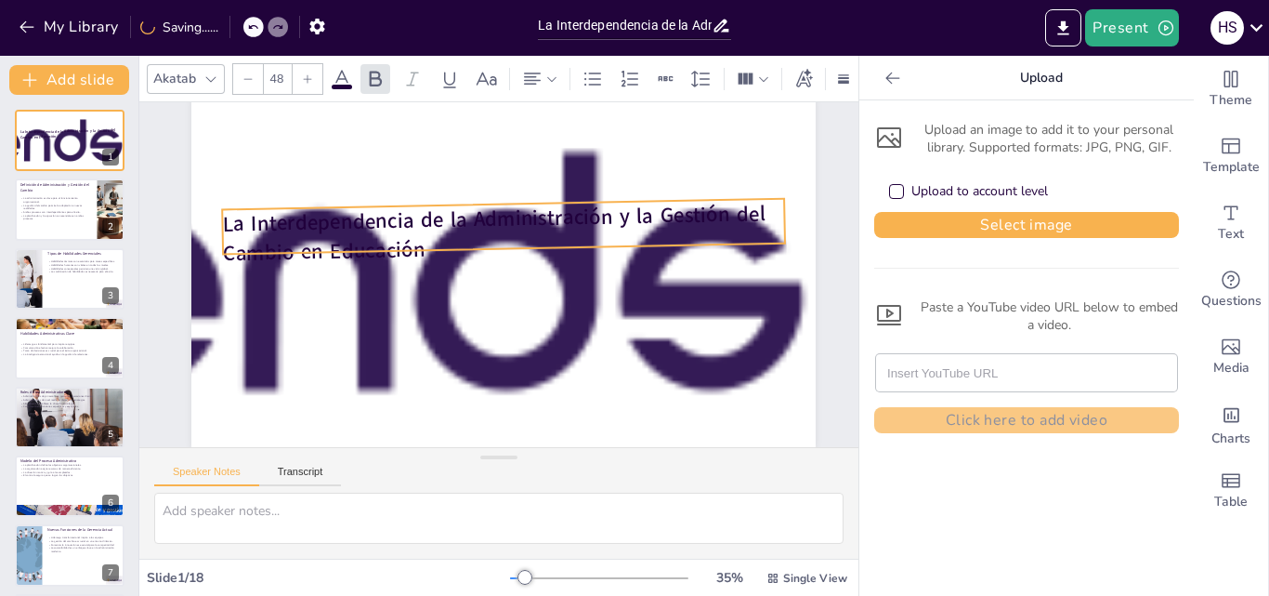
click at [503, 261] on div "La Interdependencia de la Administración y la Gestión del Cambio en Educación 3…" at bounding box center [504, 271] width 658 height 414
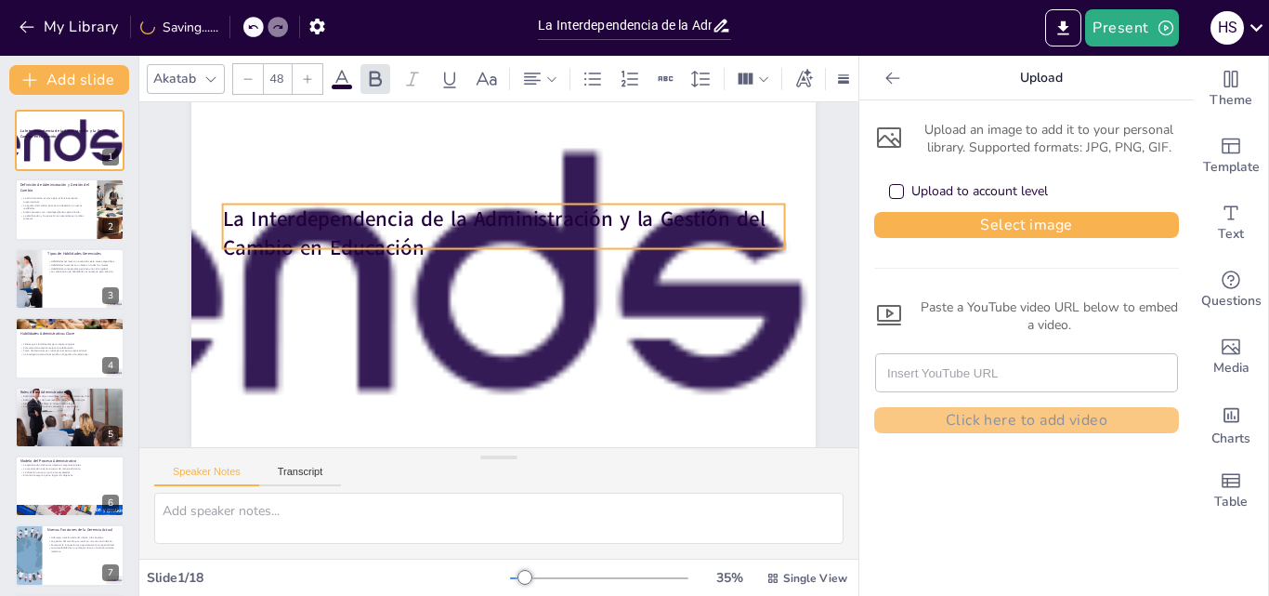
drag, startPoint x: 496, startPoint y: 263, endPoint x: 509, endPoint y: 477, distance: 214.1
click at [505, 484] on div "Slide 1 La Interdependencia de la Administración y la Gestión del Cambio en Edu…" at bounding box center [498, 330] width 719 height 456
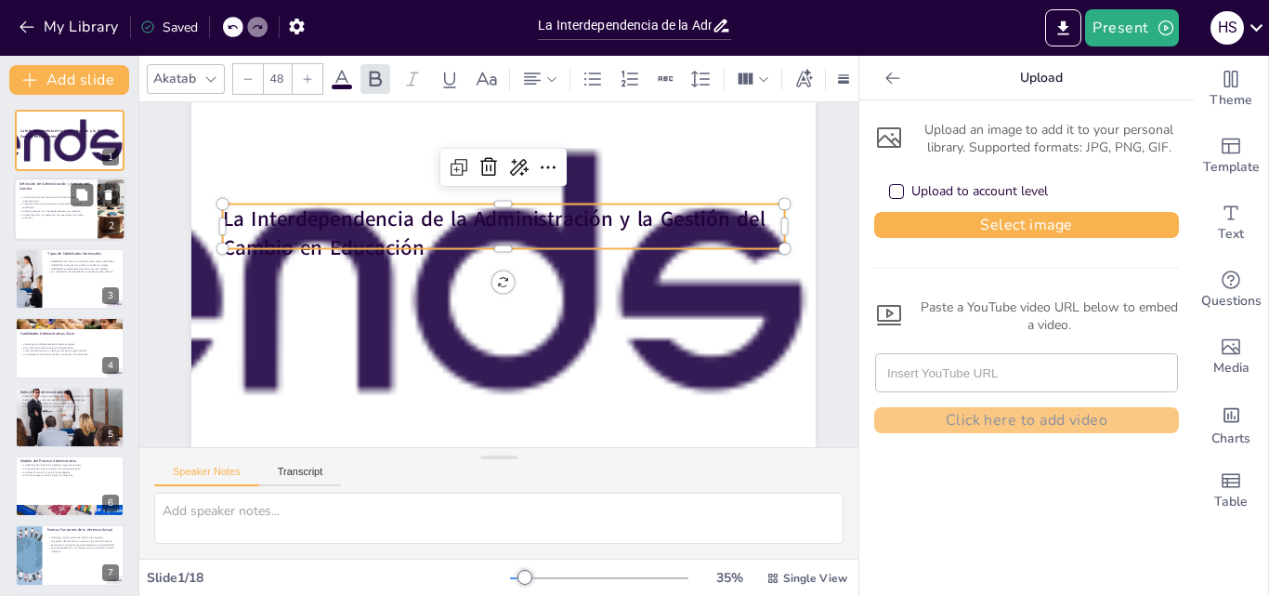
click at [39, 205] on p "La gestión del cambio permite la adaptación a nuevas realidades." at bounding box center [56, 206] width 72 height 7
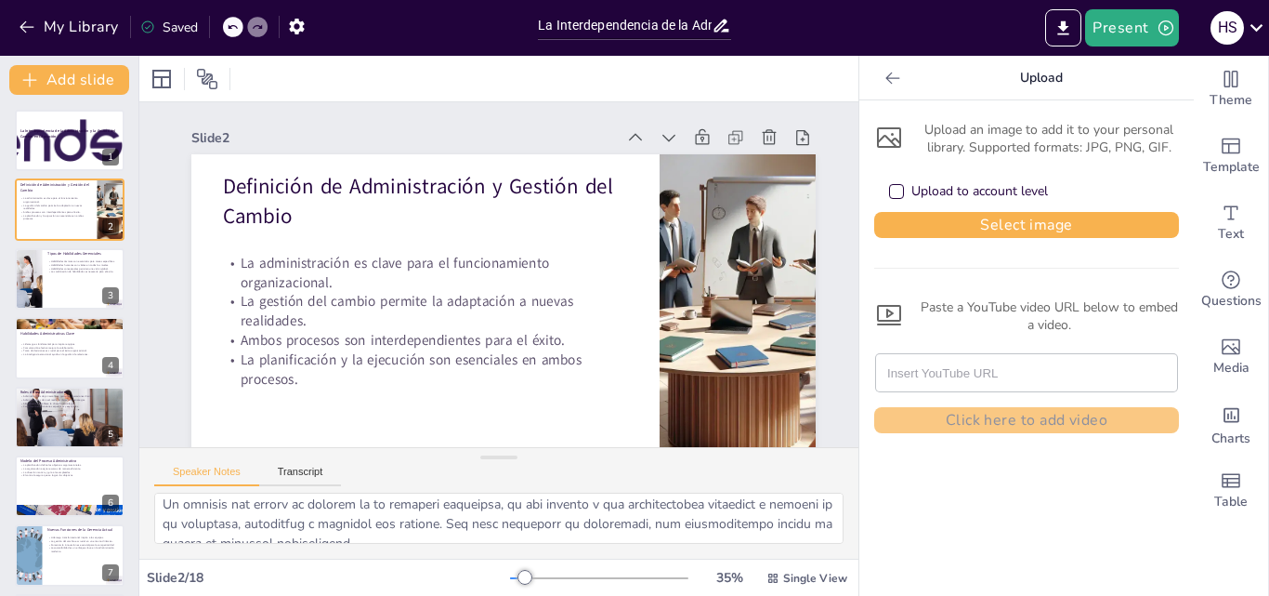
scroll to position [93, 0]
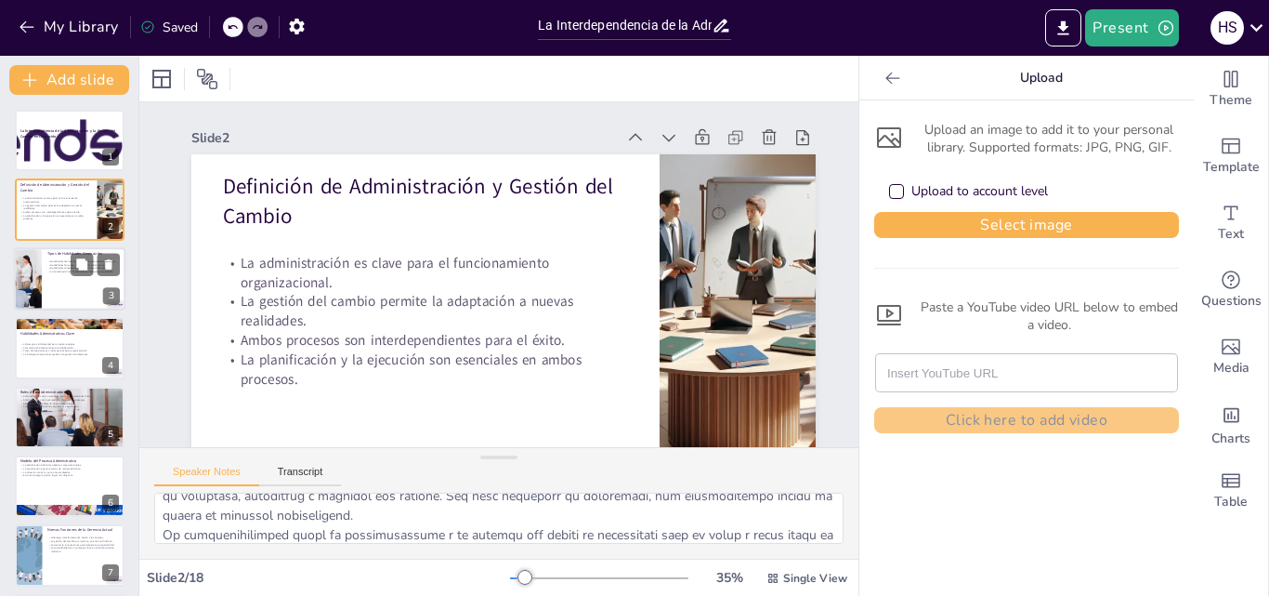
click at [71, 284] on div at bounding box center [69, 278] width 111 height 63
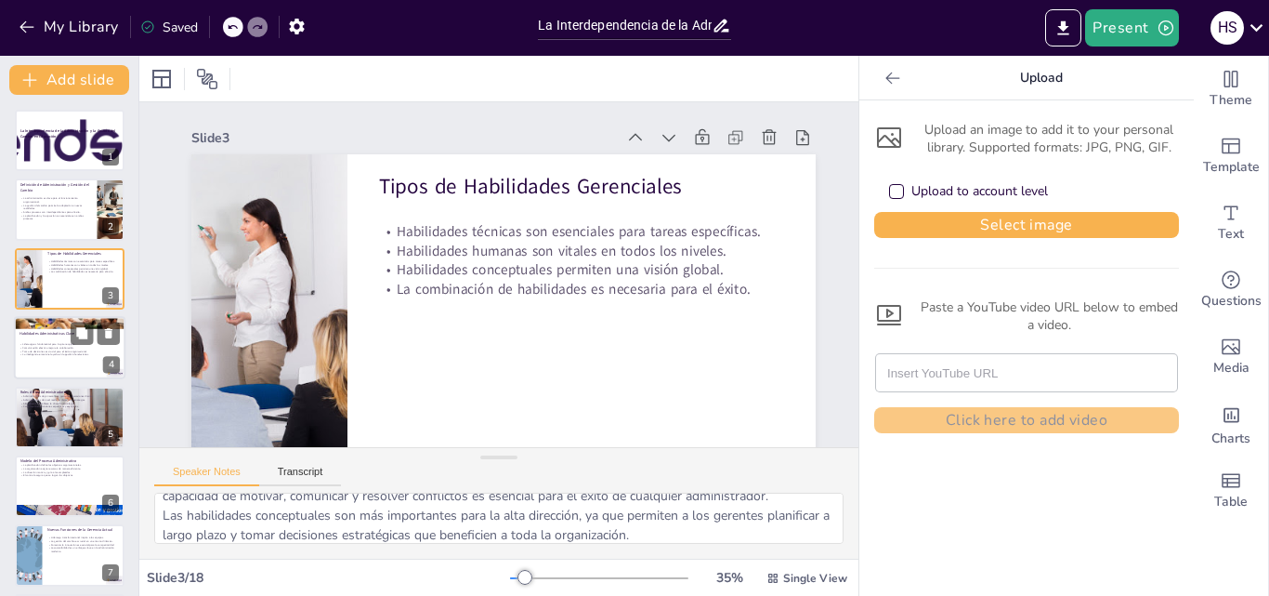
click at [55, 367] on div at bounding box center [69, 347] width 111 height 63
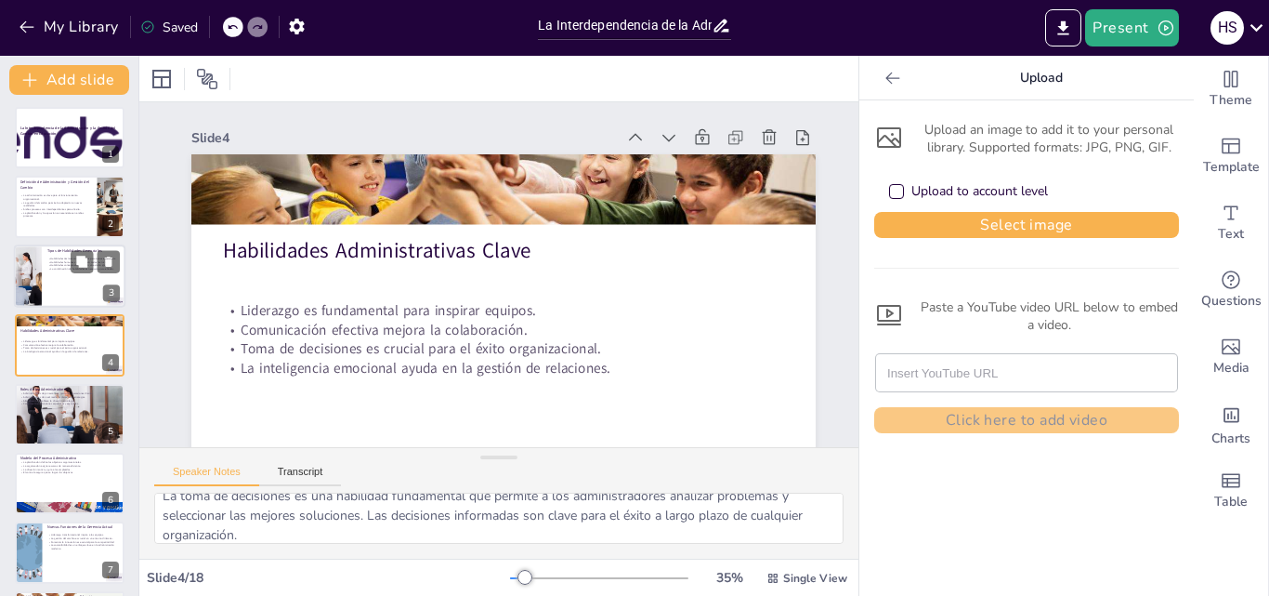
click at [56, 264] on p "Habilidades conceptuales permiten una visión global." at bounding box center [83, 266] width 72 height 4
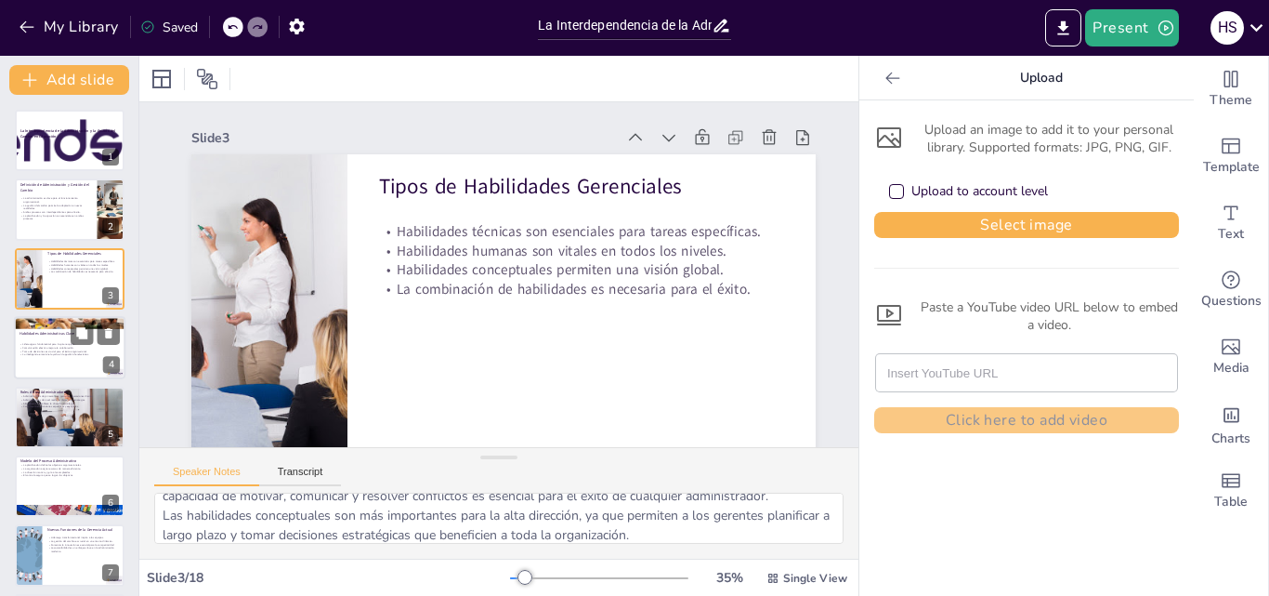
click at [61, 338] on div at bounding box center [69, 347] width 111 height 63
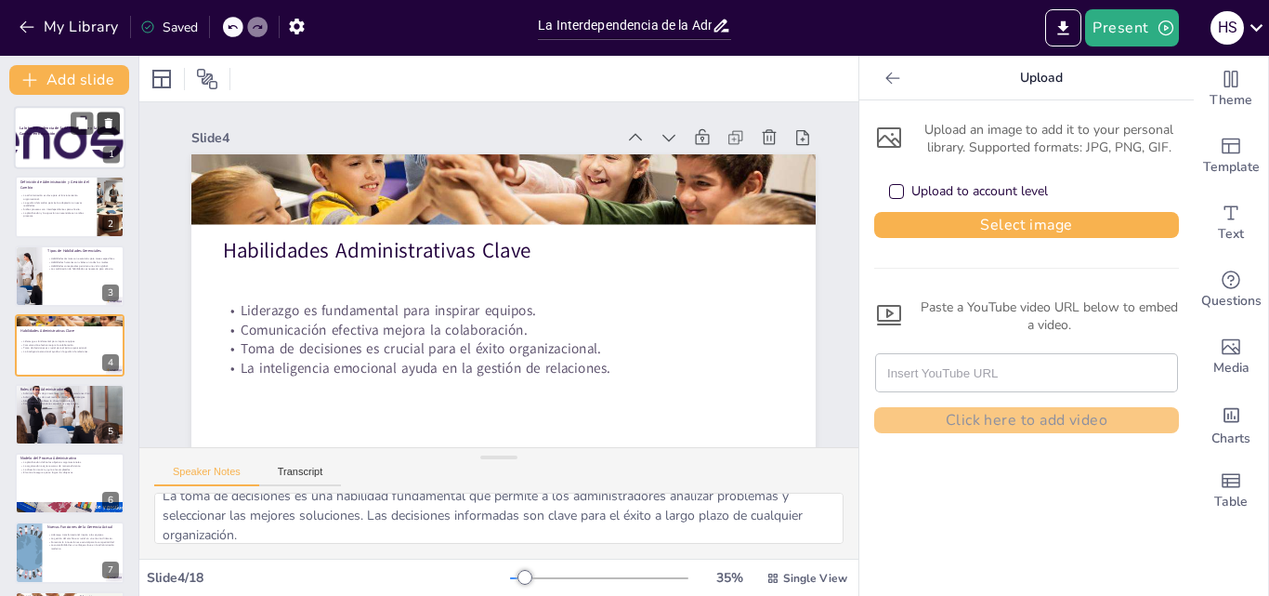
click at [106, 127] on icon at bounding box center [108, 123] width 7 height 10
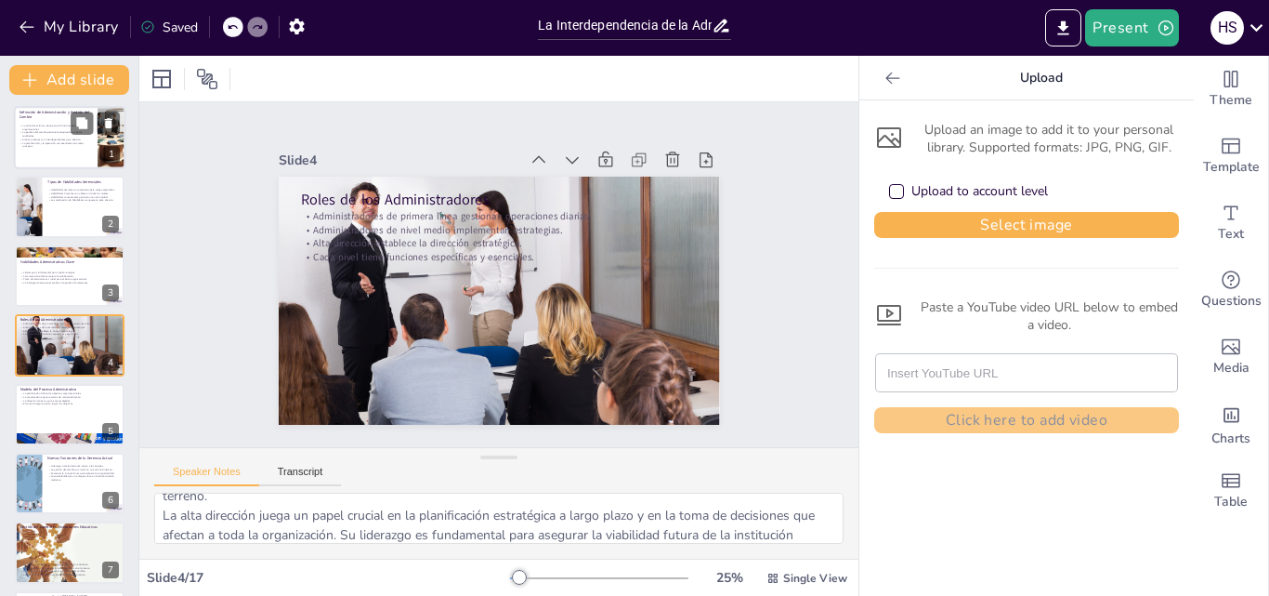
click at [100, 147] on div at bounding box center [112, 137] width 110 height 63
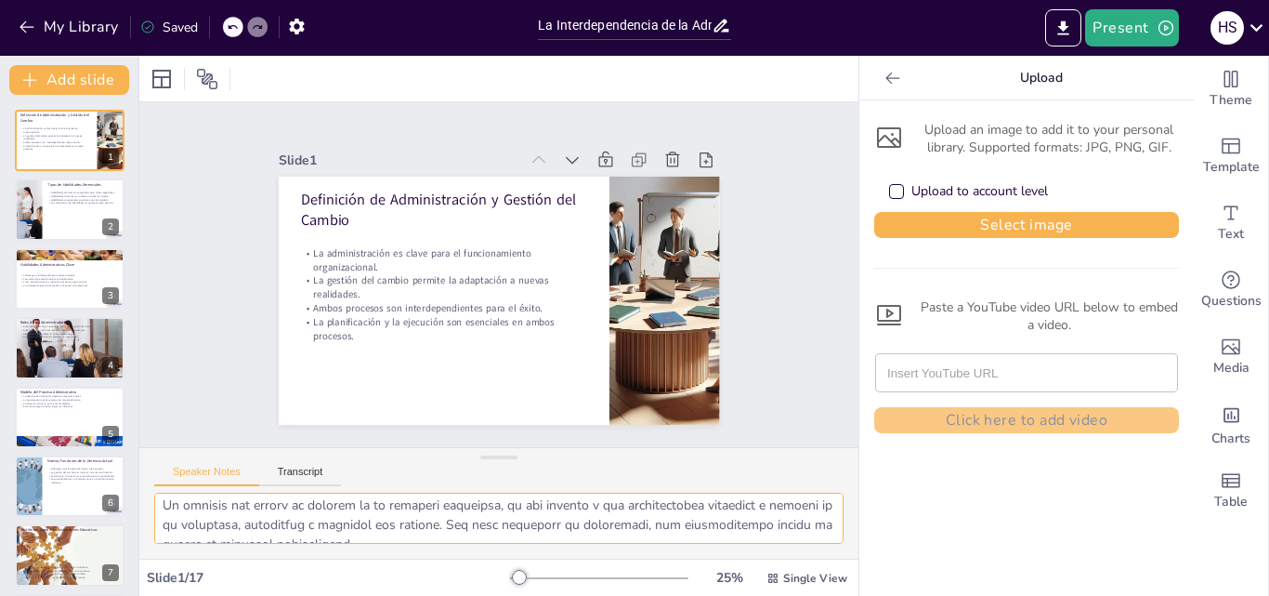
scroll to position [74, 0]
